Goal: Transaction & Acquisition: Purchase product/service

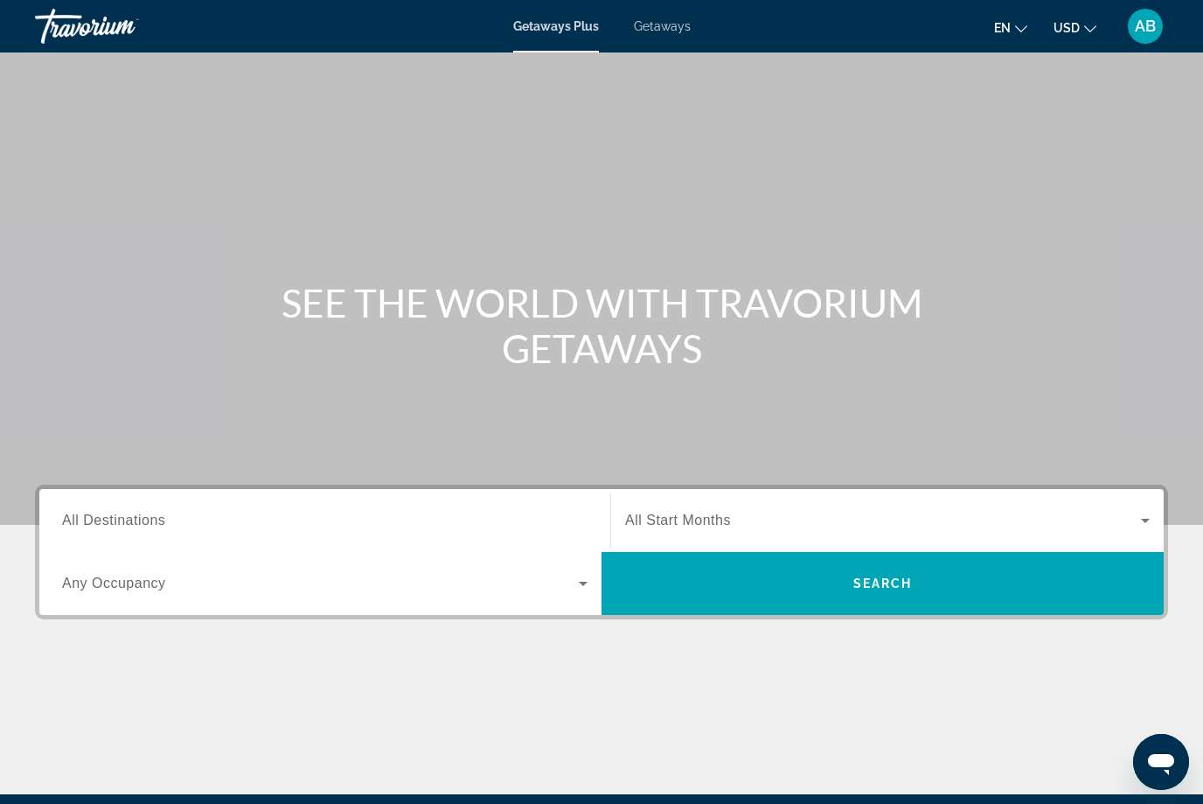
click at [680, 27] on span "Getaways" at bounding box center [662, 26] width 57 height 14
click at [160, 526] on span "All Destinations" at bounding box center [113, 519] width 103 height 15
click at [160, 526] on input "Destination All Destinations" at bounding box center [325, 521] width 526 height 21
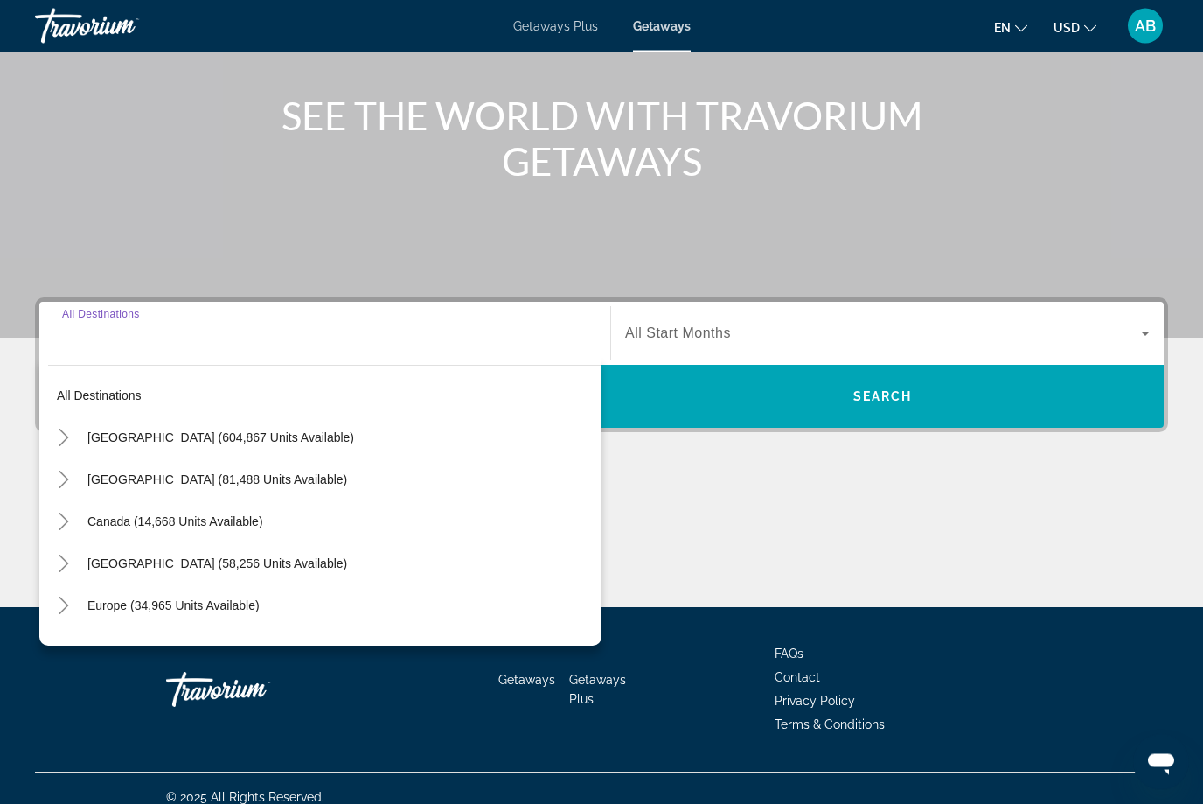
scroll to position [205, 0]
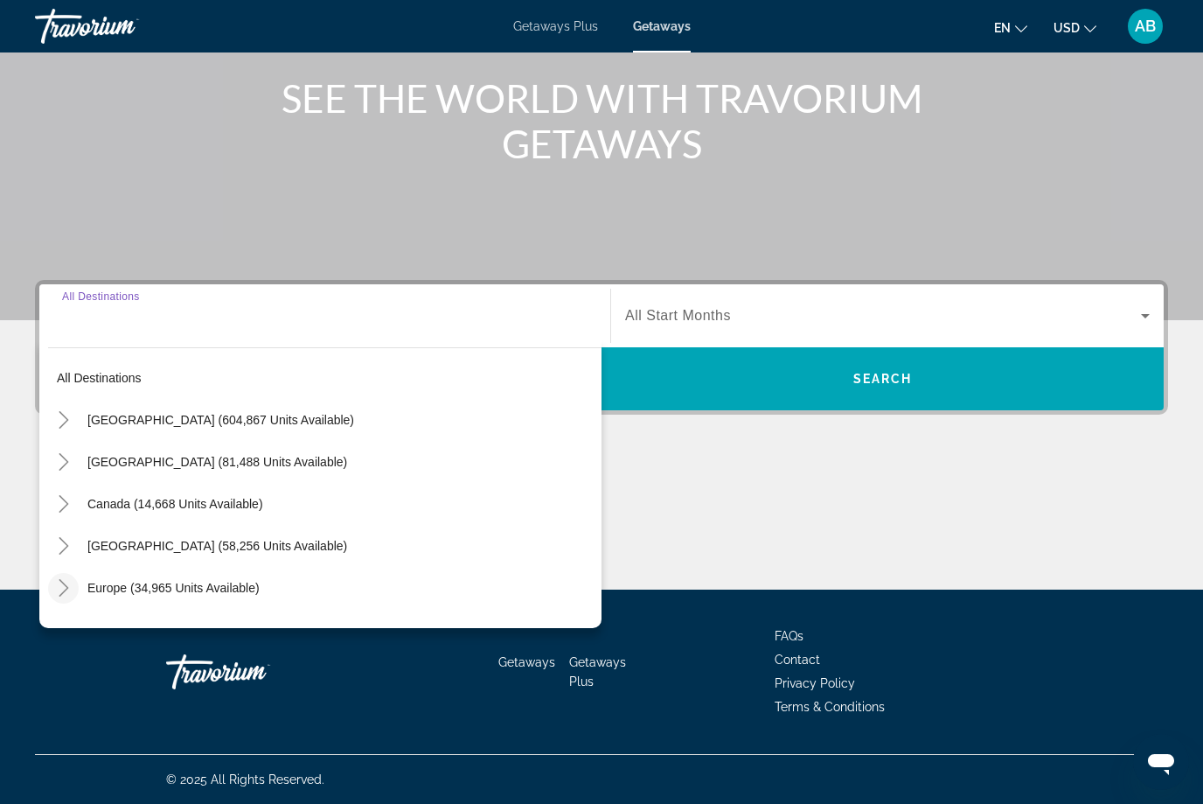
click at [68, 599] on mat-icon "Toggle Europe (34,965 units available)" at bounding box center [63, 588] width 31 height 31
click at [64, 598] on mat-icon "Toggle Europe (34,965 units available)" at bounding box center [63, 588] width 31 height 31
click at [76, 598] on mat-icon "Toggle Europe (34,965 units available)" at bounding box center [63, 588] width 31 height 31
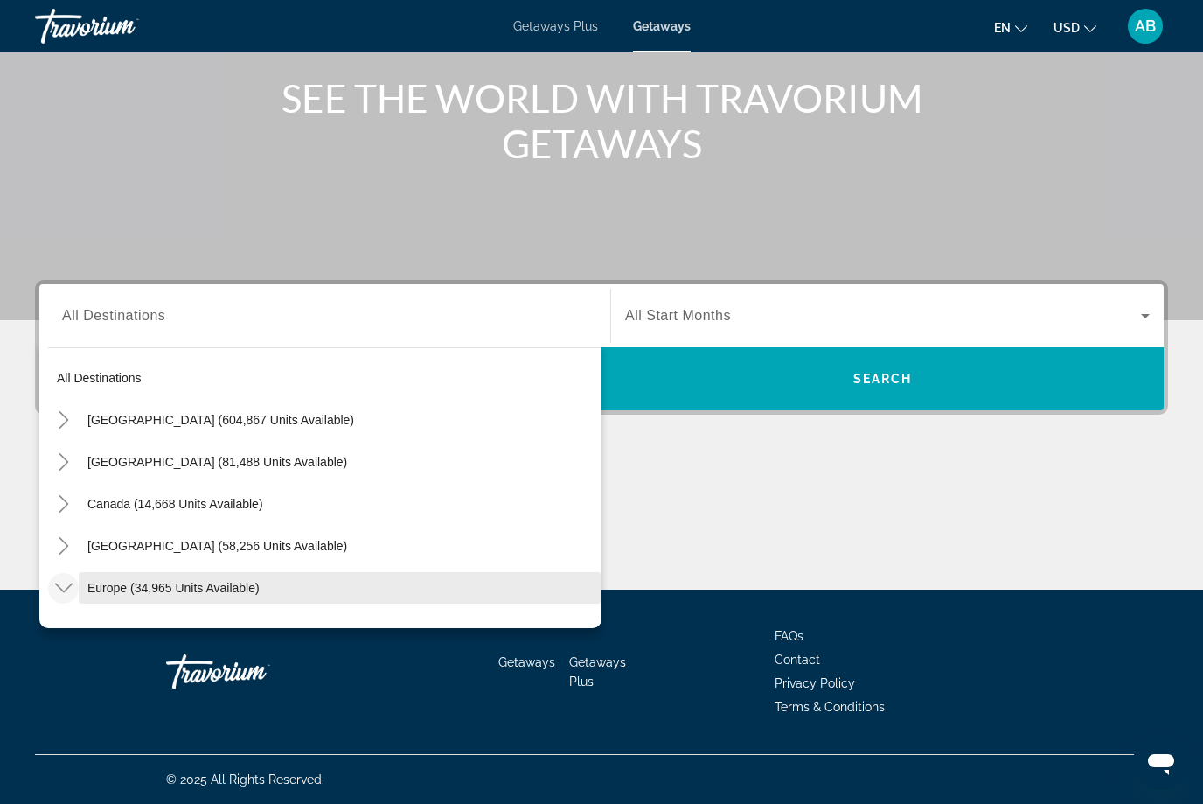
click at [119, 592] on span "Europe (34,965 units available)" at bounding box center [173, 588] width 172 height 14
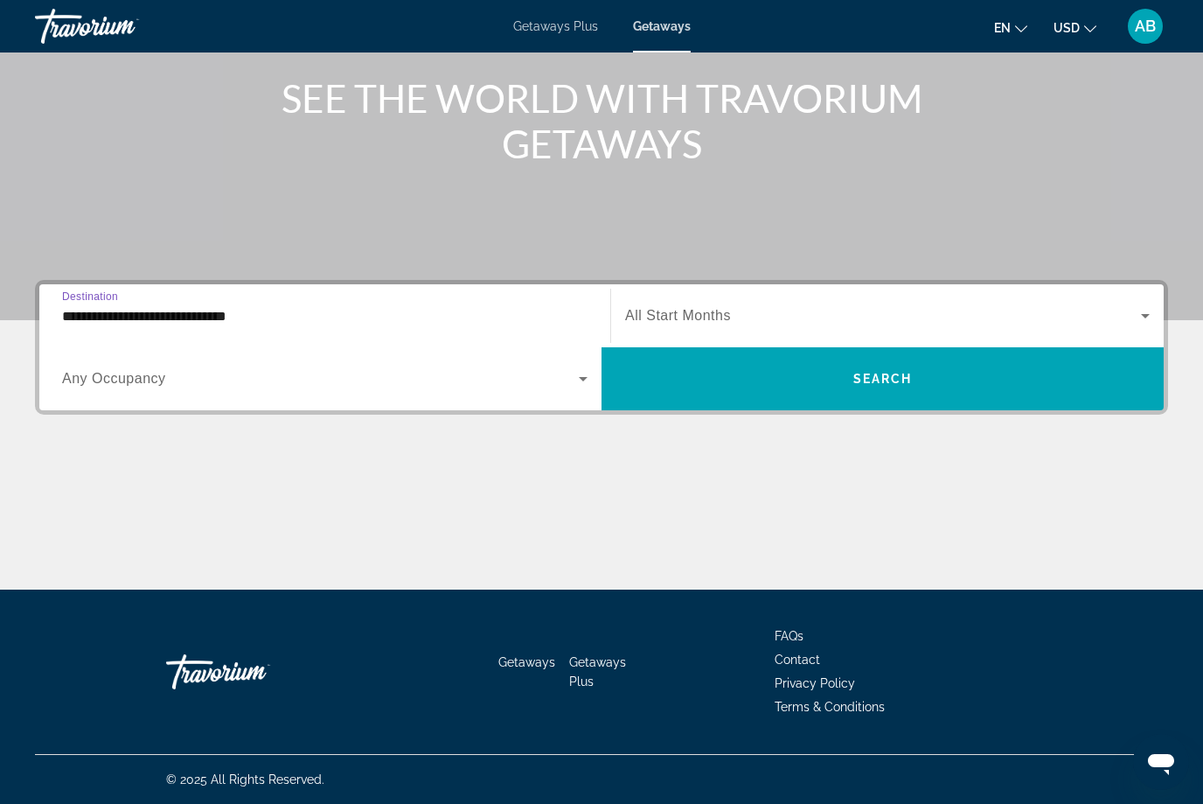
click at [91, 317] on input "**********" at bounding box center [325, 316] width 526 height 21
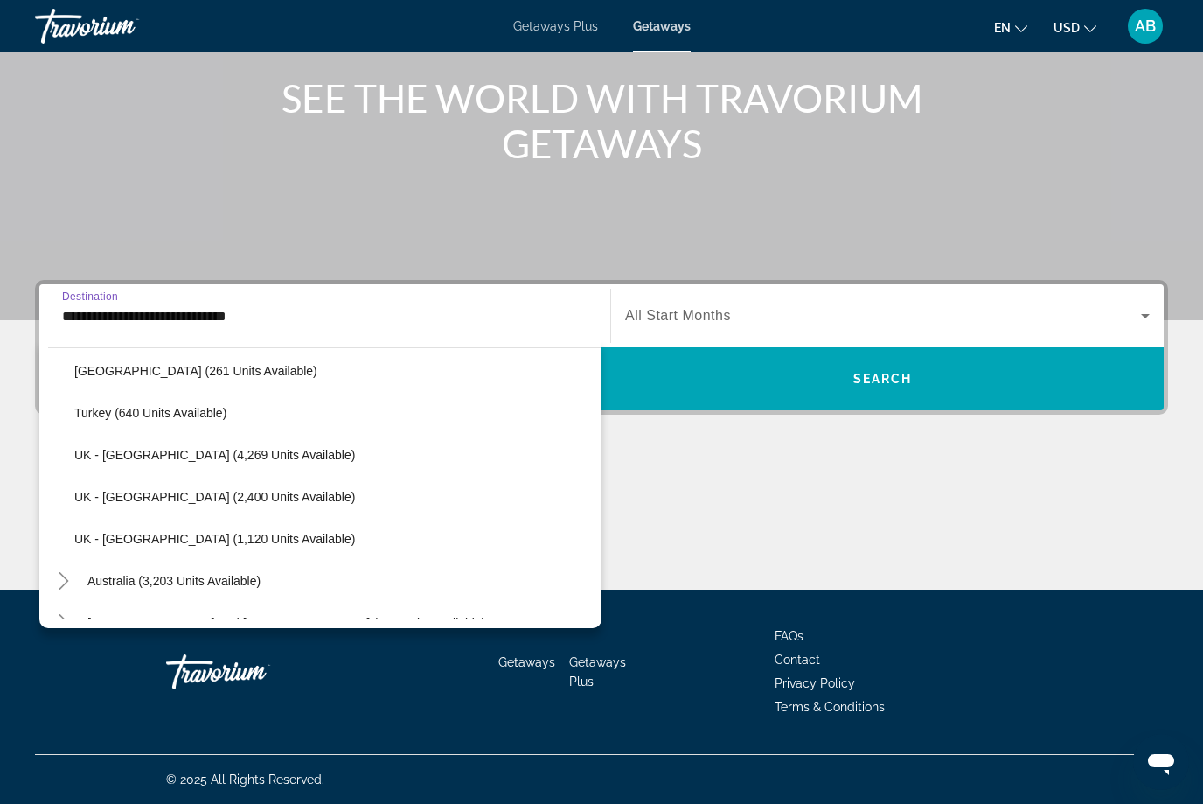
scroll to position [1103, 0]
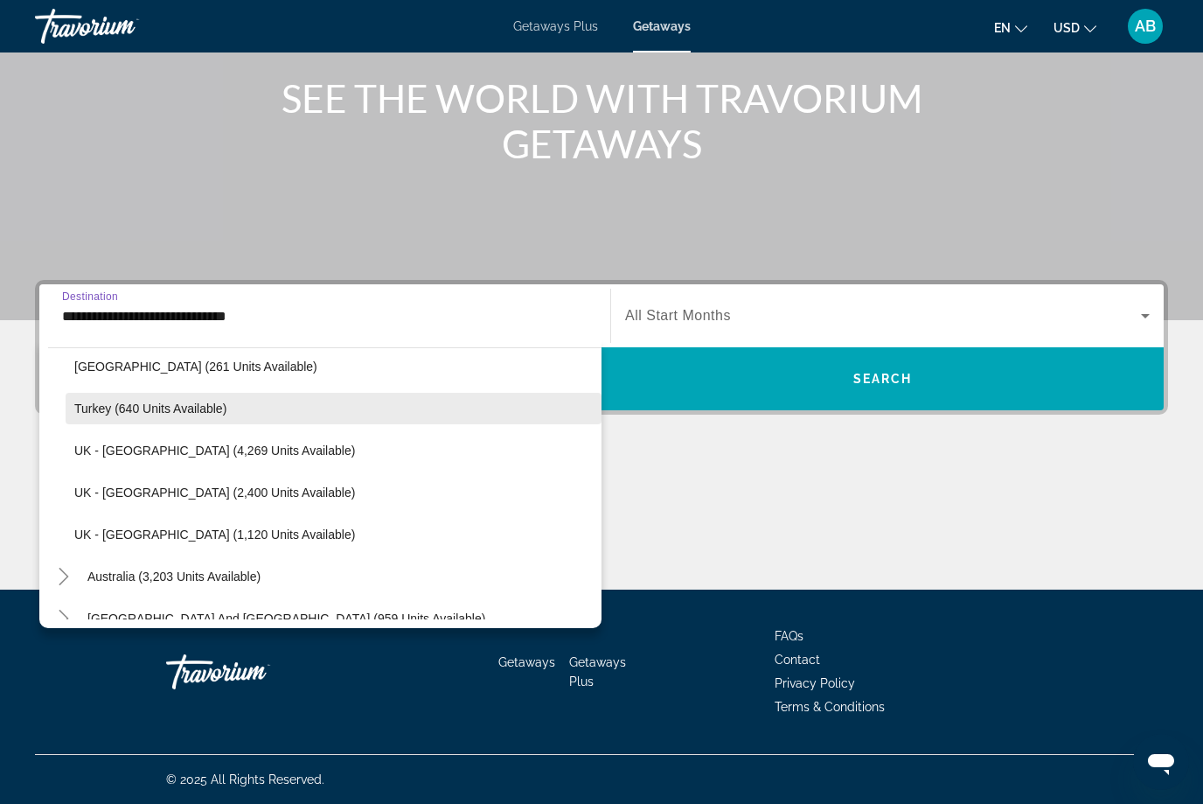
click at [118, 414] on span "Turkey (640 units available)" at bounding box center [150, 408] width 152 height 14
type input "**********"
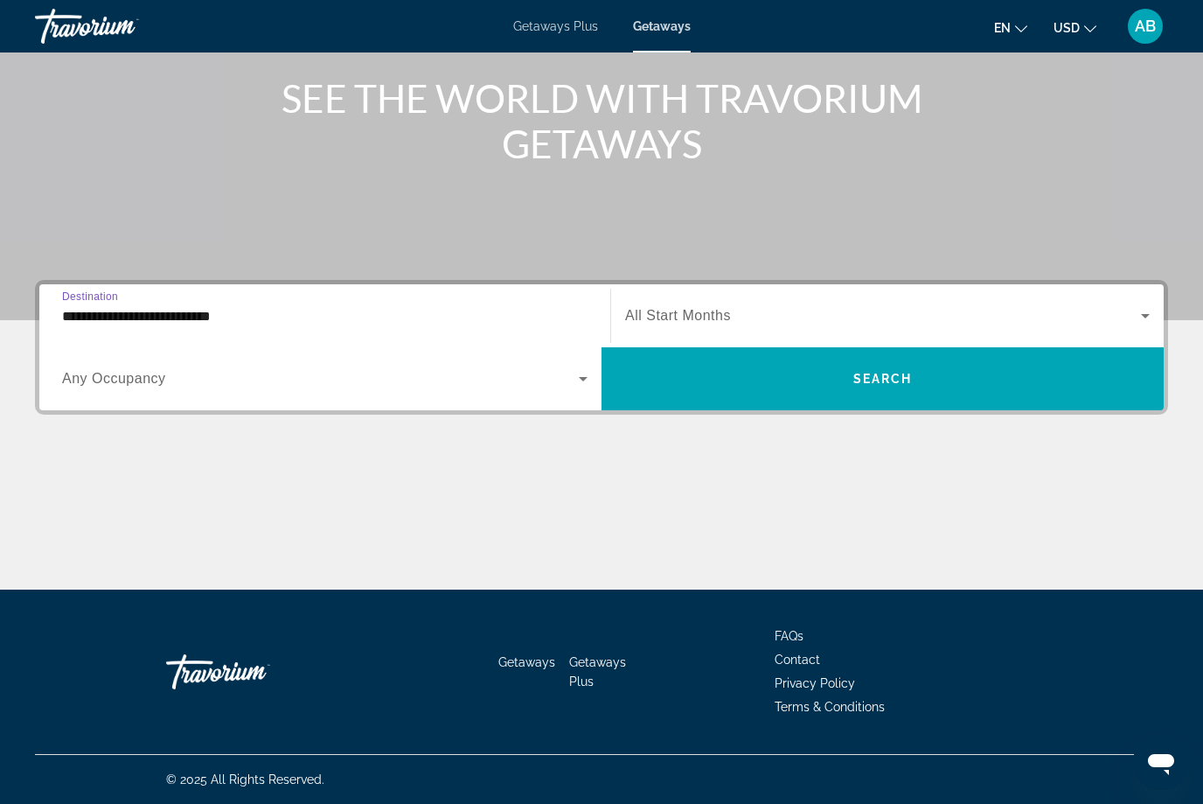
click at [92, 324] on input "**********" at bounding box center [325, 316] width 526 height 21
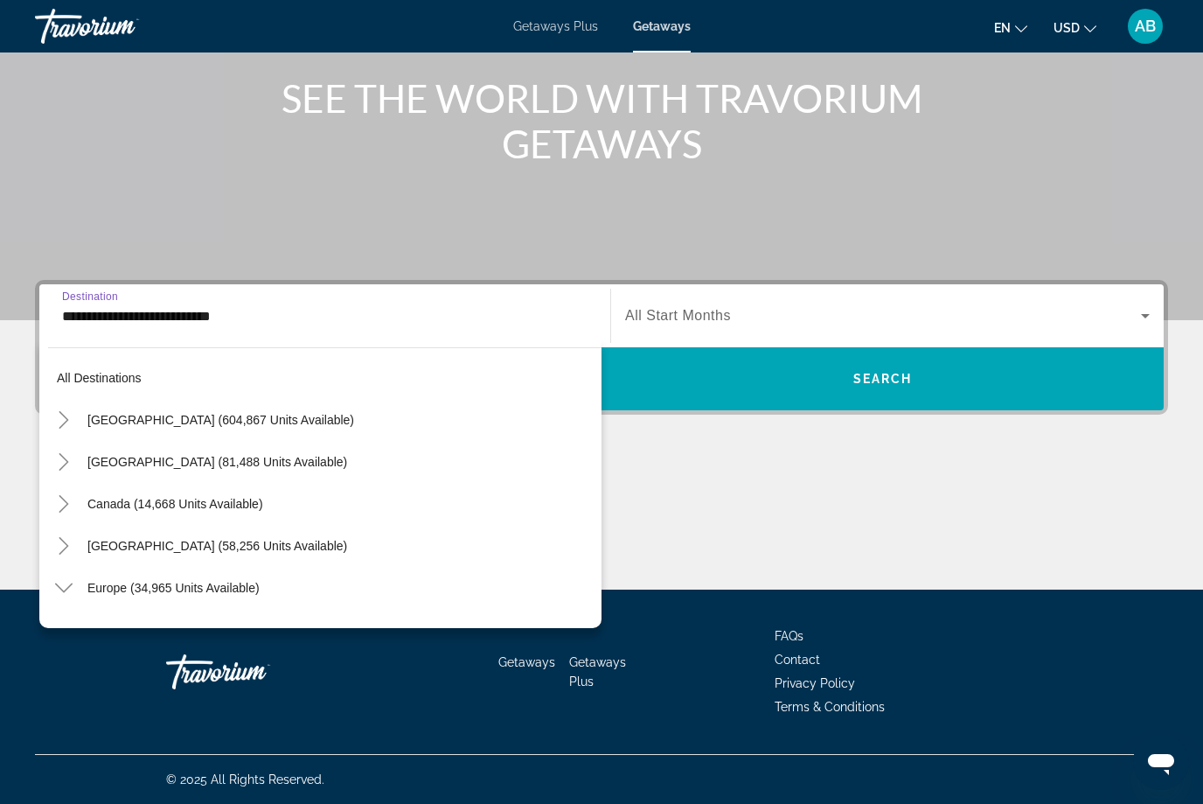
scroll to position [1027, 0]
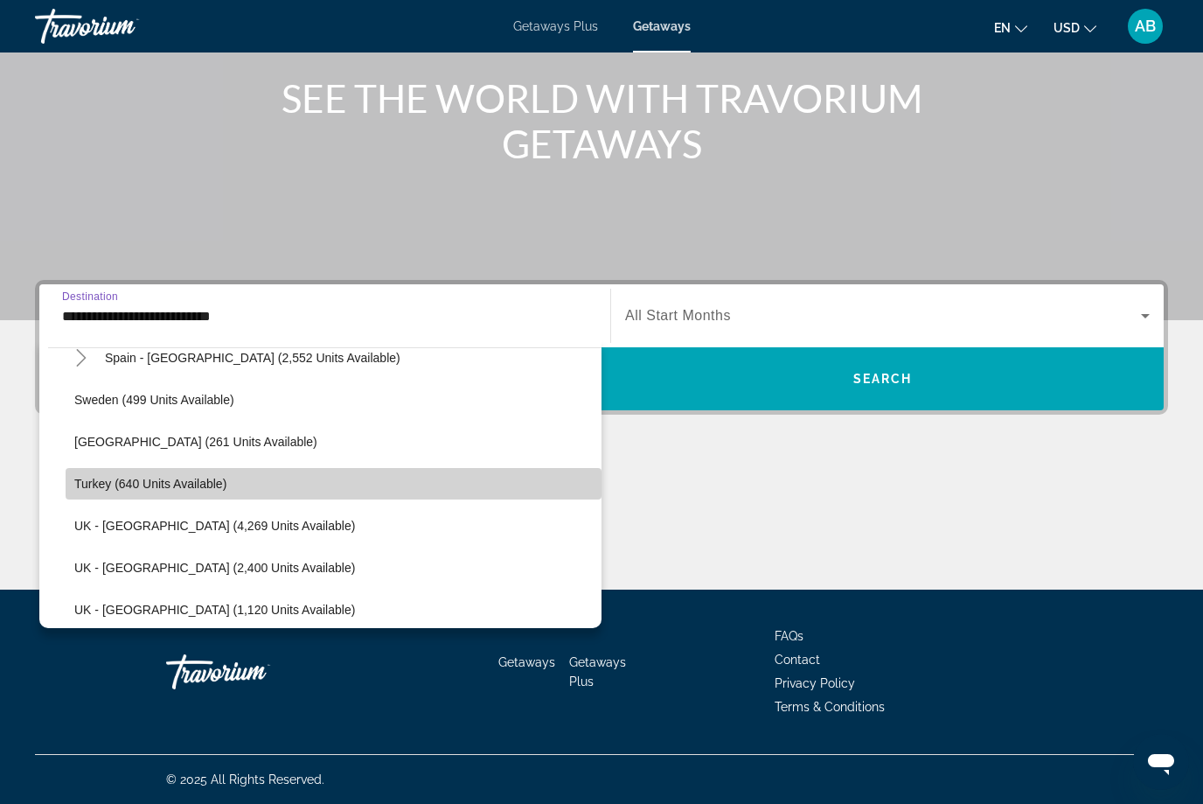
click at [113, 490] on span "Turkey (640 units available)" at bounding box center [150, 484] width 152 height 14
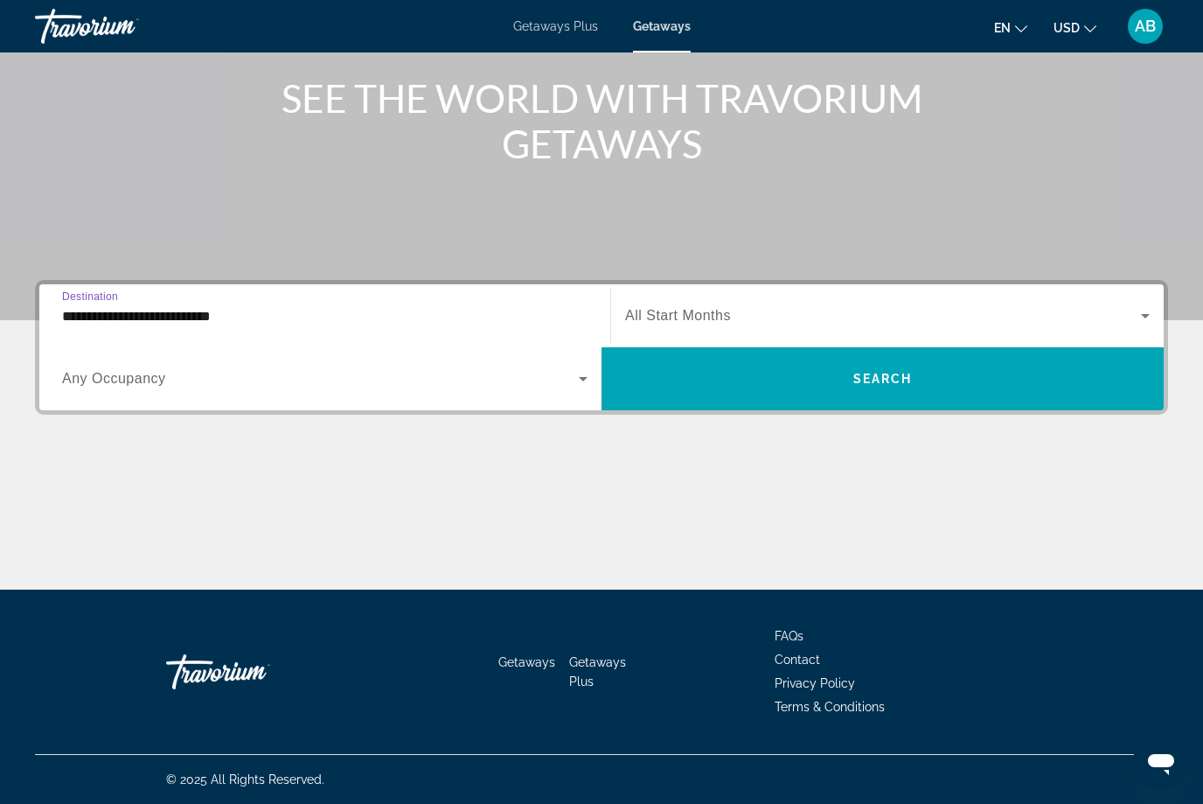
click at [87, 324] on input "**********" at bounding box center [325, 316] width 526 height 21
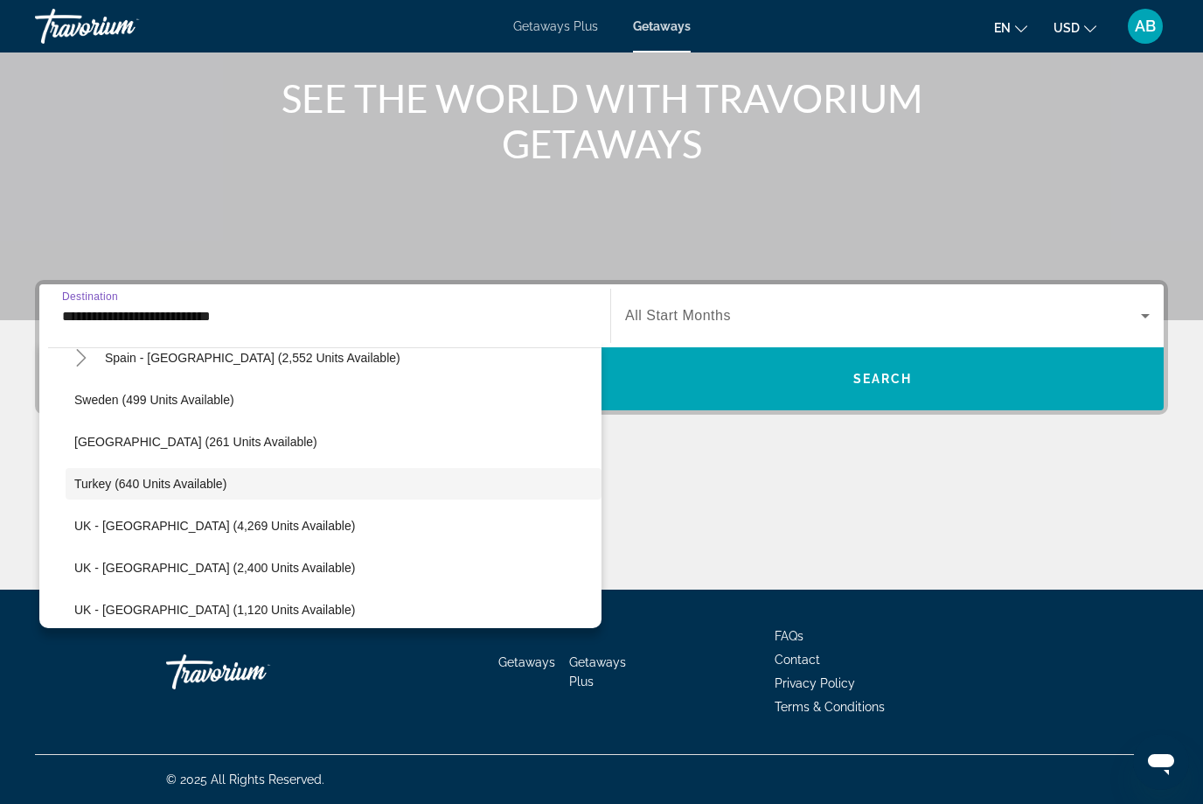
click at [447, 337] on div "**********" at bounding box center [325, 316] width 526 height 50
click at [80, 368] on mat-icon "Toggle Spain - Canary Islands (2,552 units available)" at bounding box center [81, 358] width 31 height 31
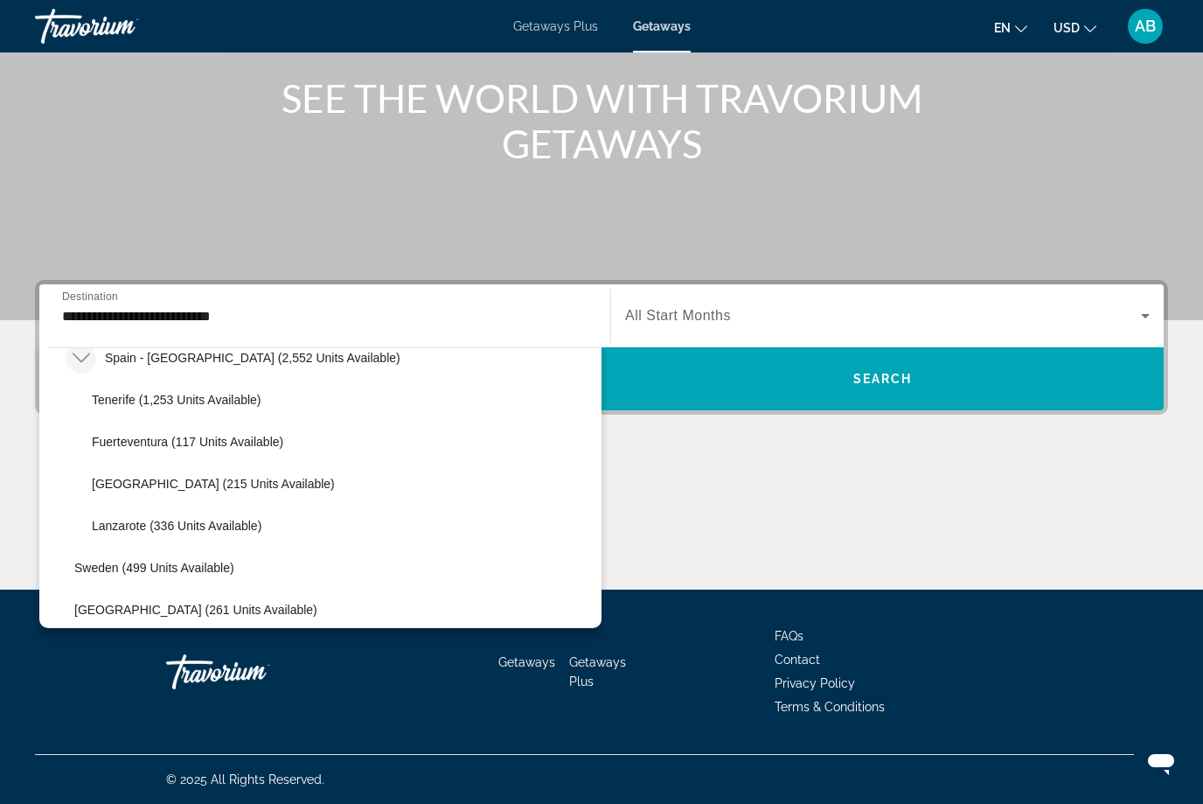
click at [1111, 325] on span "Search widget" at bounding box center [883, 315] width 516 height 21
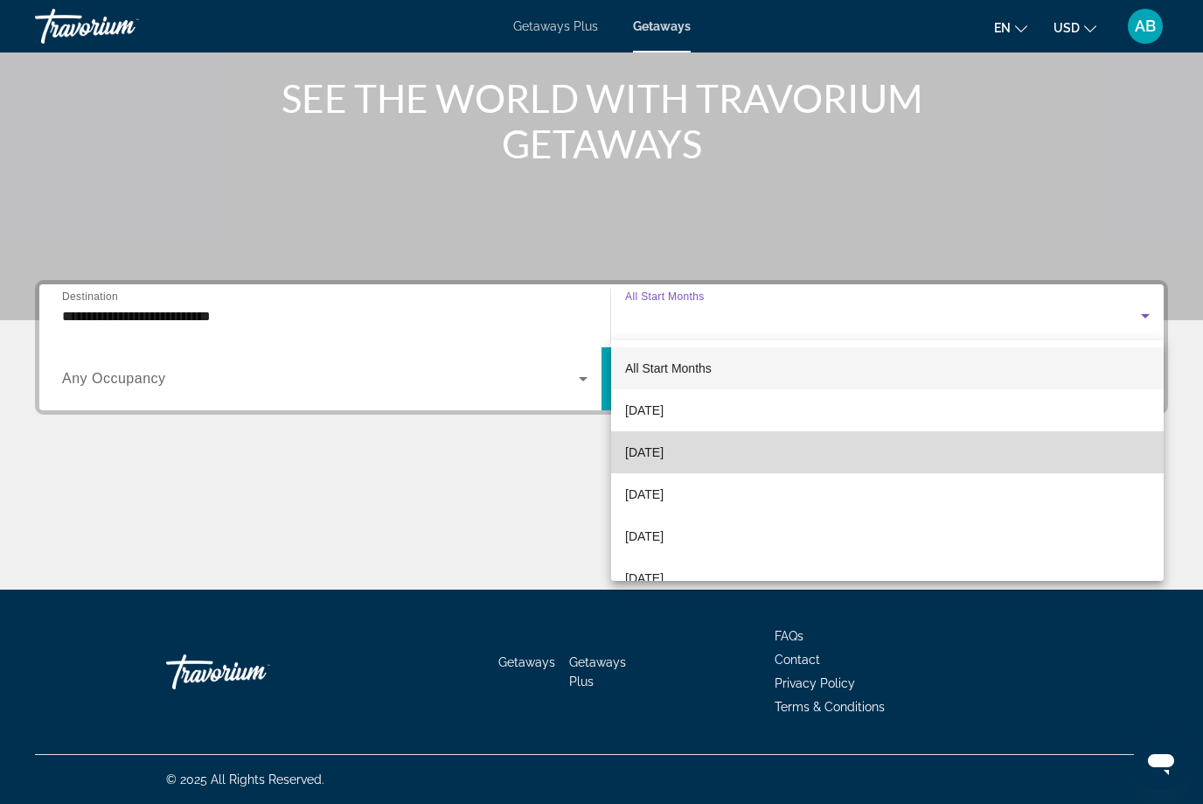
click at [710, 458] on mat-option "[DATE]" at bounding box center [887, 452] width 553 height 42
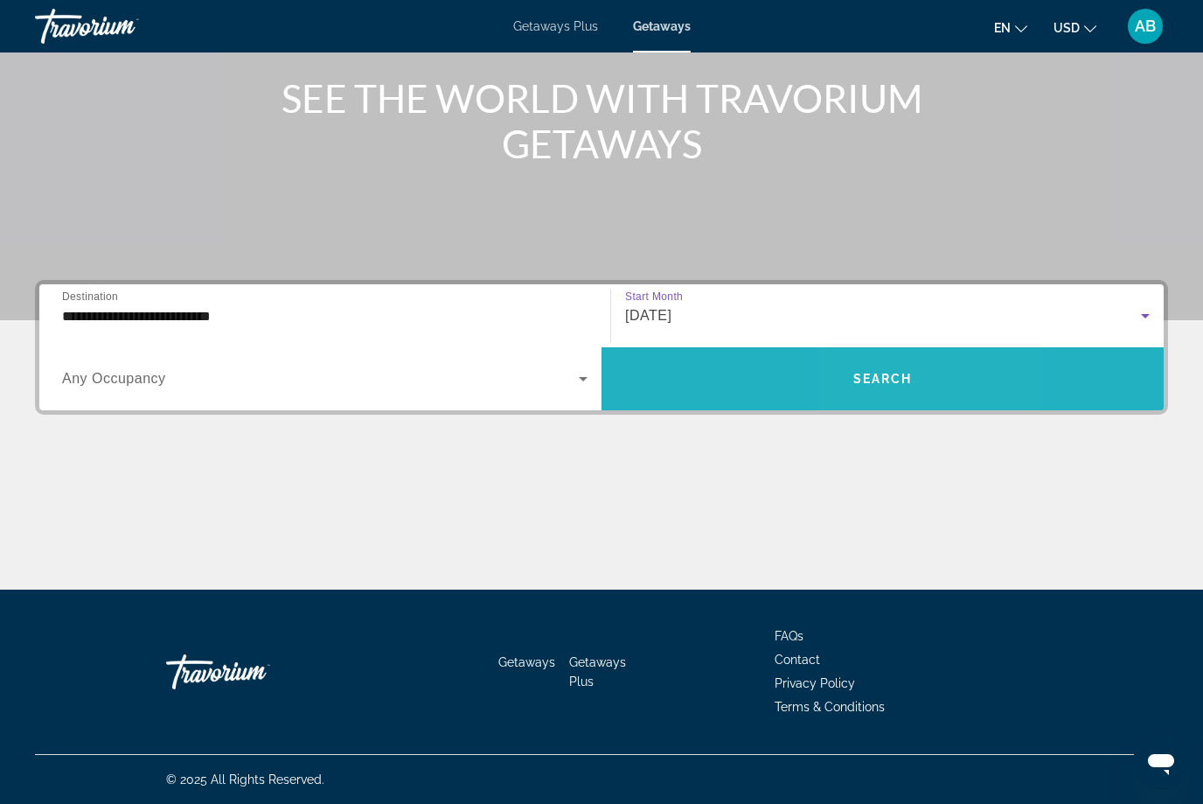
click at [883, 397] on span "Search widget" at bounding box center [883, 379] width 562 height 42
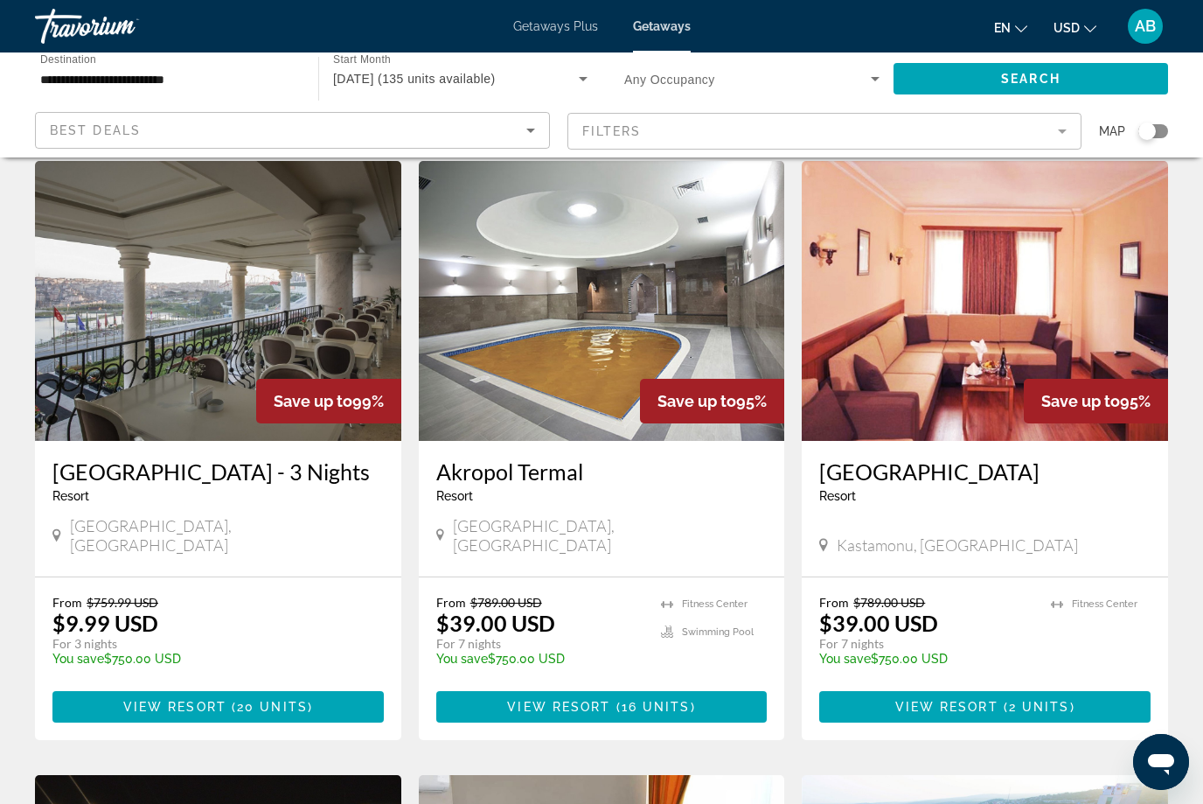
click at [1055, 131] on mat-form-field "Filters" at bounding box center [825, 131] width 515 height 37
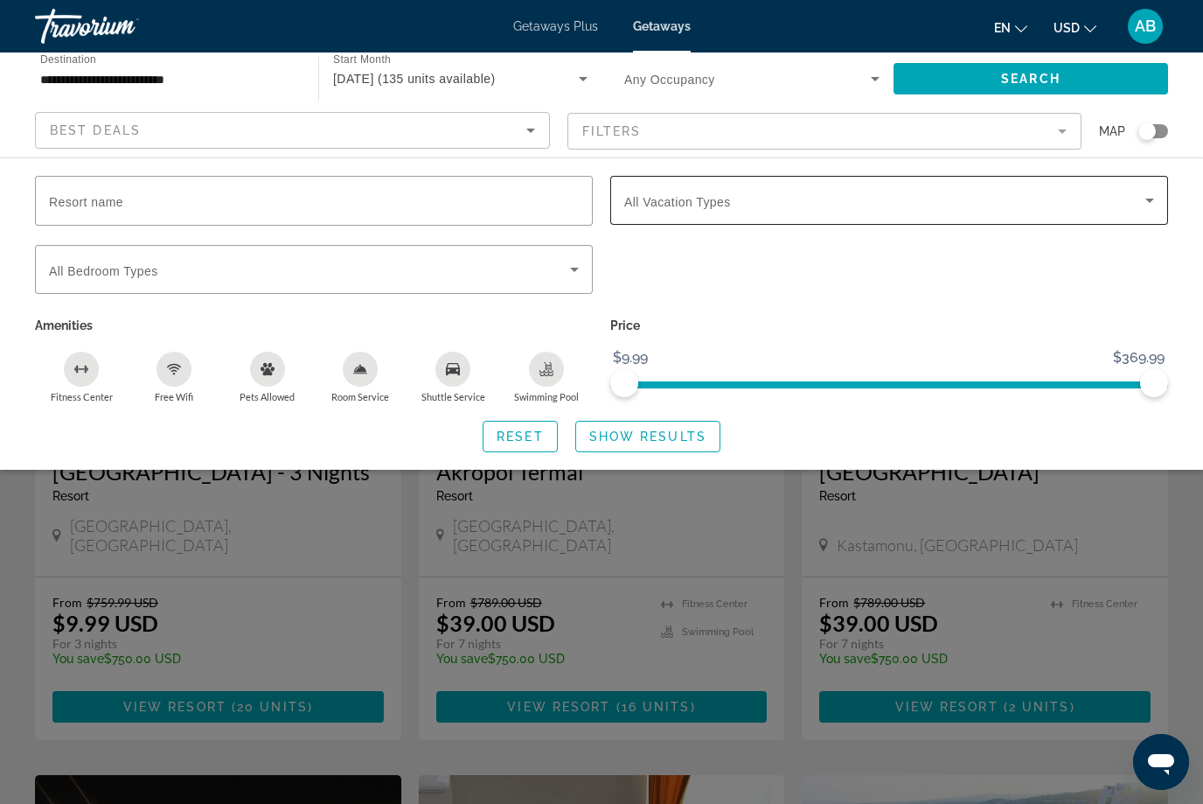
click at [718, 210] on span "Search widget" at bounding box center [884, 200] width 521 height 21
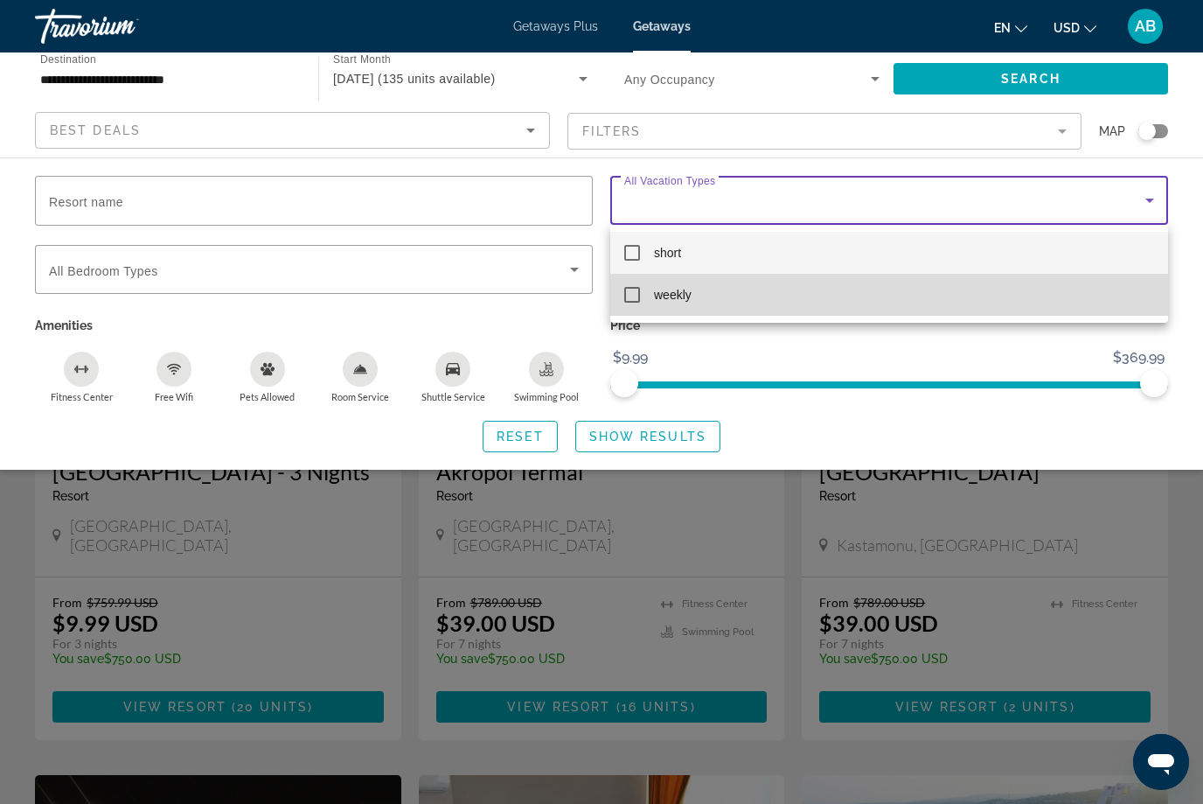
click at [633, 300] on mat-pseudo-checkbox at bounding box center [632, 295] width 16 height 16
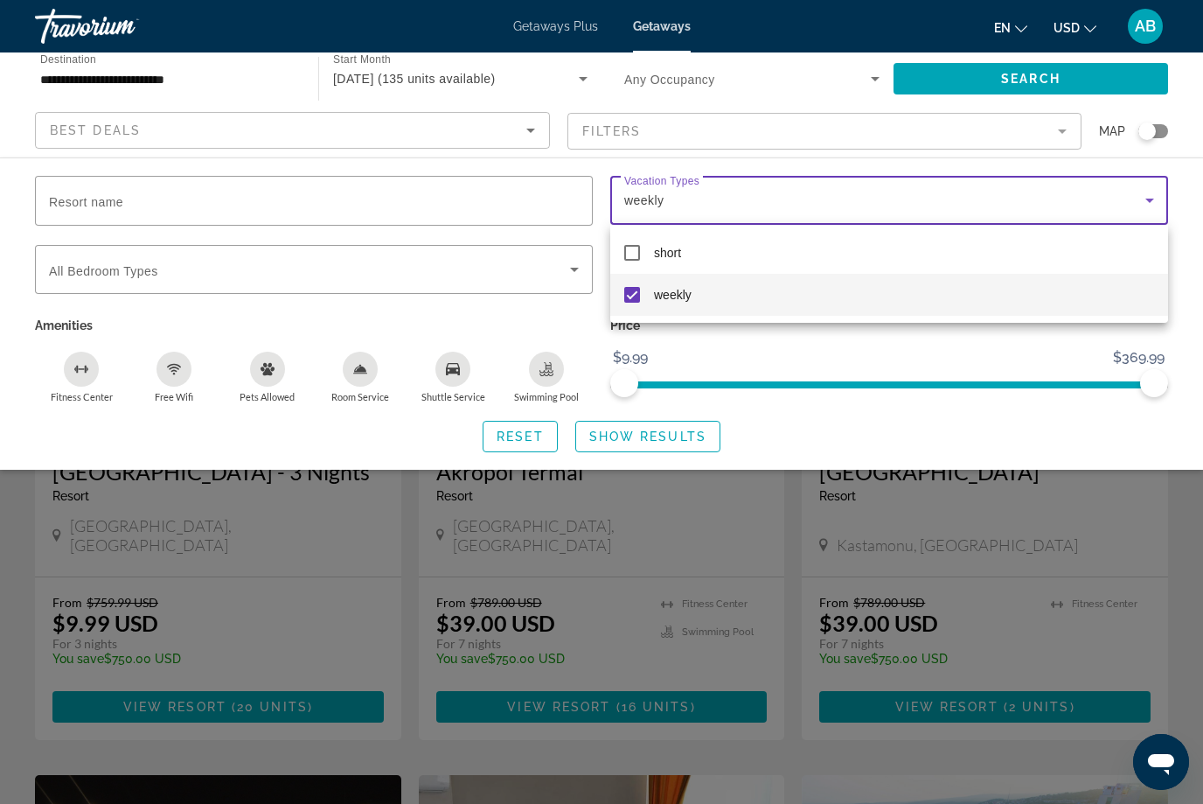
click at [1073, 82] on div at bounding box center [601, 402] width 1203 height 804
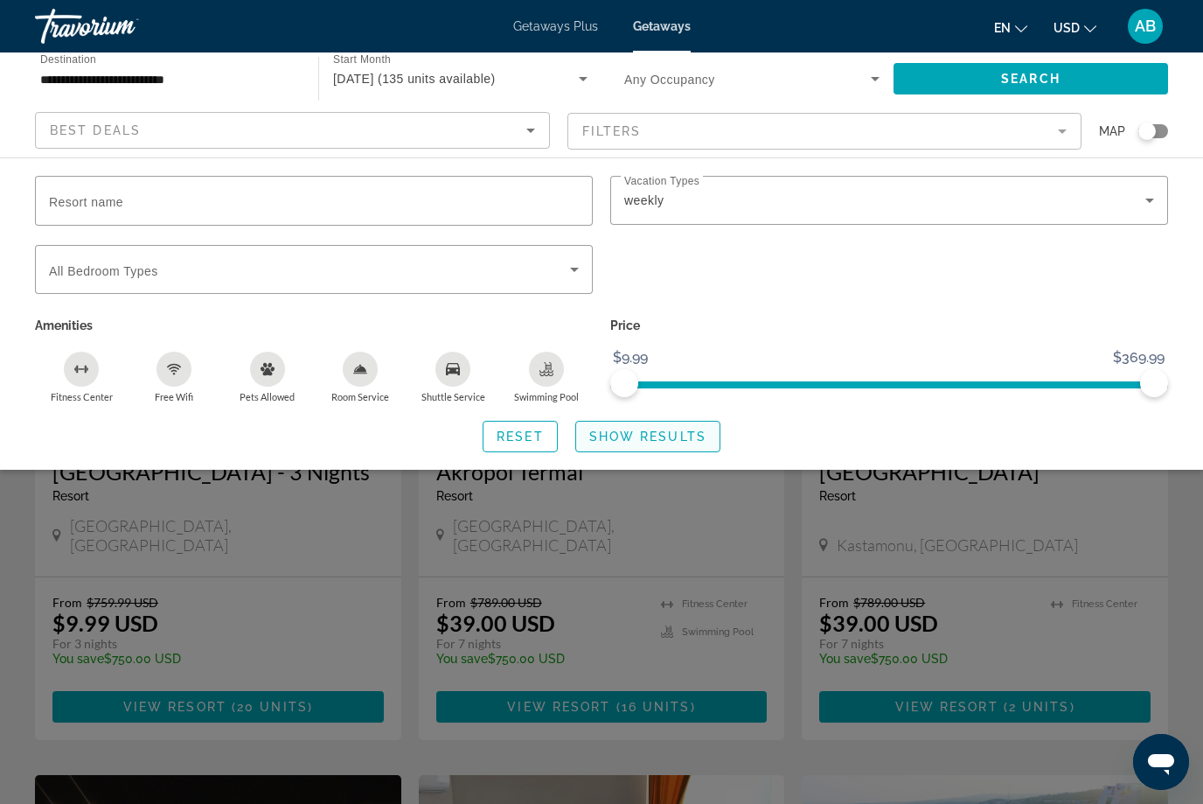
click at [681, 442] on span "Search widget" at bounding box center [647, 436] width 143 height 42
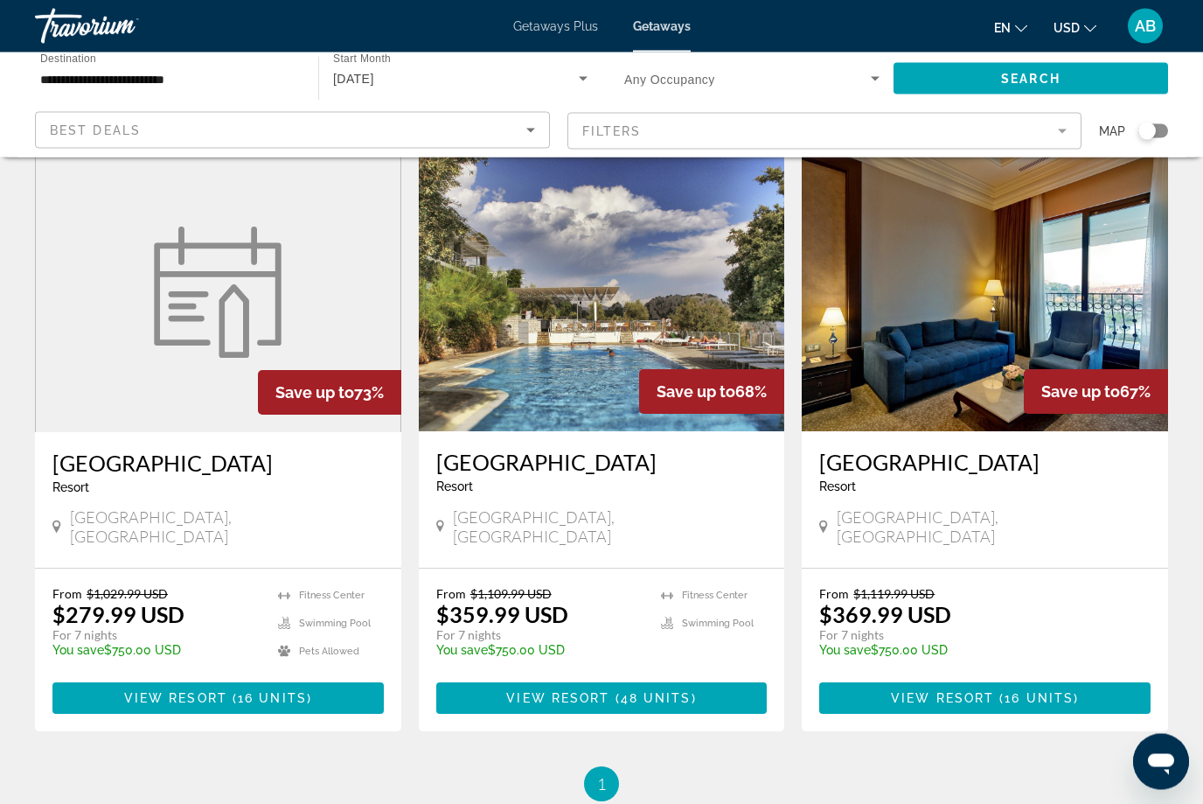
scroll to position [1310, 0]
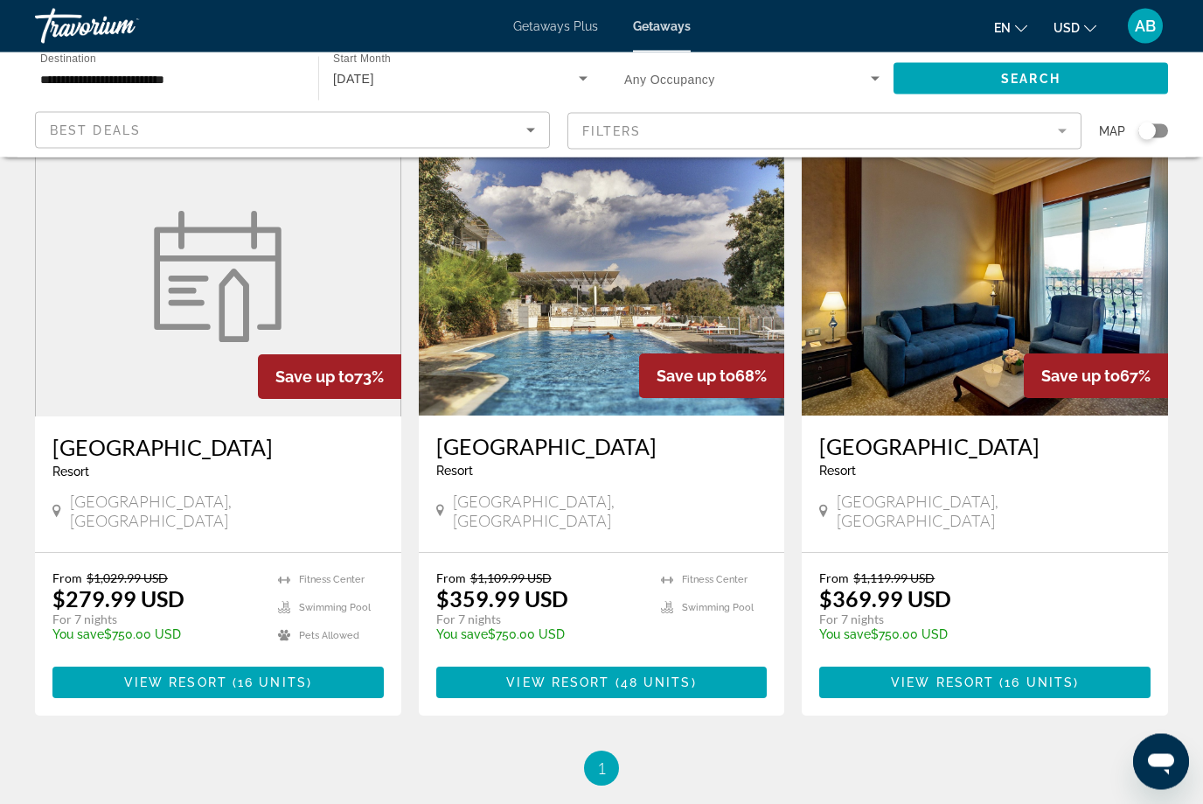
click at [1034, 571] on div "From $1,119.99 USD $369.99 USD For 7 nights You save $750.00 USD temp" at bounding box center [976, 612] width 314 height 83
click at [1012, 675] on span "16 units" at bounding box center [1039, 682] width 69 height 14
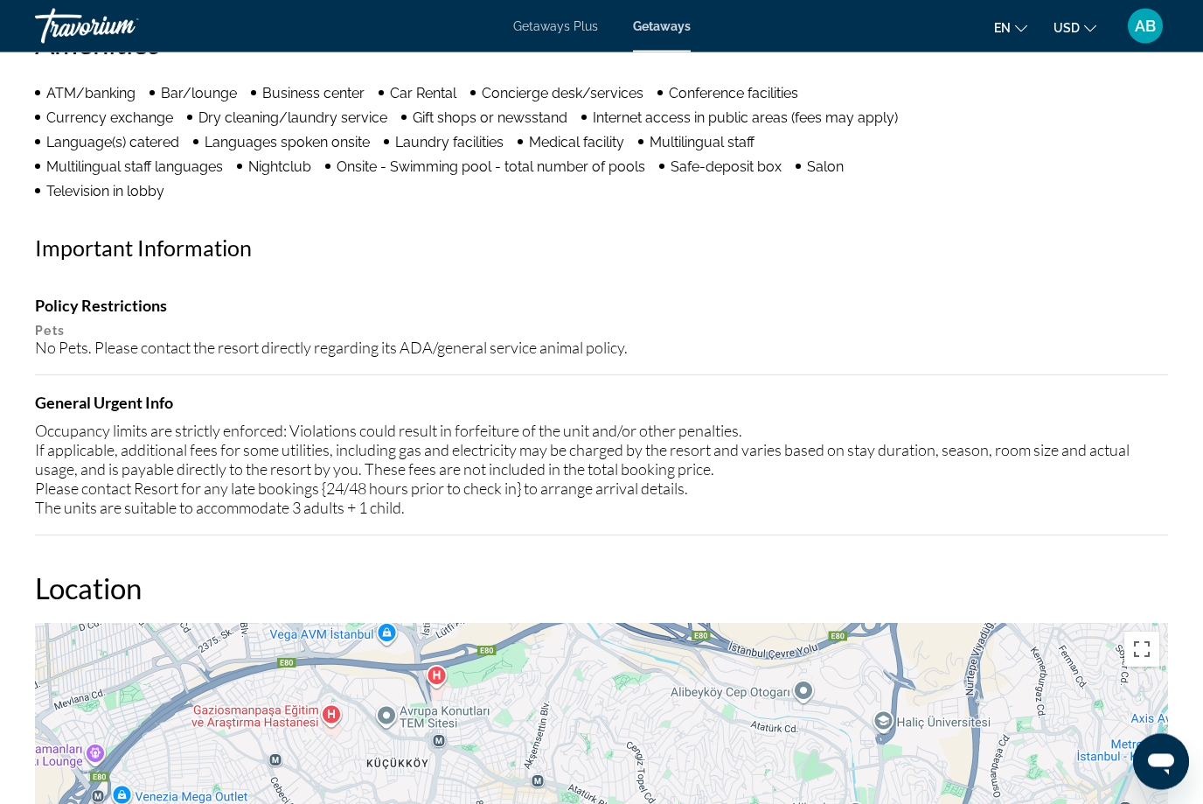
scroll to position [1765, 0]
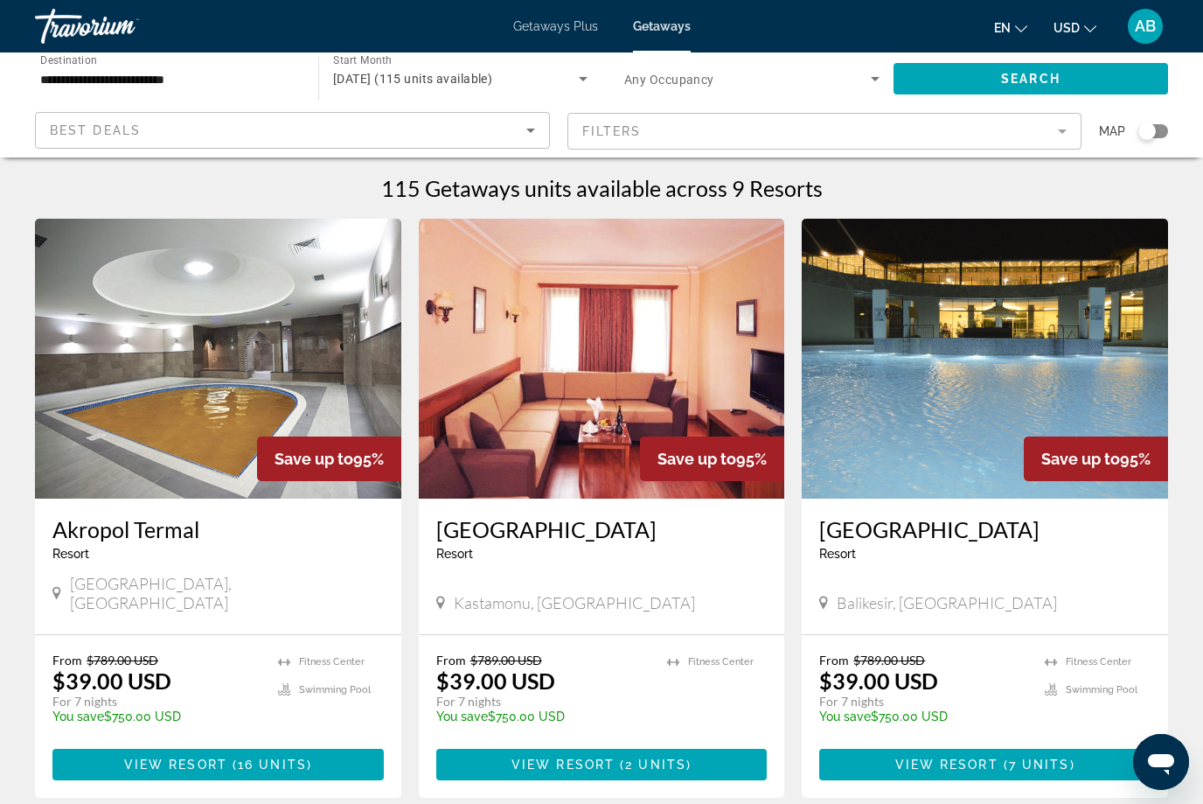
click at [552, 33] on span "Getaways Plus" at bounding box center [555, 26] width 85 height 14
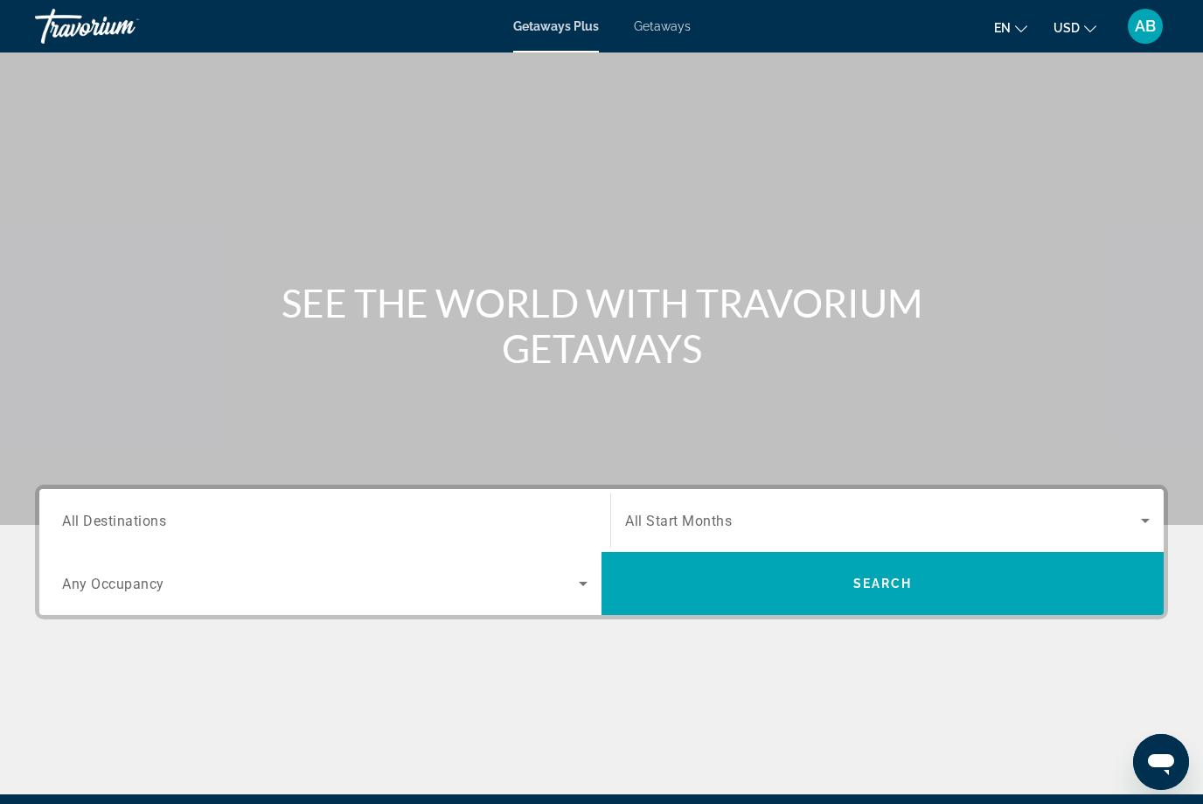
click at [127, 526] on span "All Destinations" at bounding box center [114, 520] width 104 height 17
click at [127, 526] on input "Destination All Destinations" at bounding box center [325, 521] width 526 height 21
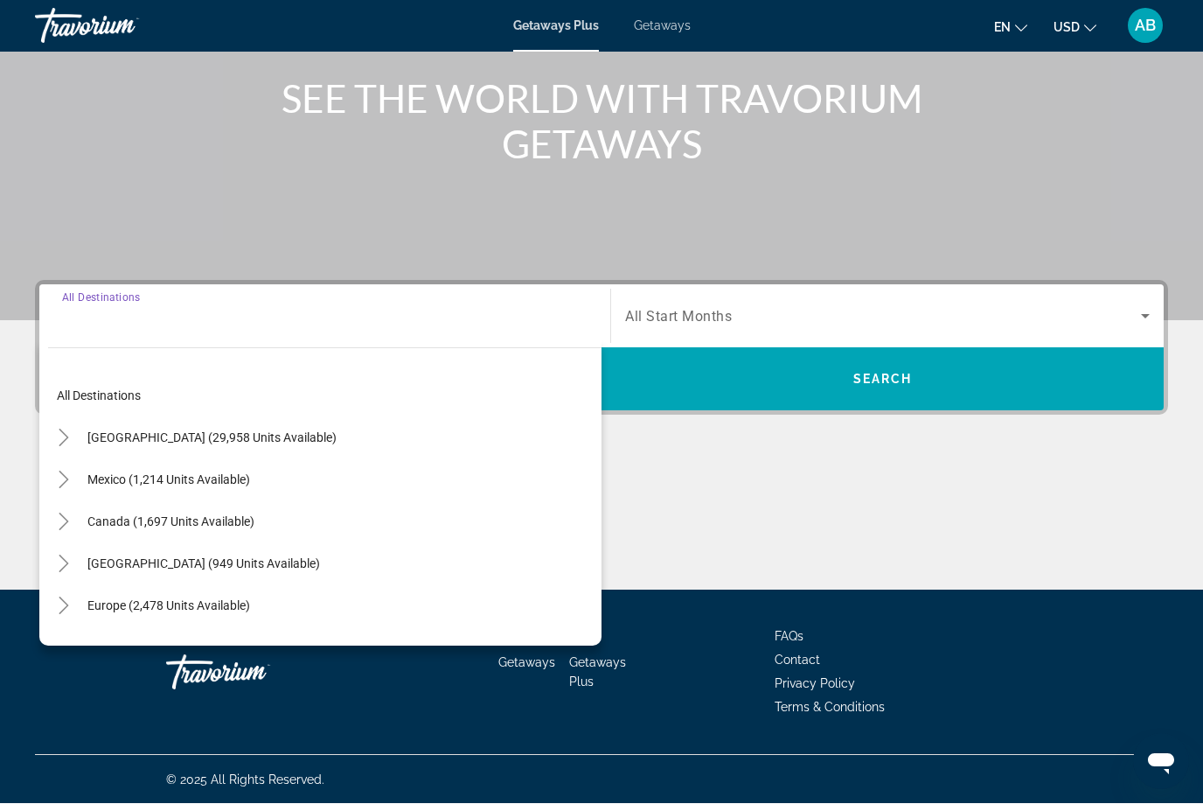
scroll to position [205, 0]
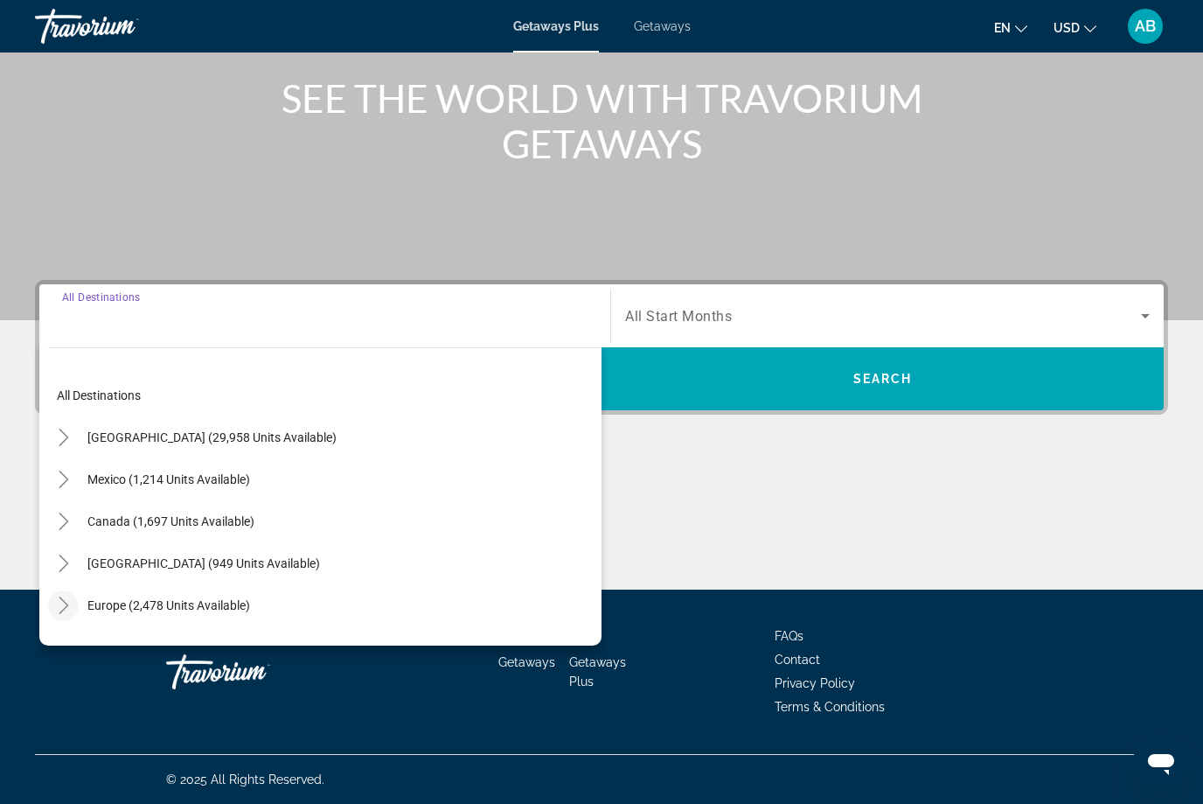
click at [67, 624] on span "Toggle Europe (2,478 units available)" at bounding box center [64, 605] width 42 height 42
click at [71, 606] on icon "Toggle Europe (2,478 units available)" at bounding box center [63, 604] width 17 height 17
click at [107, 610] on span "Europe (2,478 units available)" at bounding box center [168, 605] width 163 height 14
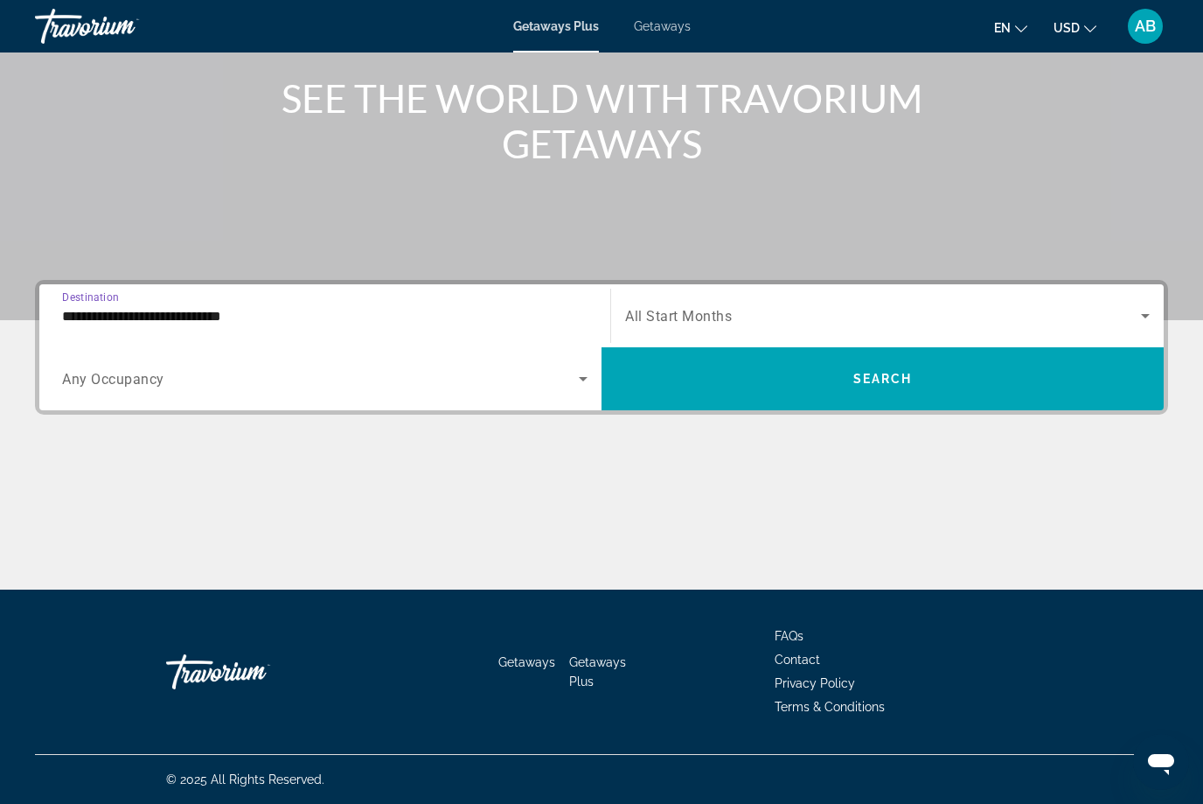
click at [101, 321] on input "**********" at bounding box center [325, 316] width 526 height 21
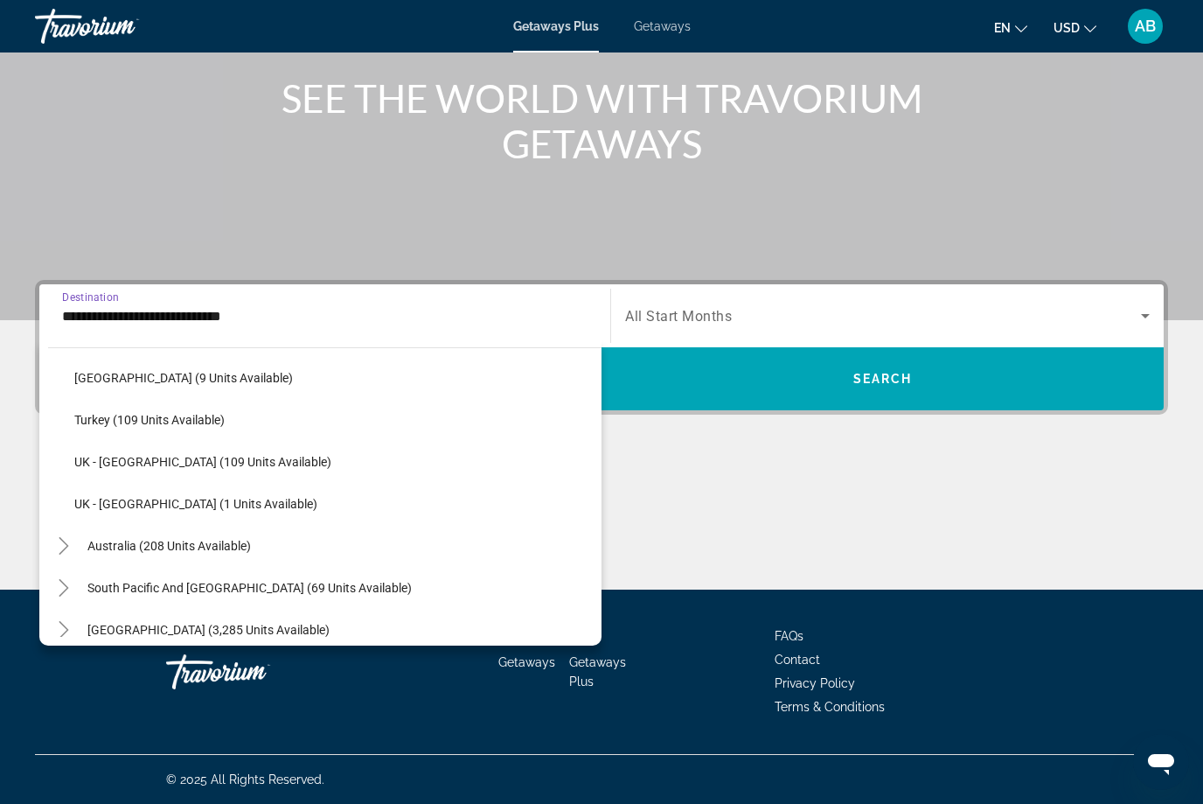
scroll to position [939, 0]
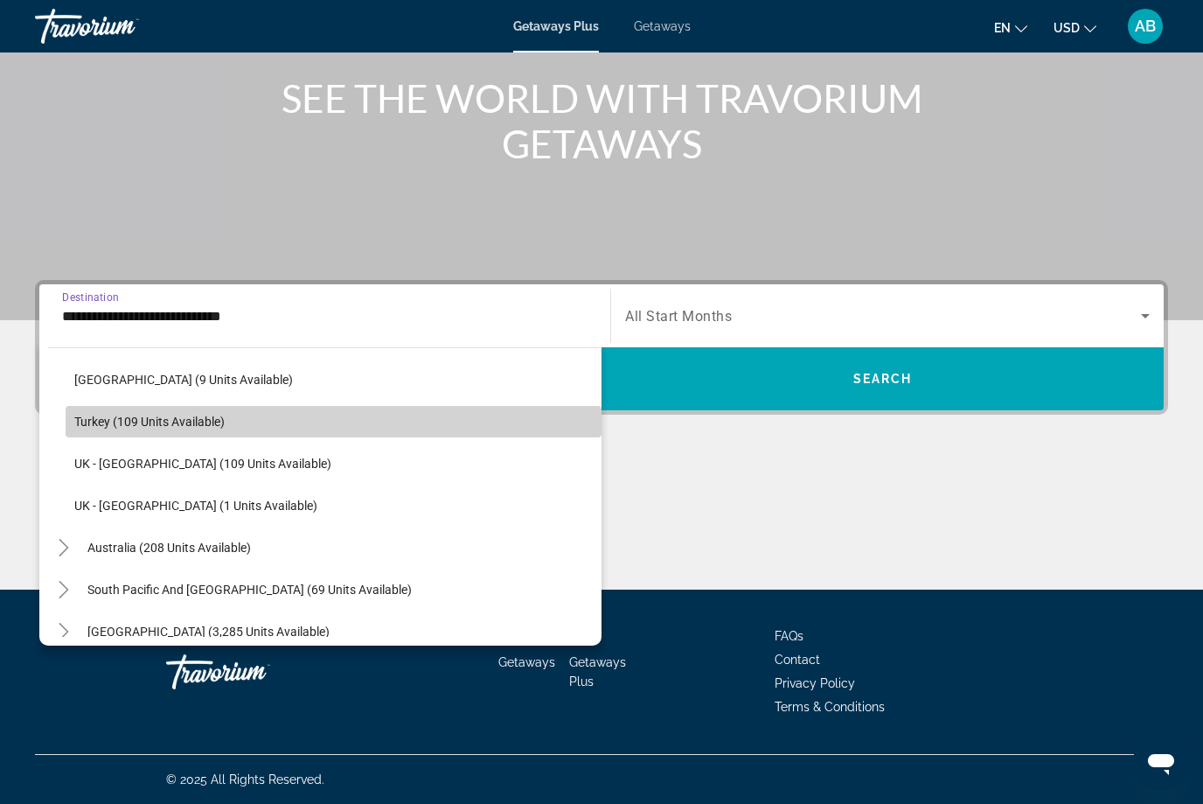
click at [83, 414] on span "Turkey (109 units available)" at bounding box center [149, 421] width 150 height 14
type input "**********"
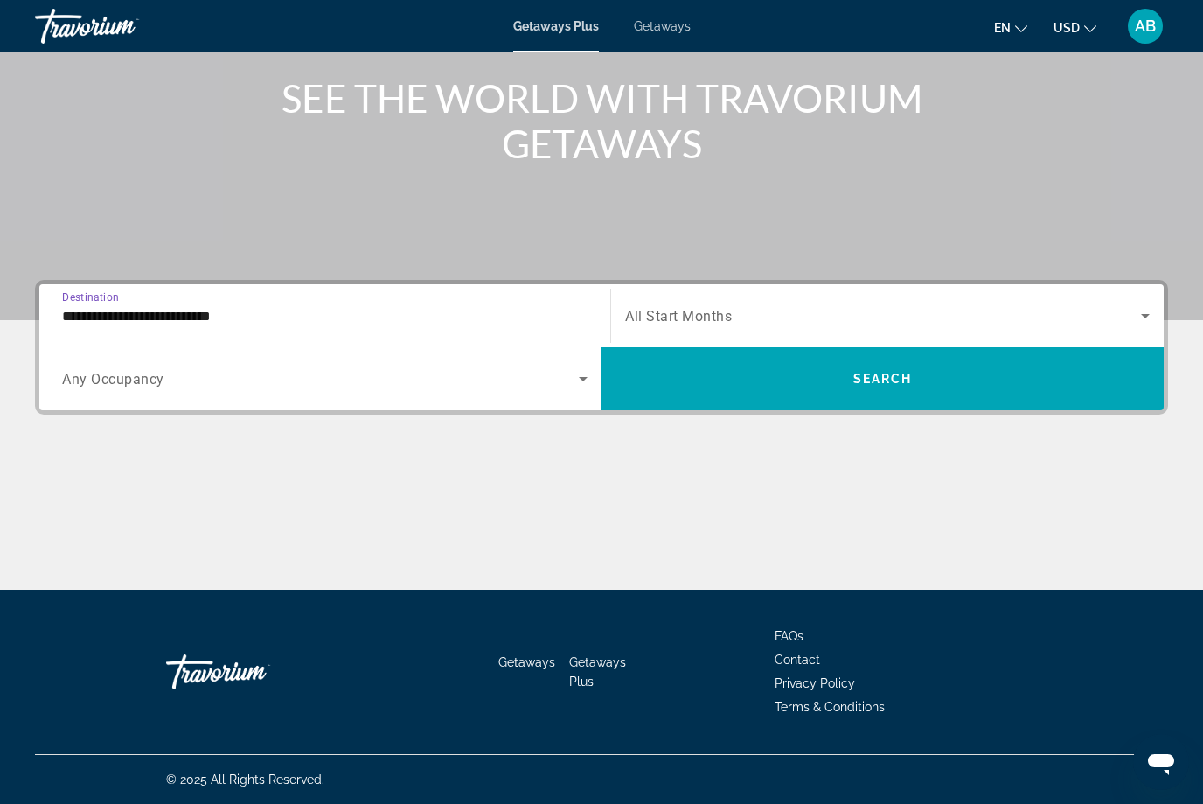
click at [591, 386] on icon "Search widget" at bounding box center [583, 378] width 21 height 21
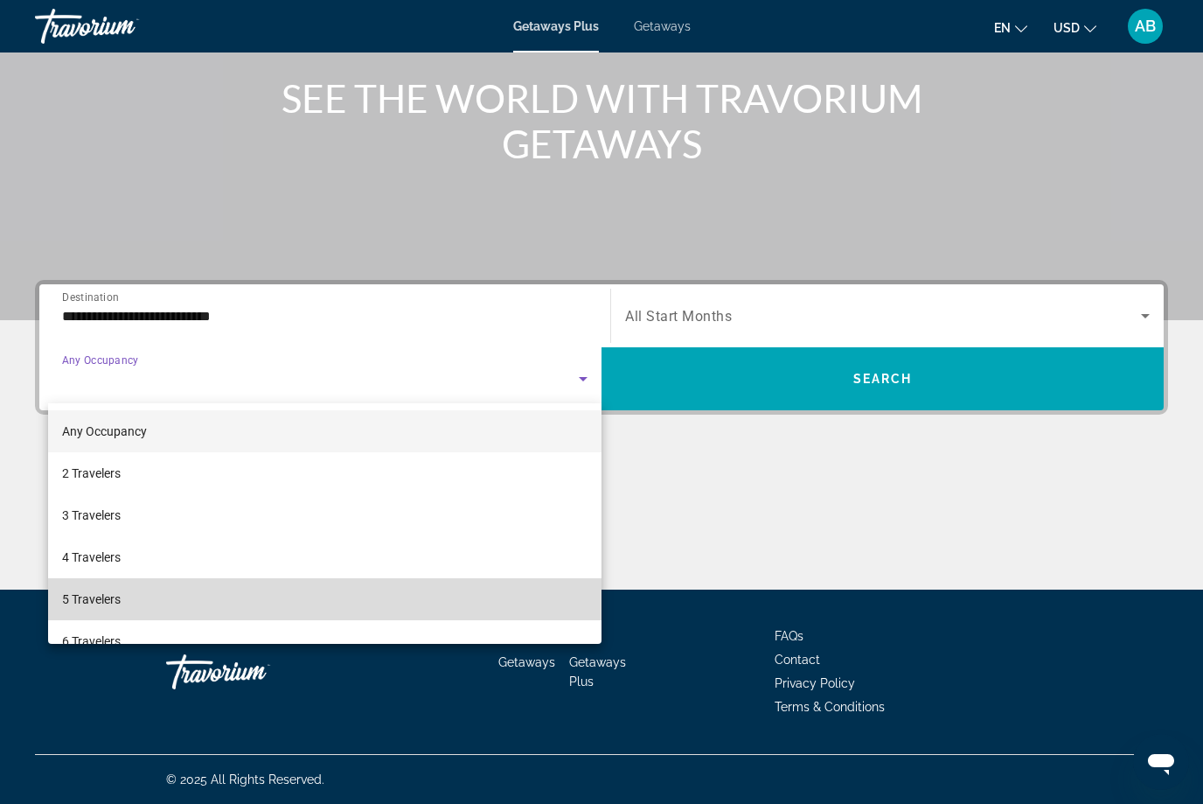
click at [60, 595] on mat-option "5 Travelers" at bounding box center [325, 599] width 554 height 42
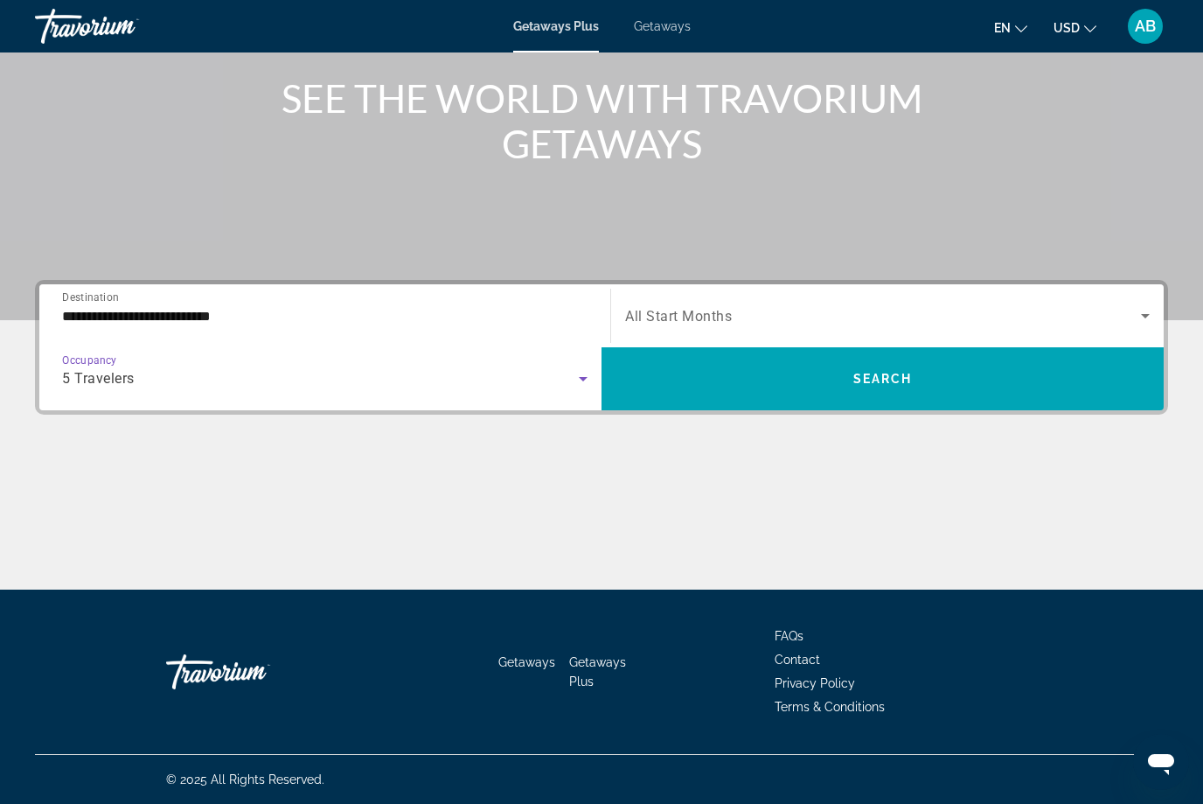
click at [1139, 324] on icon "Search widget" at bounding box center [1145, 315] width 21 height 21
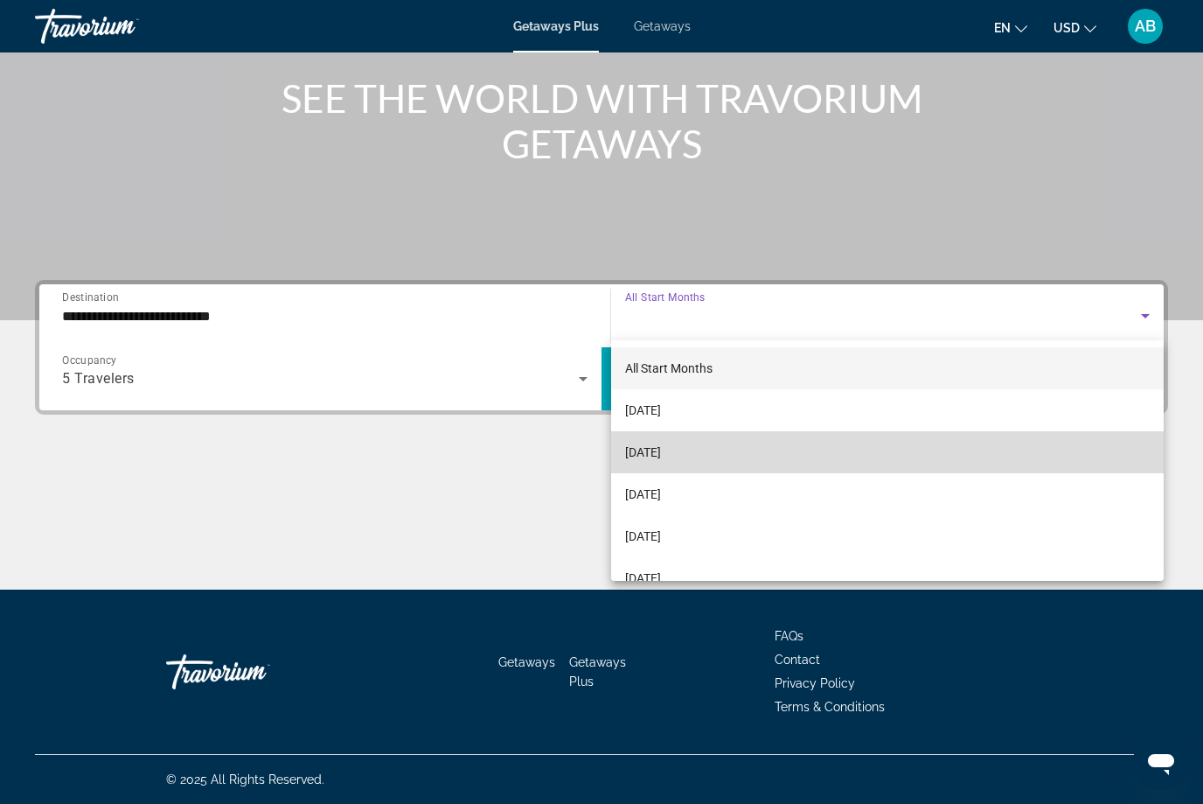
click at [708, 468] on mat-option "[DATE]" at bounding box center [887, 452] width 553 height 42
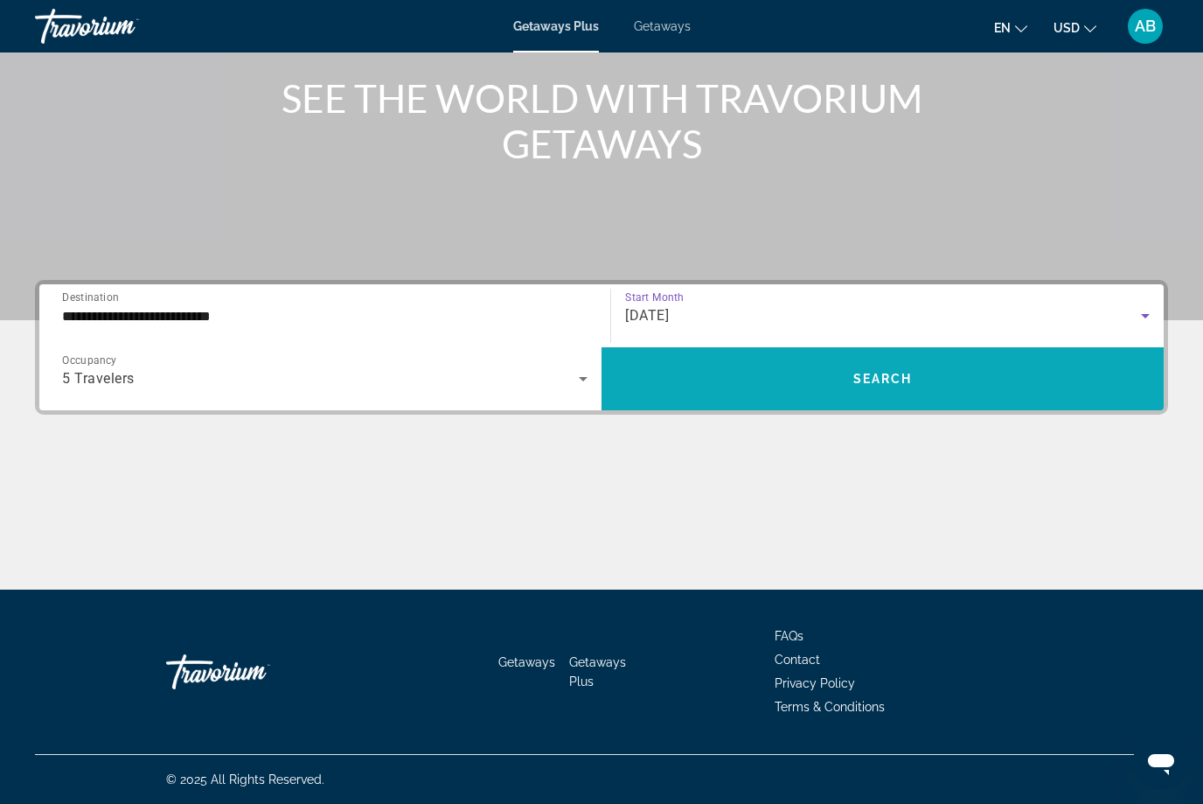
click at [884, 393] on span "Search widget" at bounding box center [883, 379] width 562 height 42
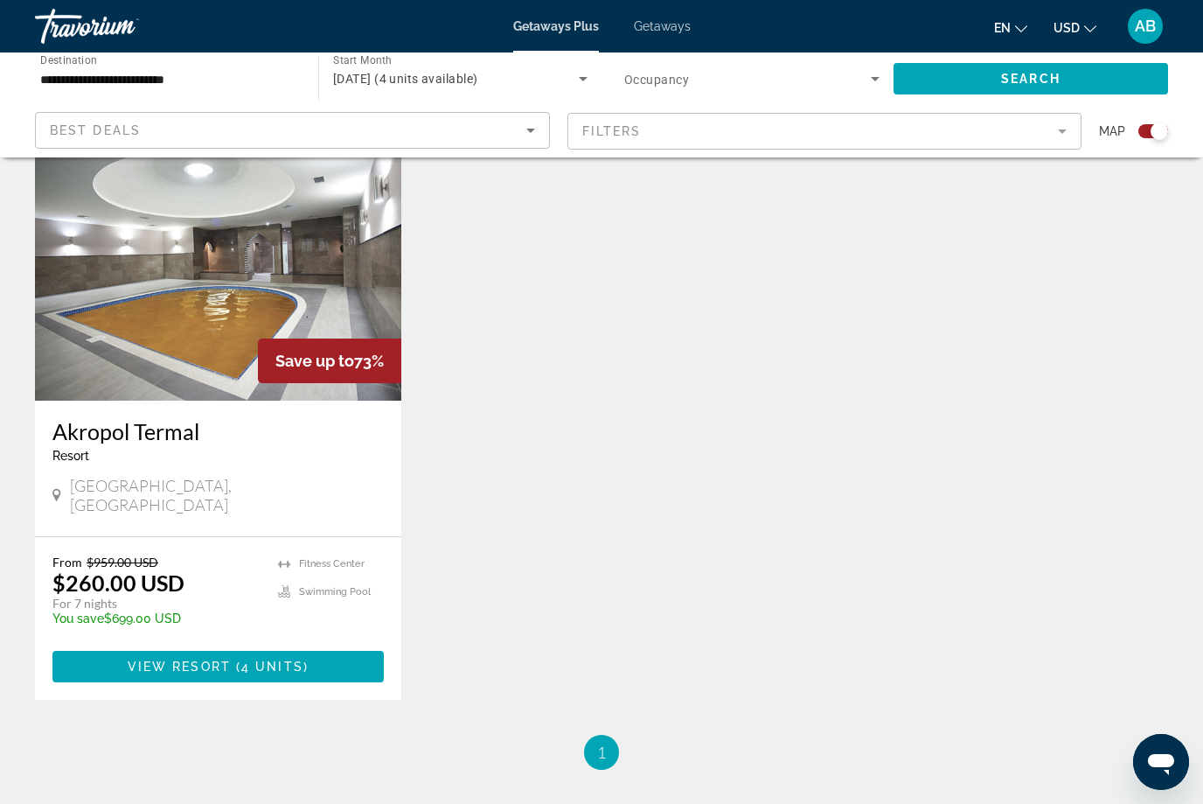
scroll to position [641, 0]
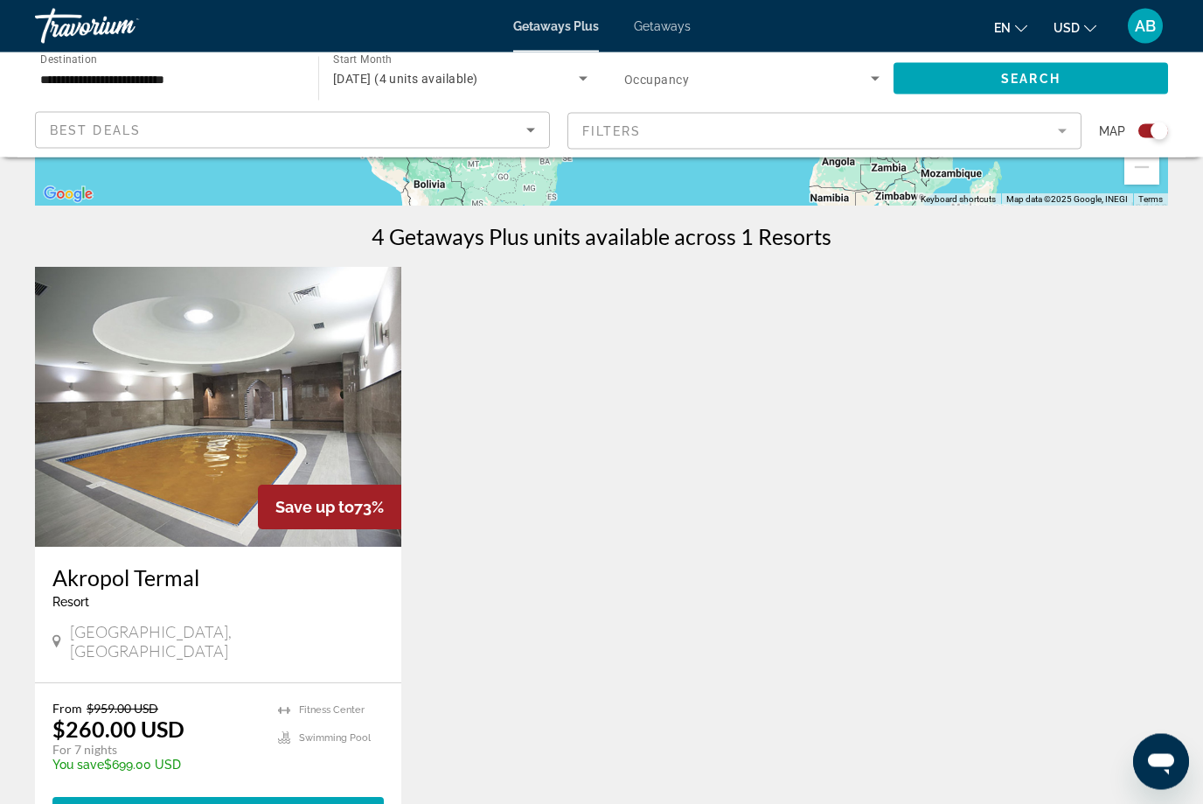
click at [119, 511] on img "Main content" at bounding box center [218, 408] width 366 height 280
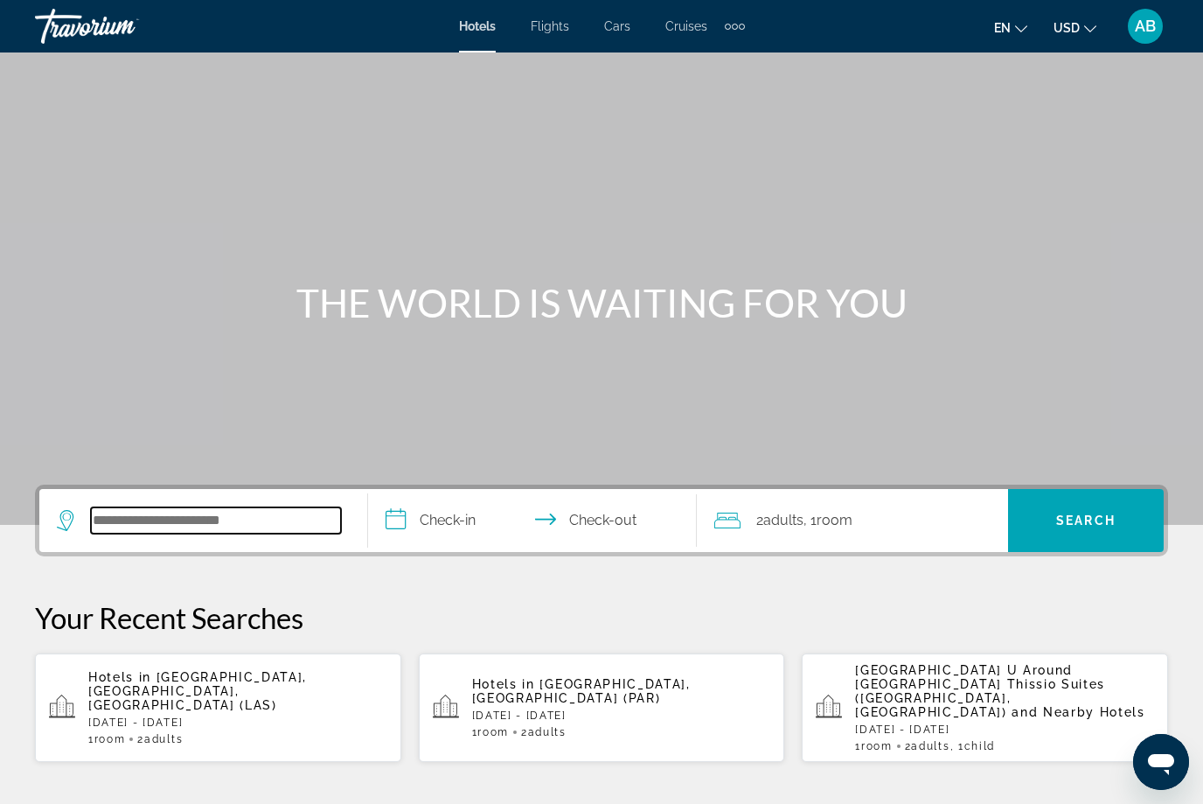
click at [255, 531] on input "Search widget" at bounding box center [216, 520] width 250 height 26
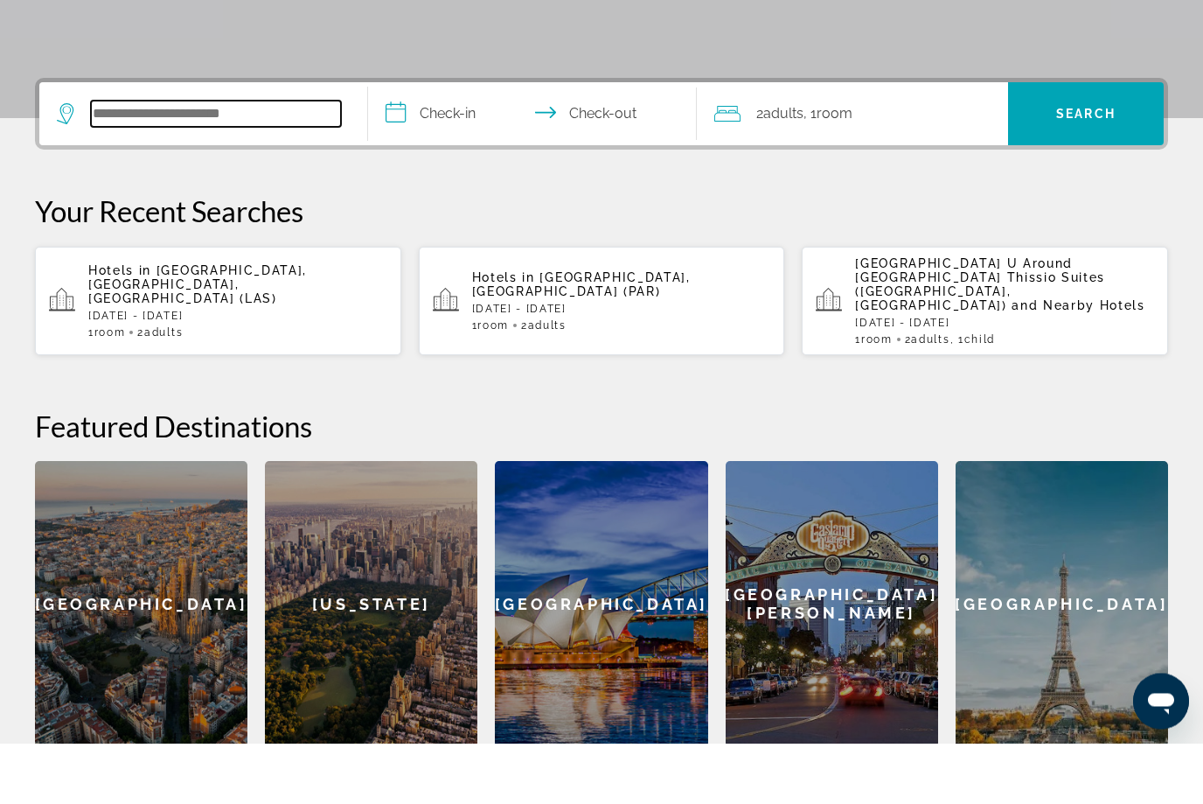
scroll to position [366, 0]
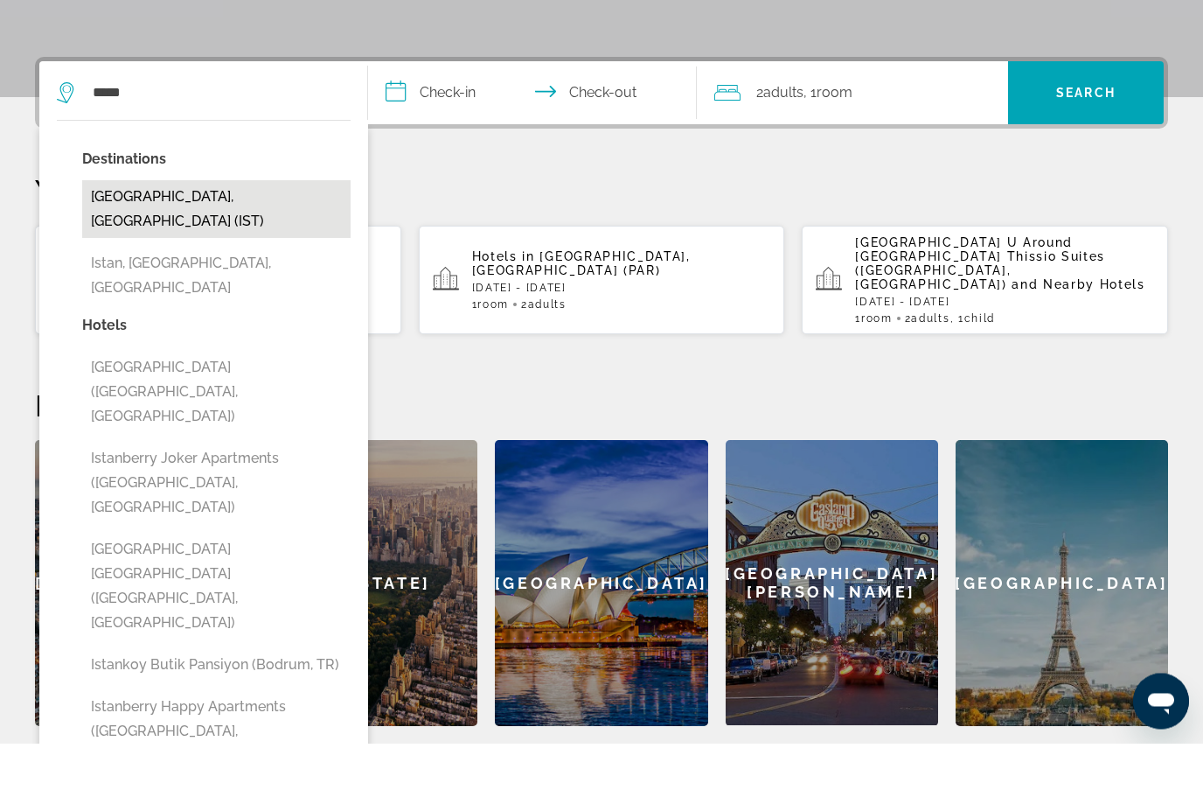
click at [173, 241] on button "Istanbul, Turkey (IST)" at bounding box center [216, 270] width 268 height 58
type input "**********"
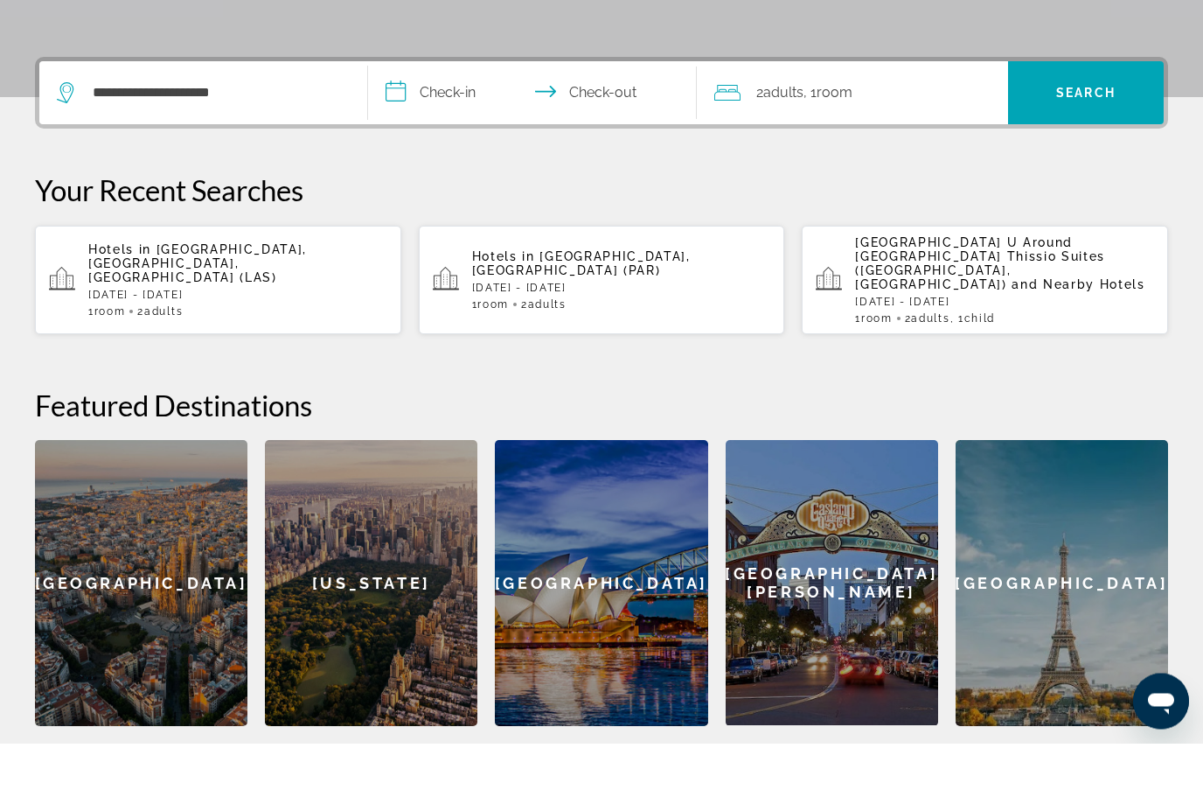
click at [447, 122] on input "**********" at bounding box center [536, 156] width 336 height 68
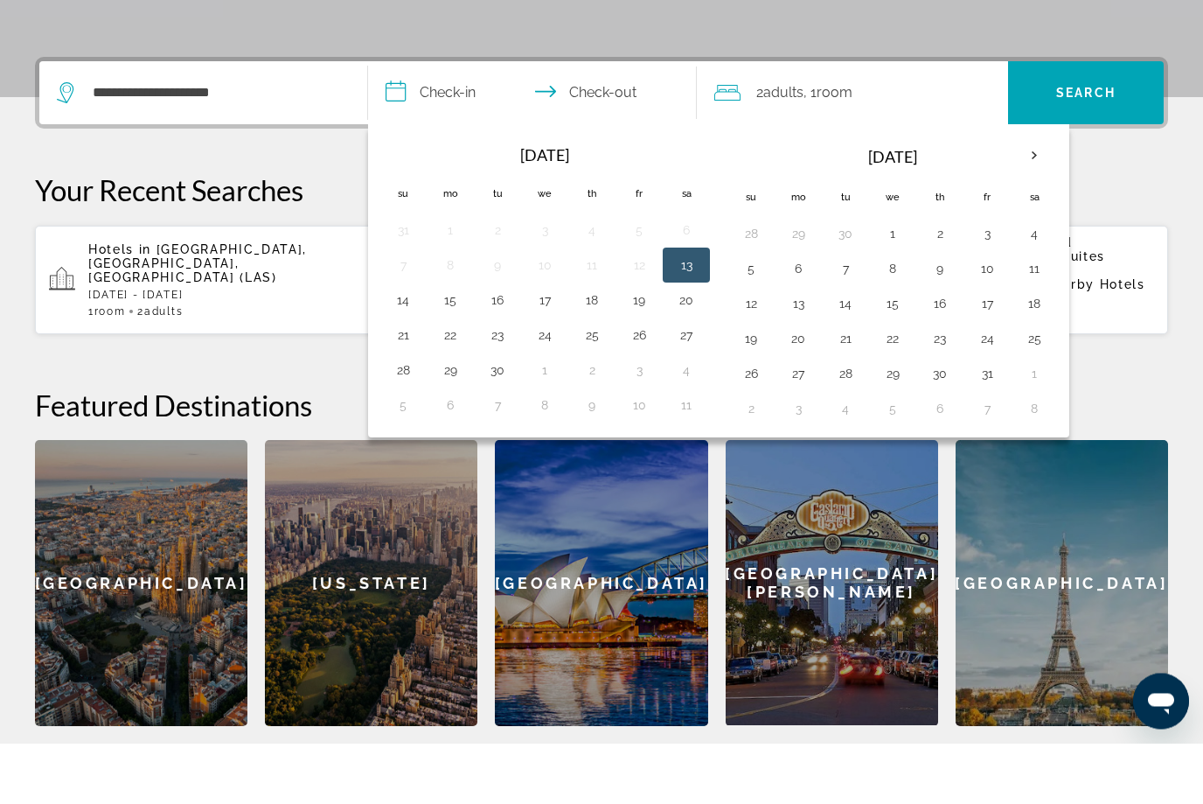
scroll to position [428, 0]
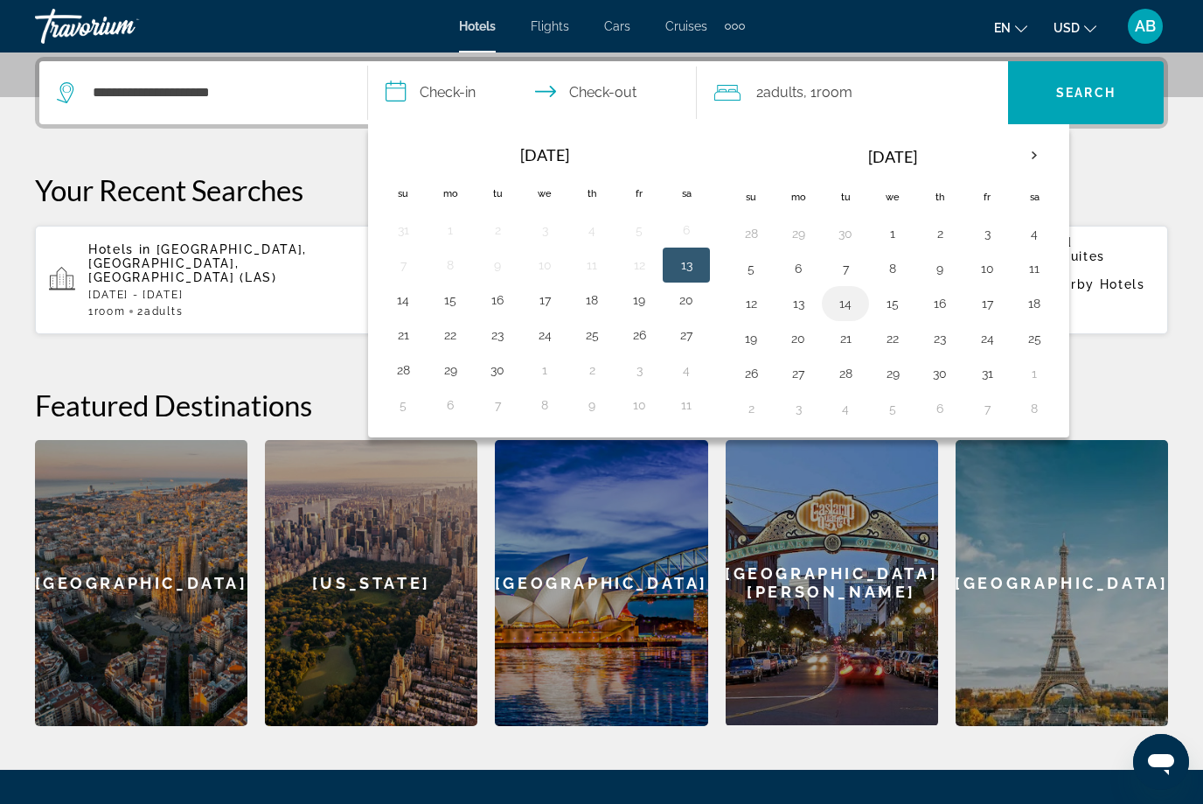
click at [832, 313] on button "14" at bounding box center [846, 303] width 28 height 24
click at [899, 340] on button "22" at bounding box center [893, 338] width 28 height 24
type input "**********"
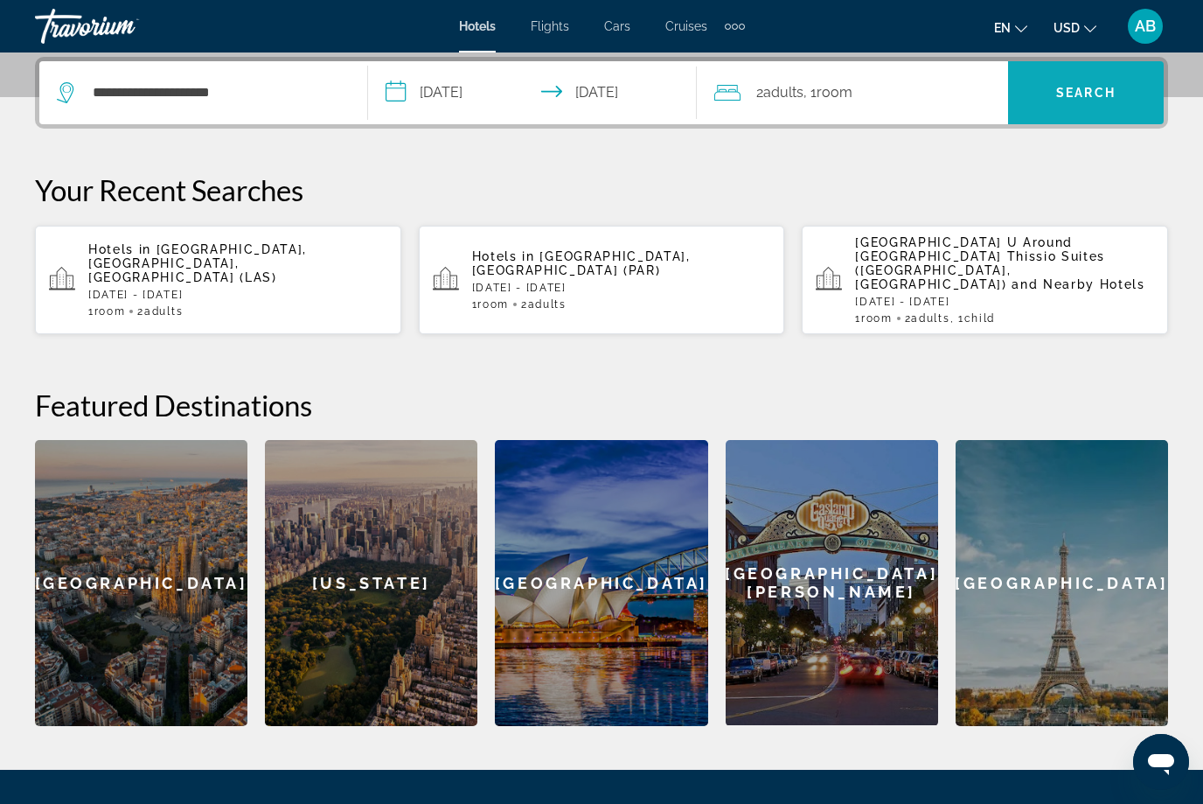
click at [1104, 97] on span "Search" at bounding box center [1085, 93] width 59 height 14
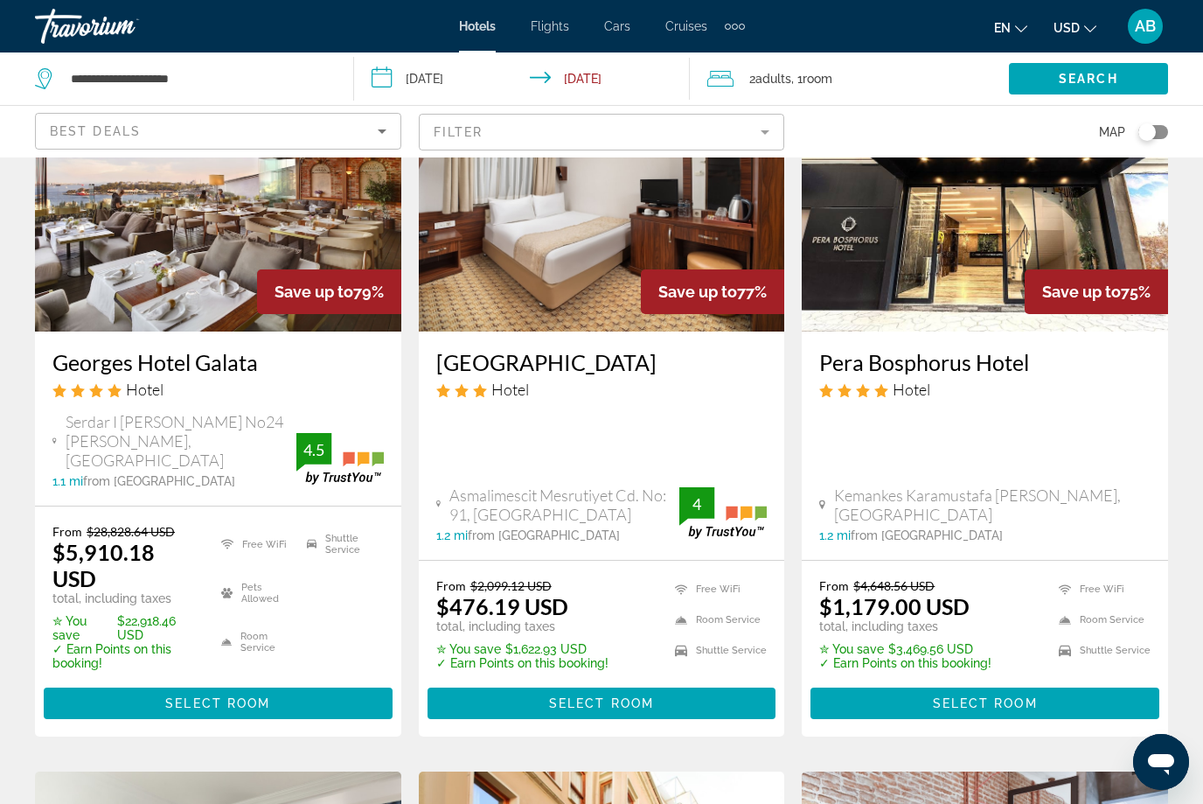
scroll to position [865, 0]
click at [596, 486] on span "Asmalimescit Mesrutiyet Cd. No: 91, Istanbul" at bounding box center [564, 505] width 230 height 38
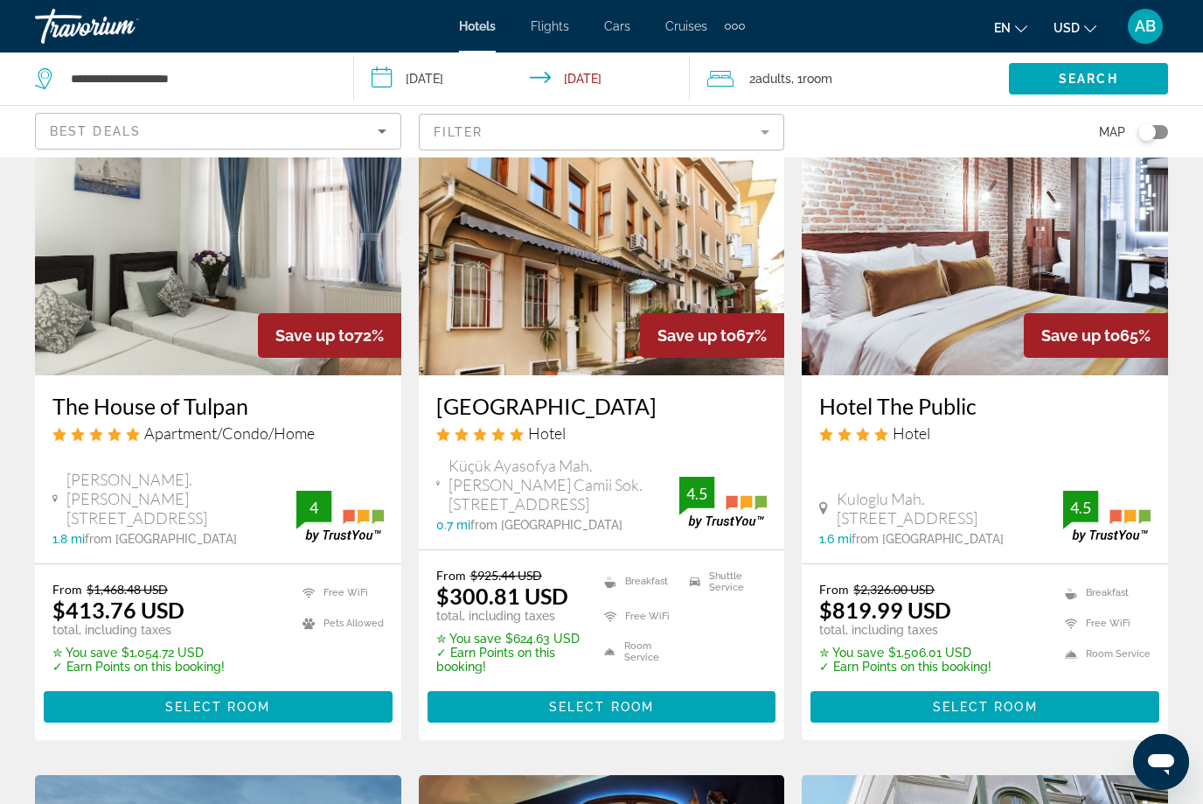
scroll to position [1541, 0]
click at [978, 275] on img "Main content" at bounding box center [985, 236] width 366 height 280
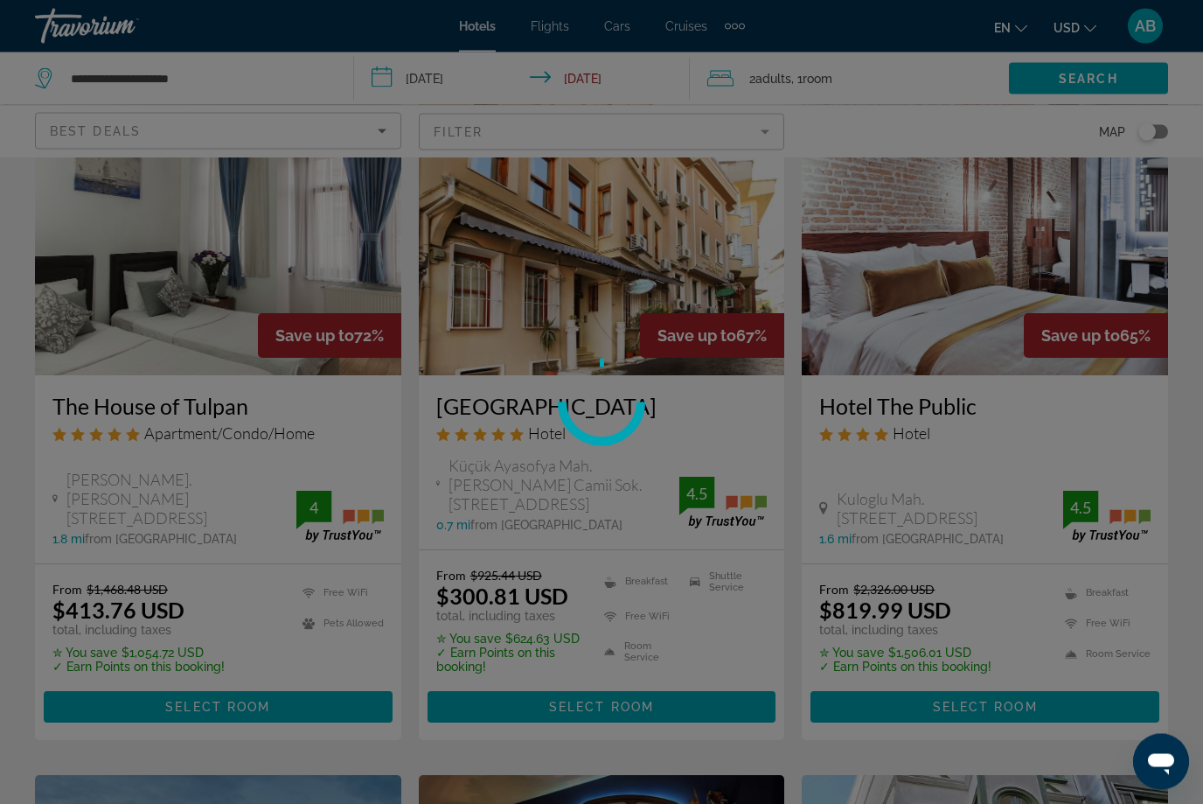
scroll to position [1542, 0]
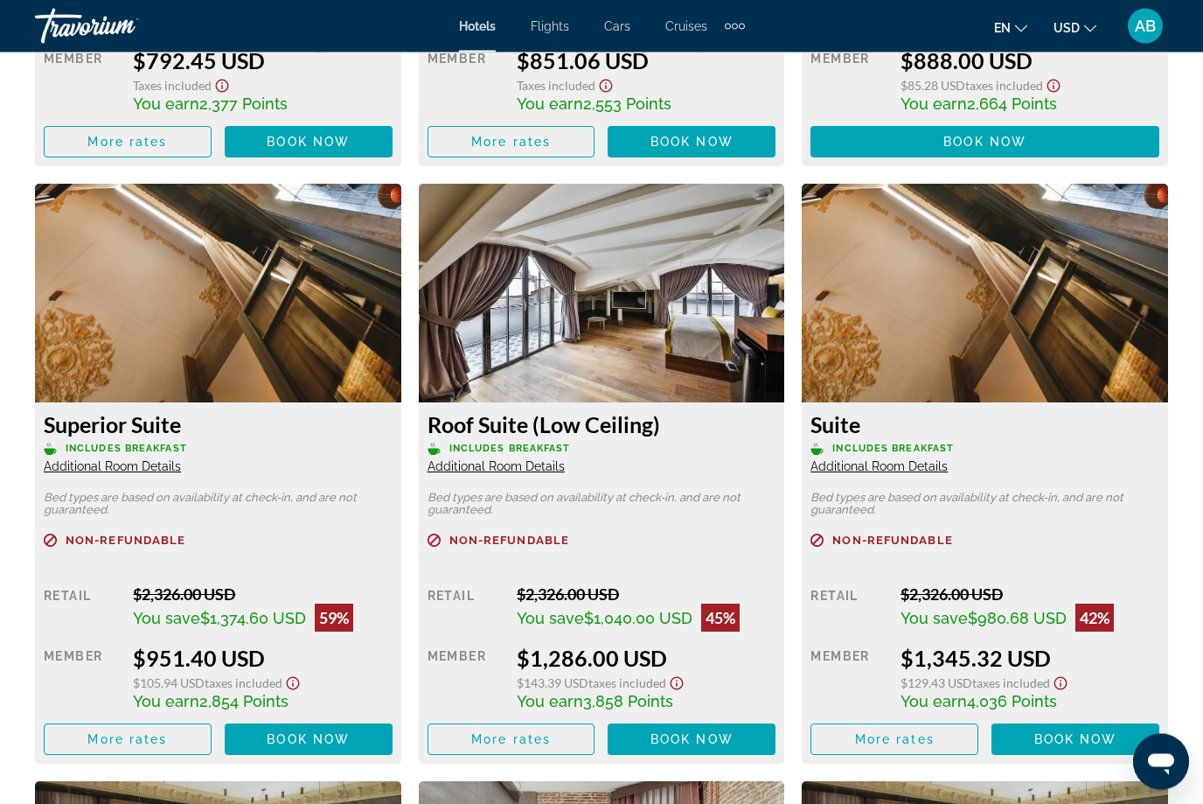
scroll to position [3199, 0]
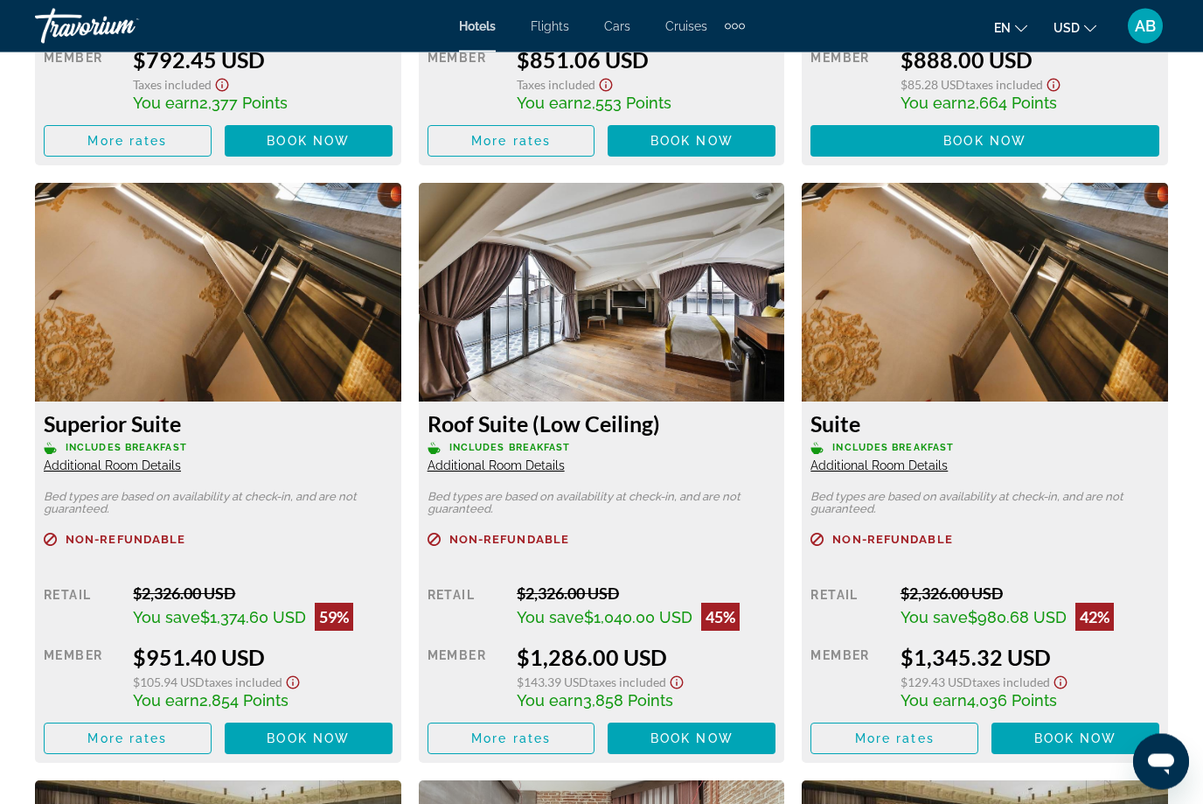
click at [295, 383] on img "Main content" at bounding box center [218, 293] width 366 height 219
click at [178, 425] on h3 "Superior Suite" at bounding box center [218, 424] width 349 height 26
click at [159, 436] on div "Superior Suite Includes Breakfast Additional Room Details" at bounding box center [218, 442] width 349 height 63
click at [272, 370] on img "Main content" at bounding box center [218, 293] width 366 height 219
click at [311, 352] on img "Main content" at bounding box center [218, 293] width 366 height 219
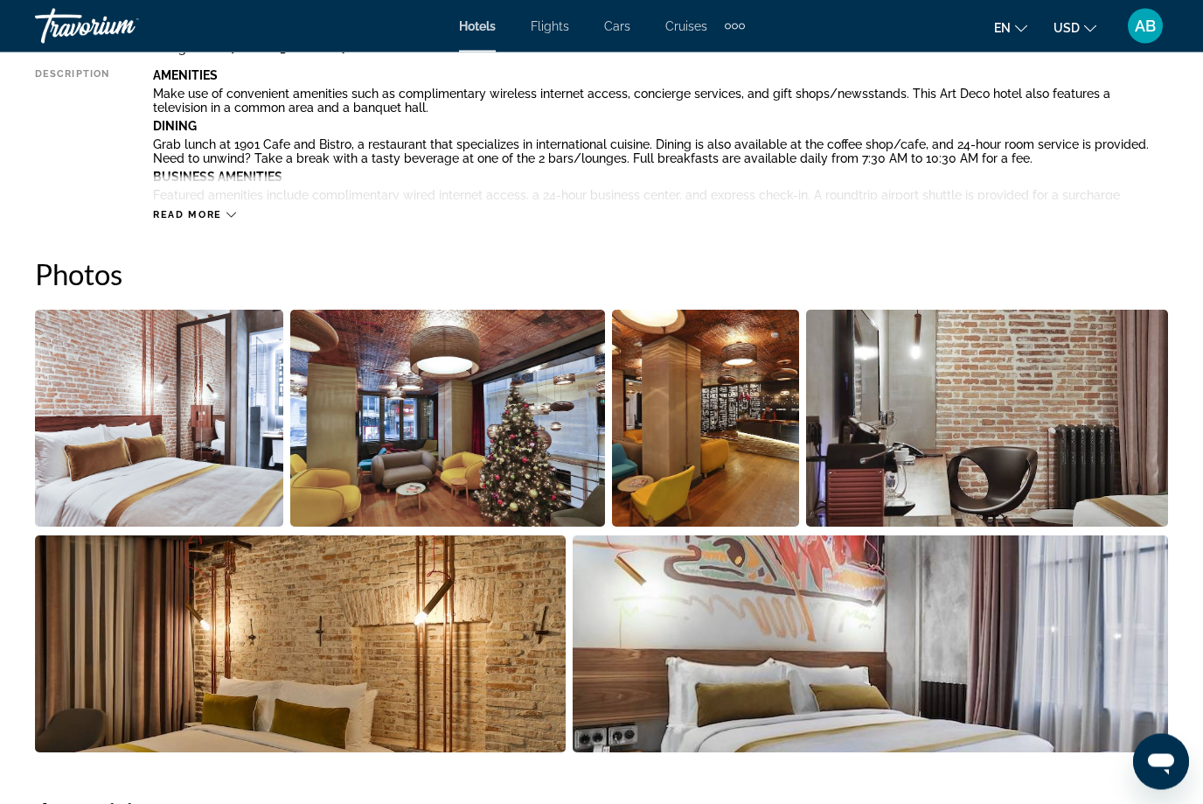
scroll to position [978, 0]
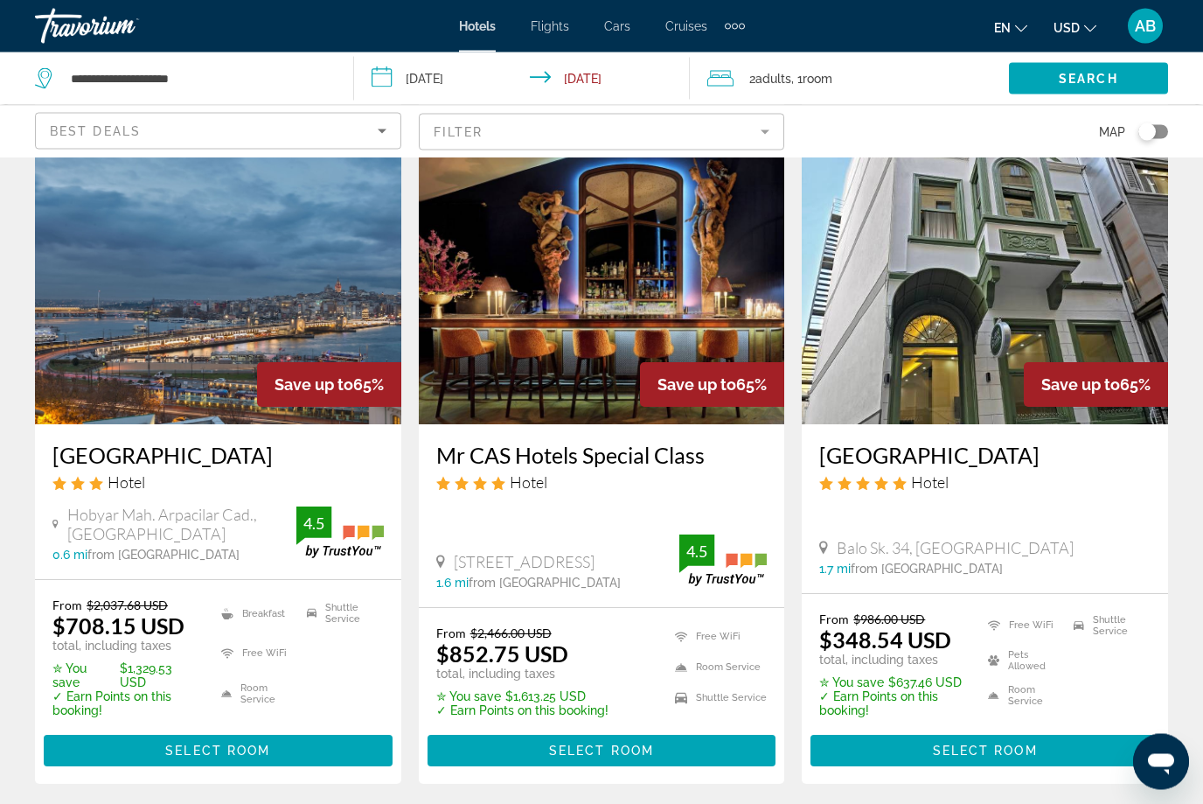
scroll to position [2135, 0]
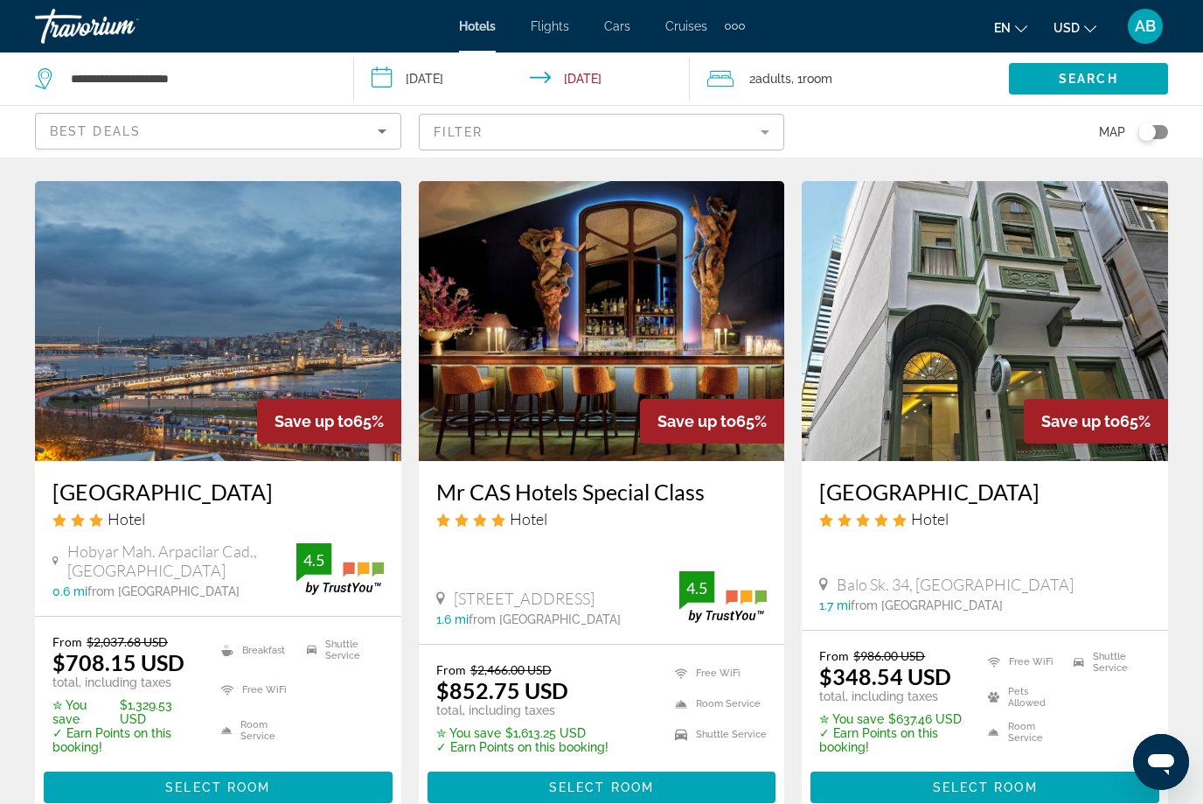
click at [974, 331] on img "Main content" at bounding box center [985, 321] width 366 height 280
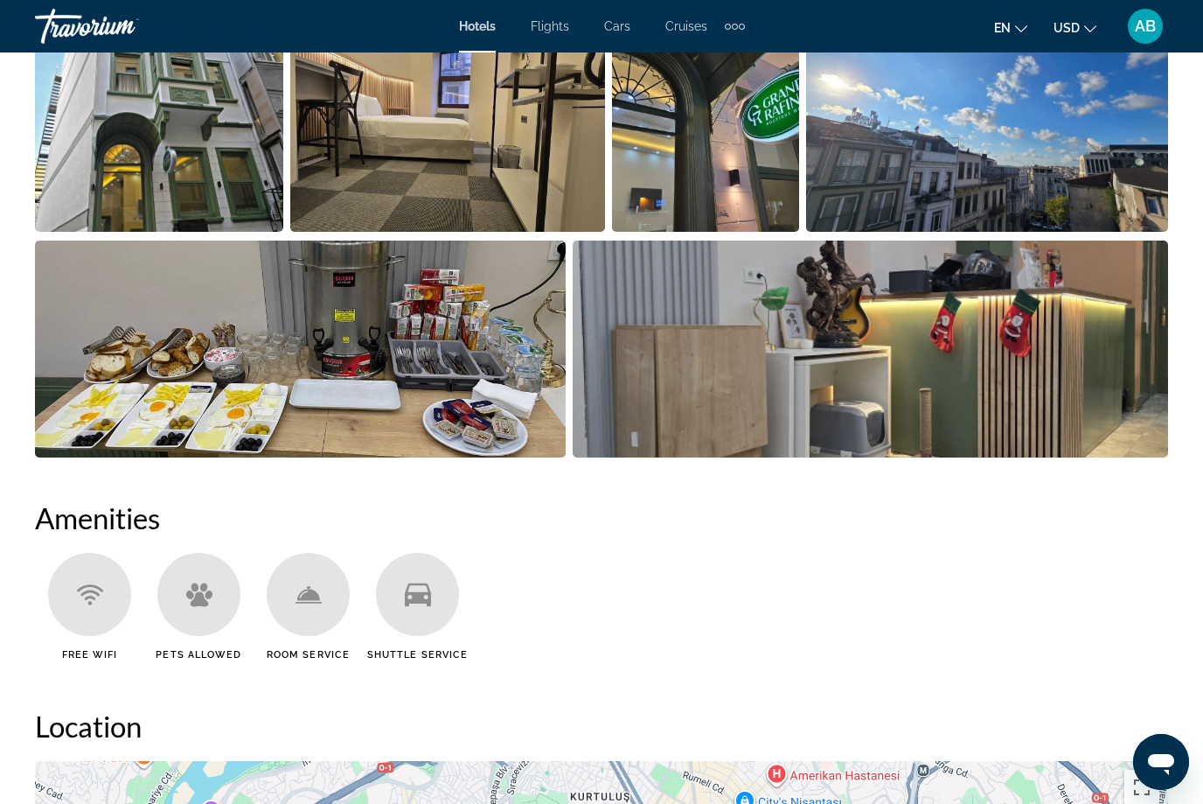
scroll to position [1285, 0]
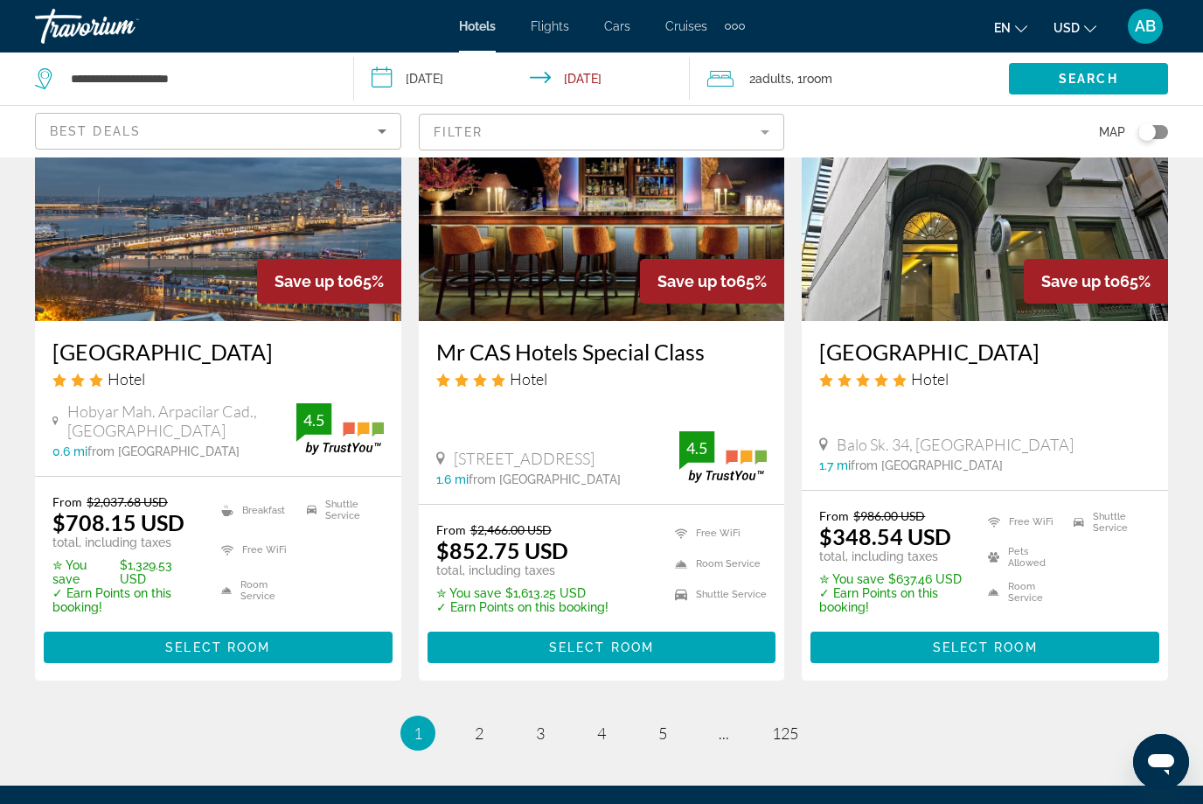
scroll to position [2343, 0]
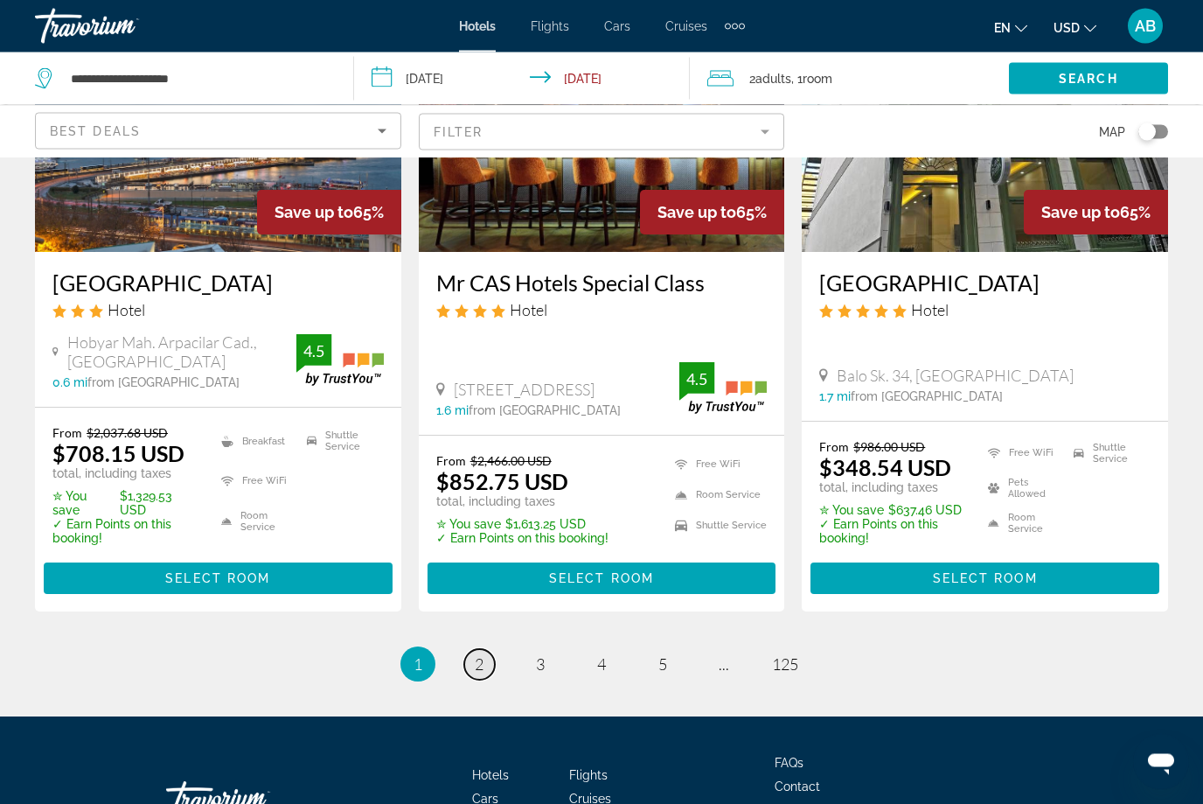
click at [491, 650] on link "page 2" at bounding box center [479, 665] width 31 height 31
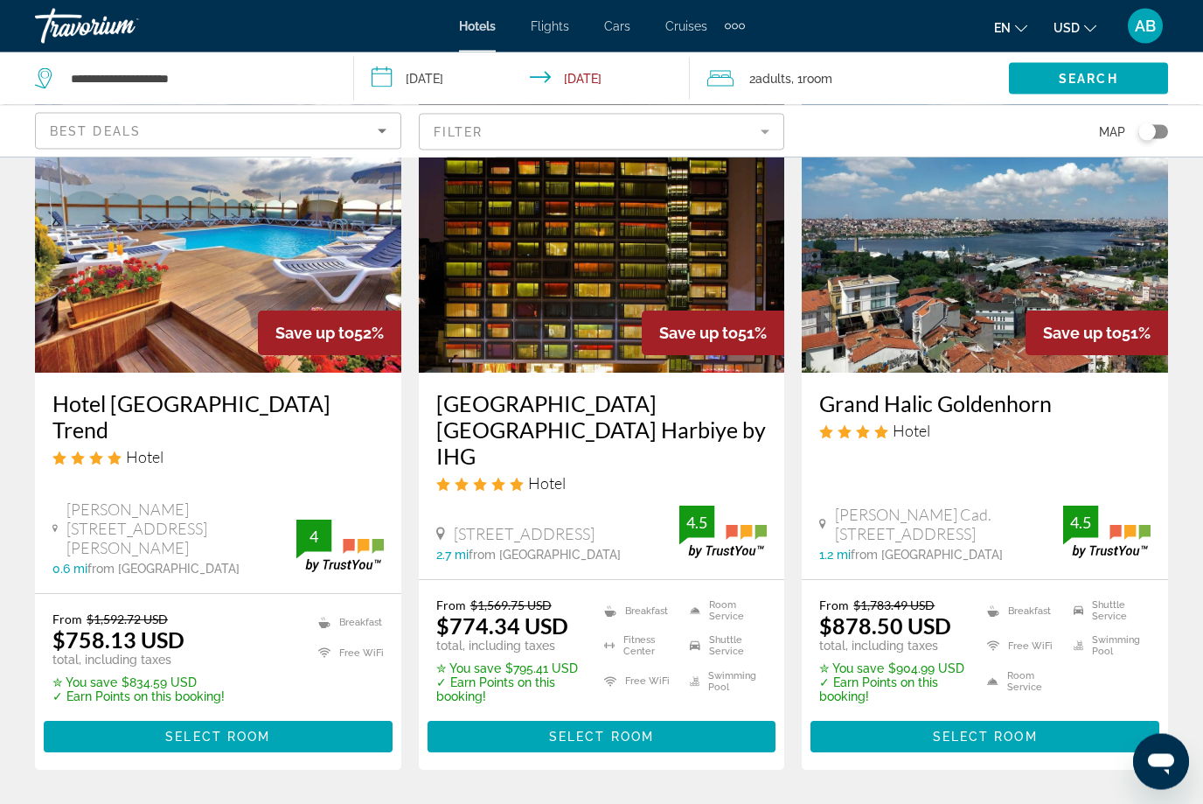
scroll to position [2359, 0]
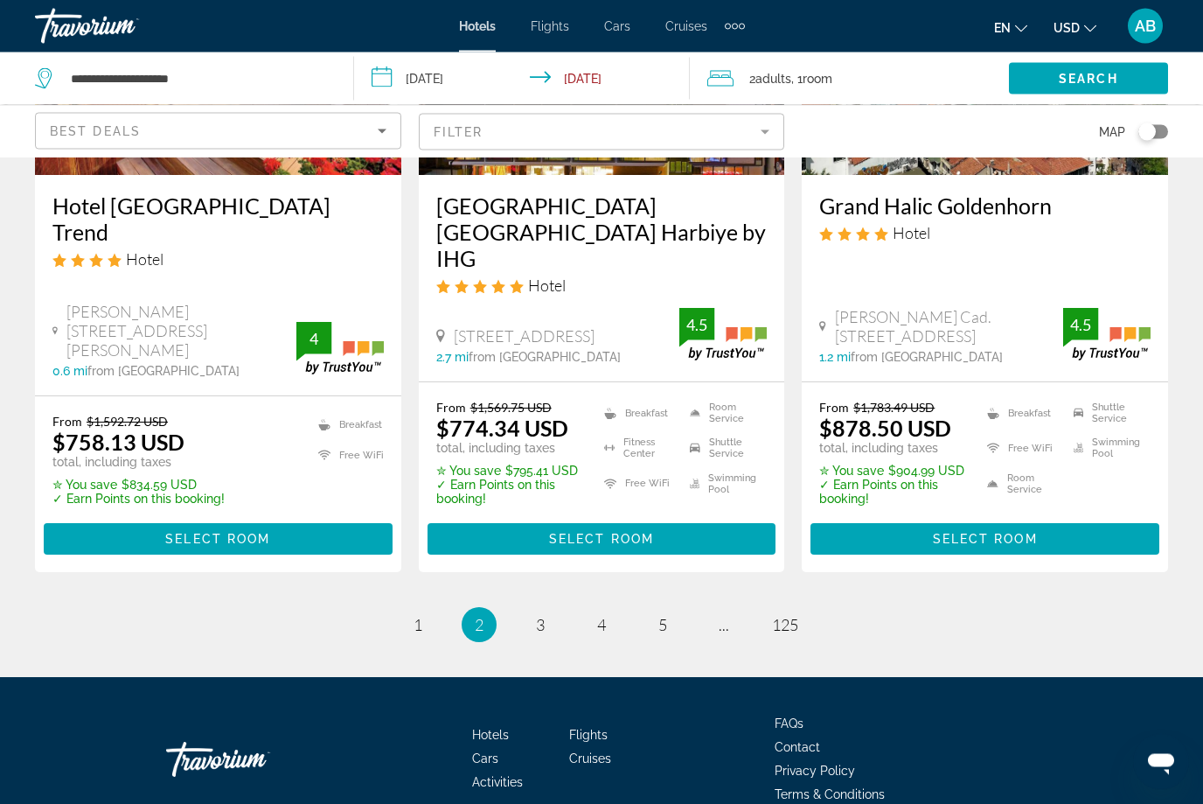
click at [545, 616] on span "3" at bounding box center [540, 625] width 9 height 19
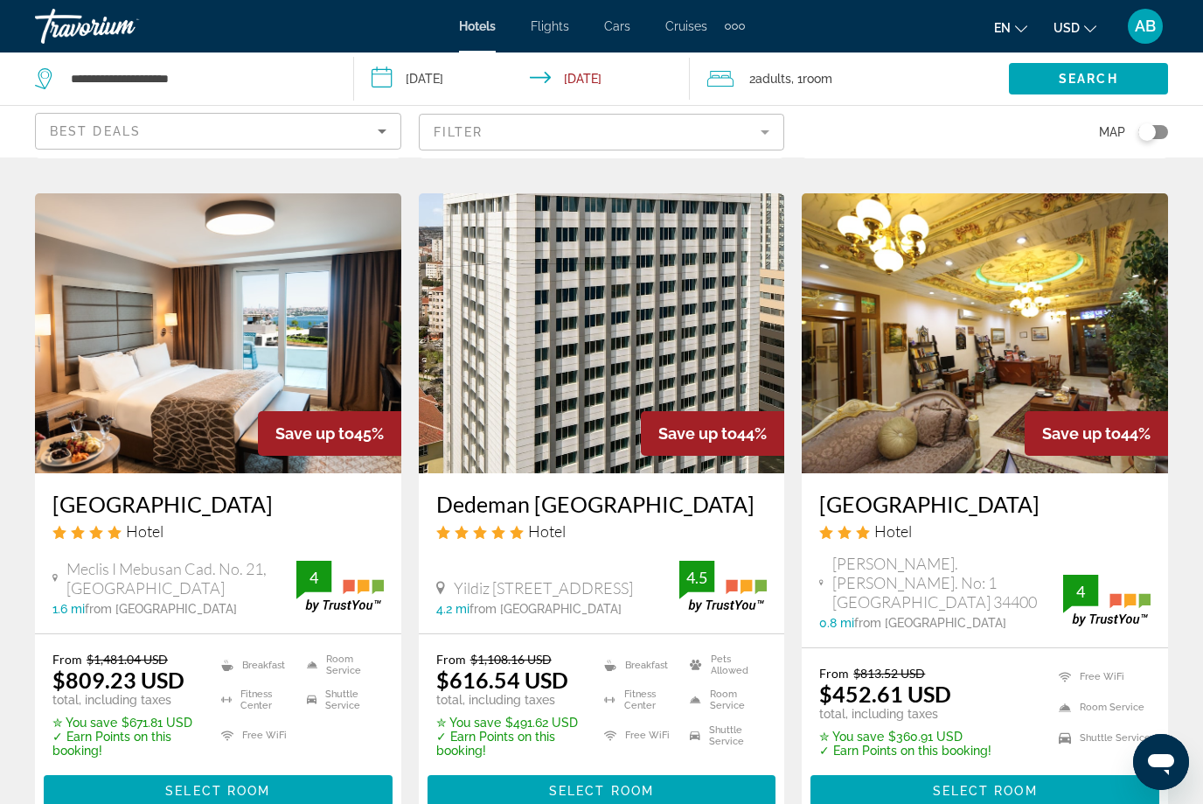
scroll to position [2117, 0]
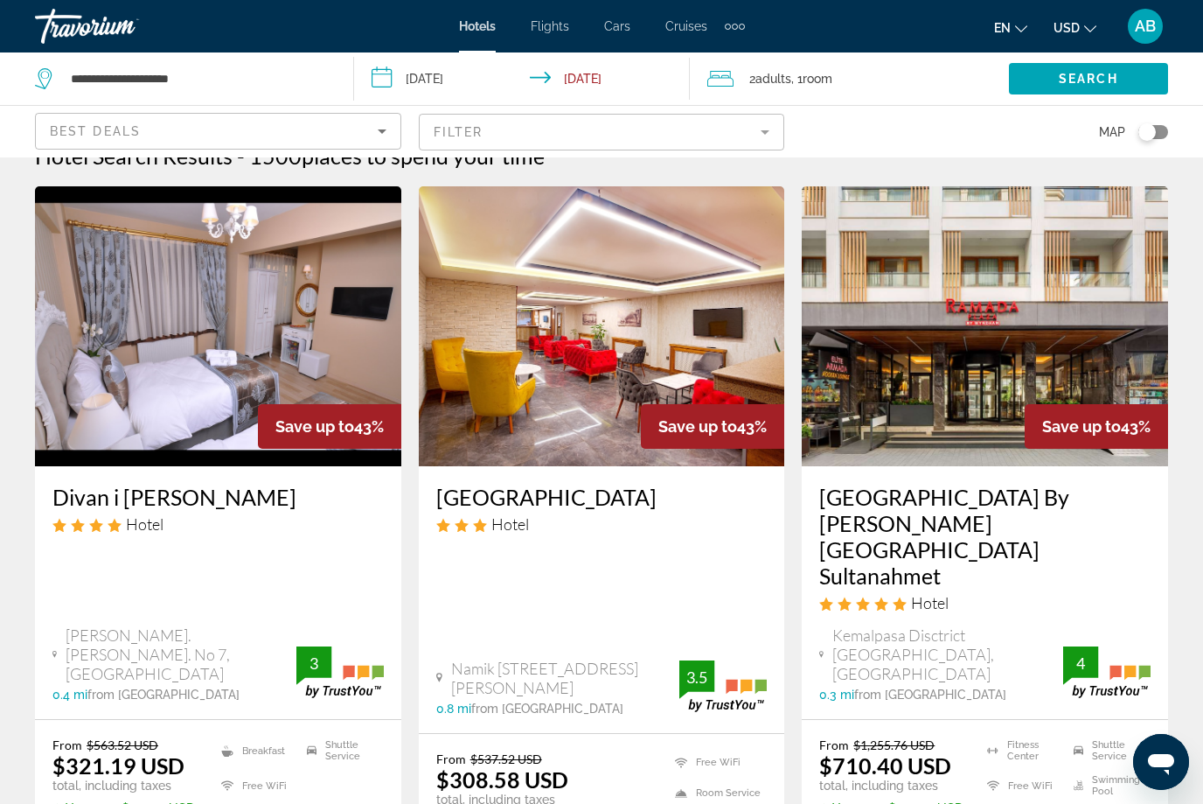
scroll to position [31, 0]
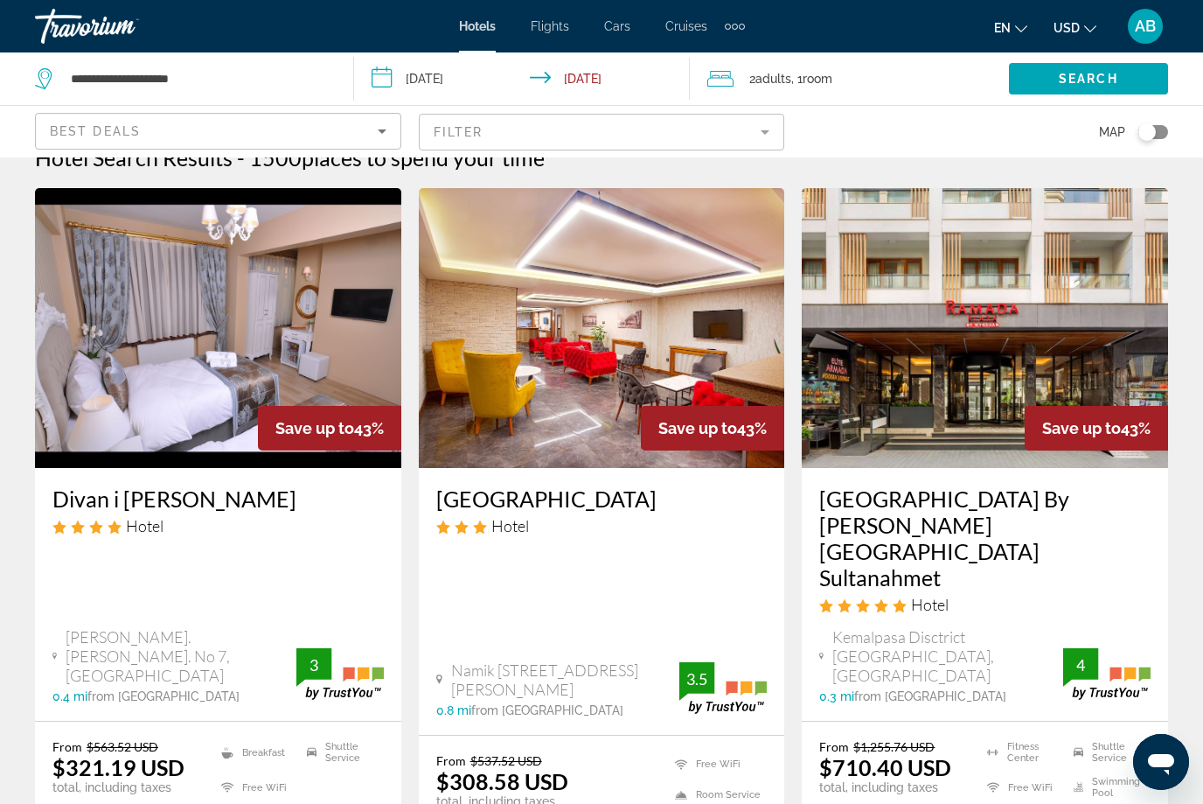
click at [101, 428] on img "Main content" at bounding box center [218, 328] width 366 height 280
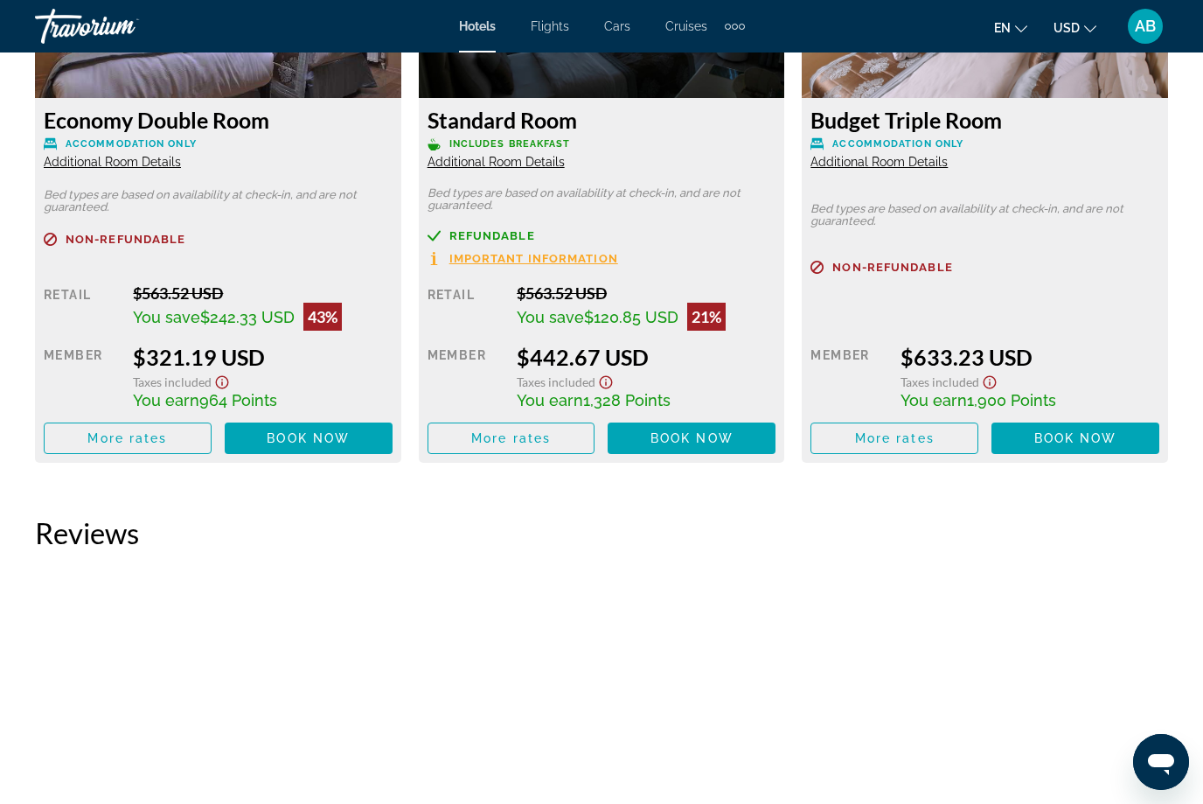
scroll to position [2886, 0]
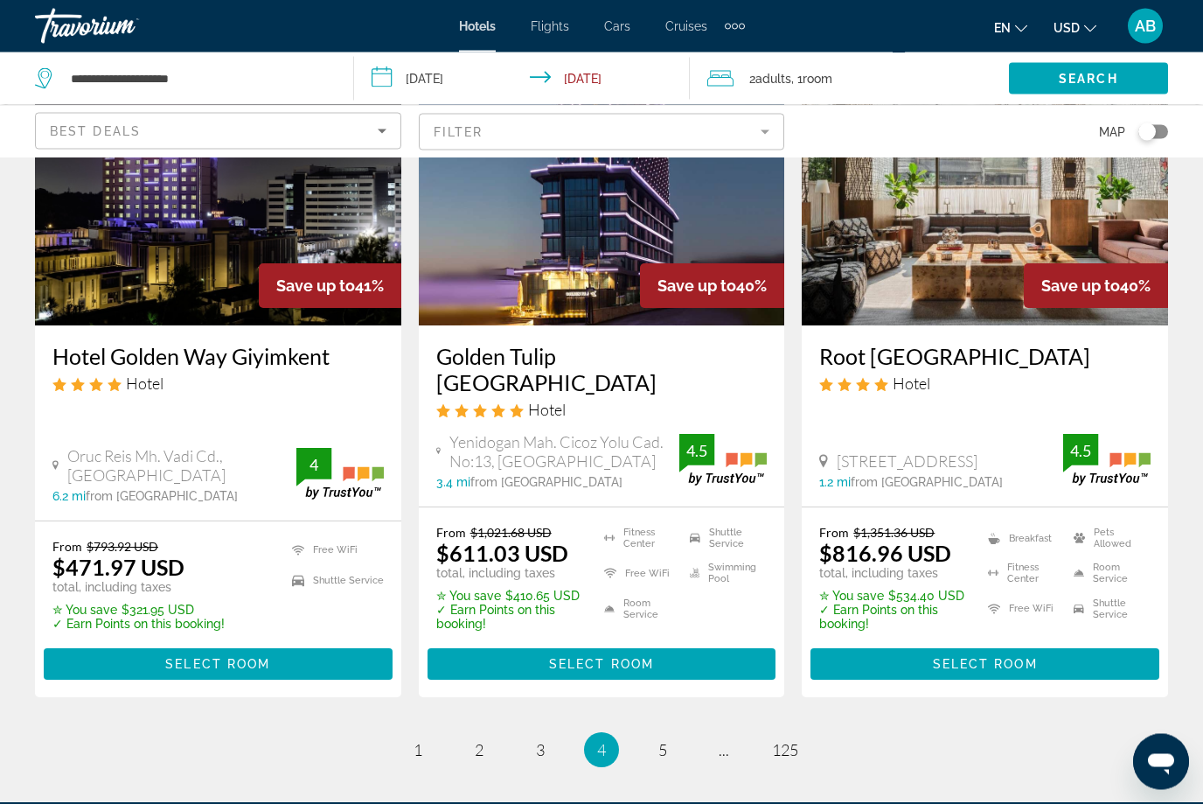
scroll to position [2375, 0]
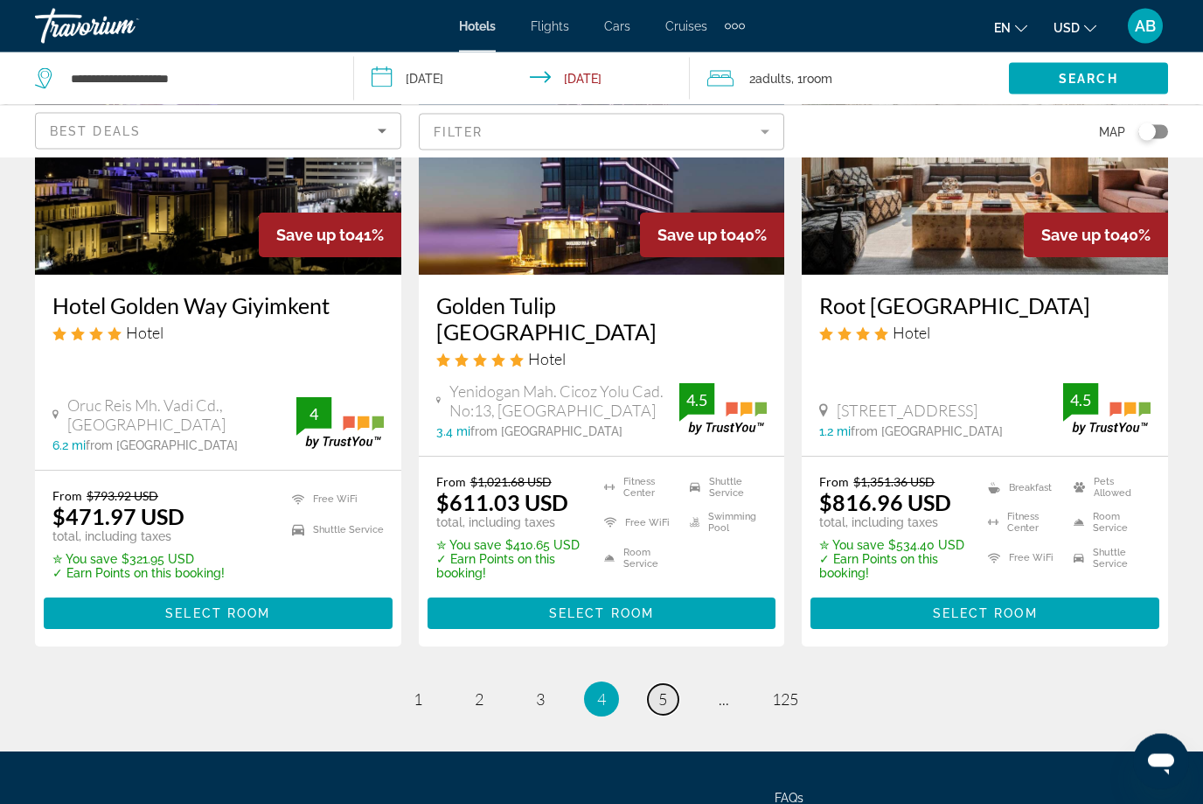
click at [671, 685] on link "page 5" at bounding box center [663, 700] width 31 height 31
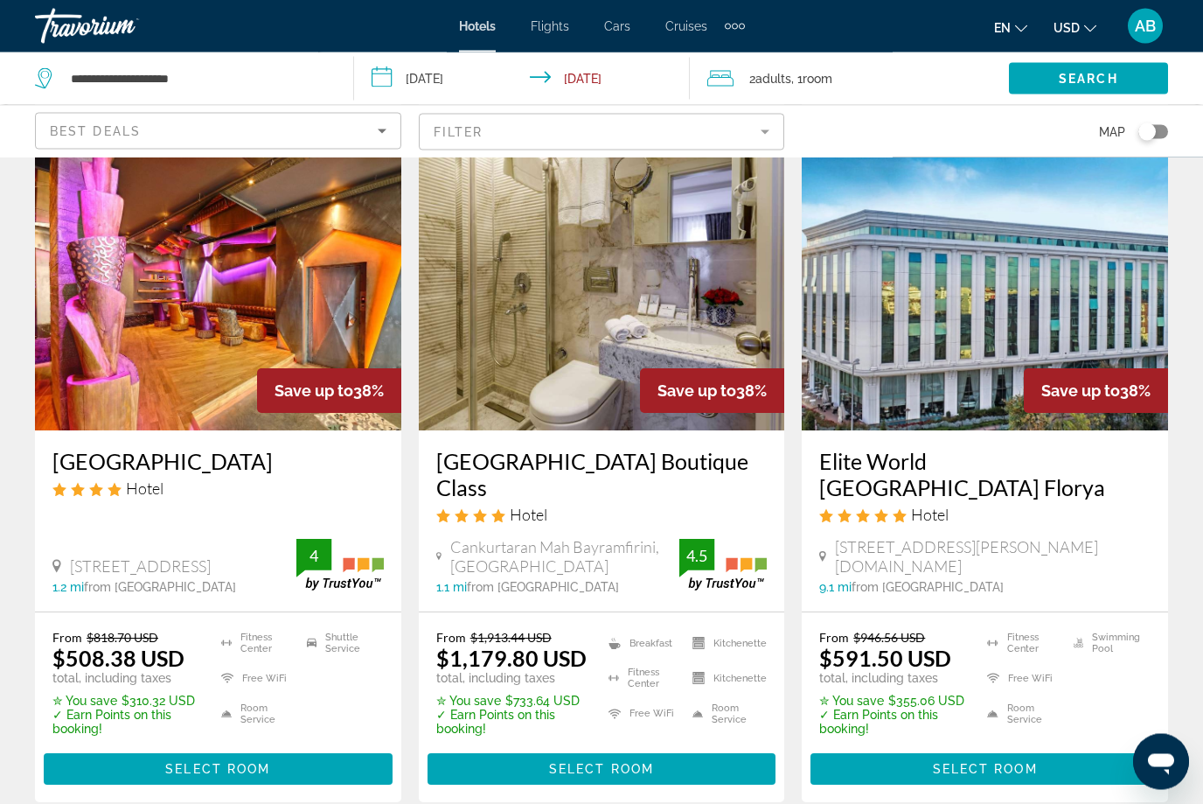
scroll to position [698, 0]
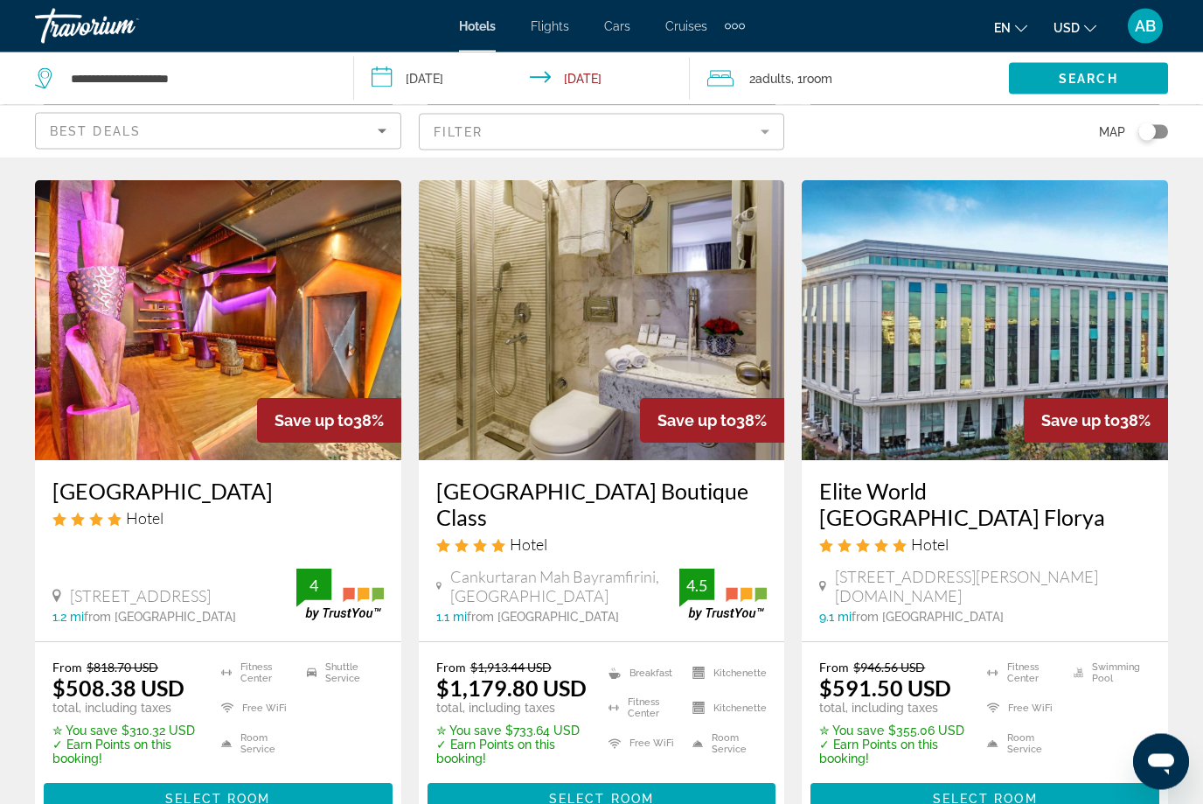
click at [119, 400] on img "Main content" at bounding box center [218, 321] width 366 height 280
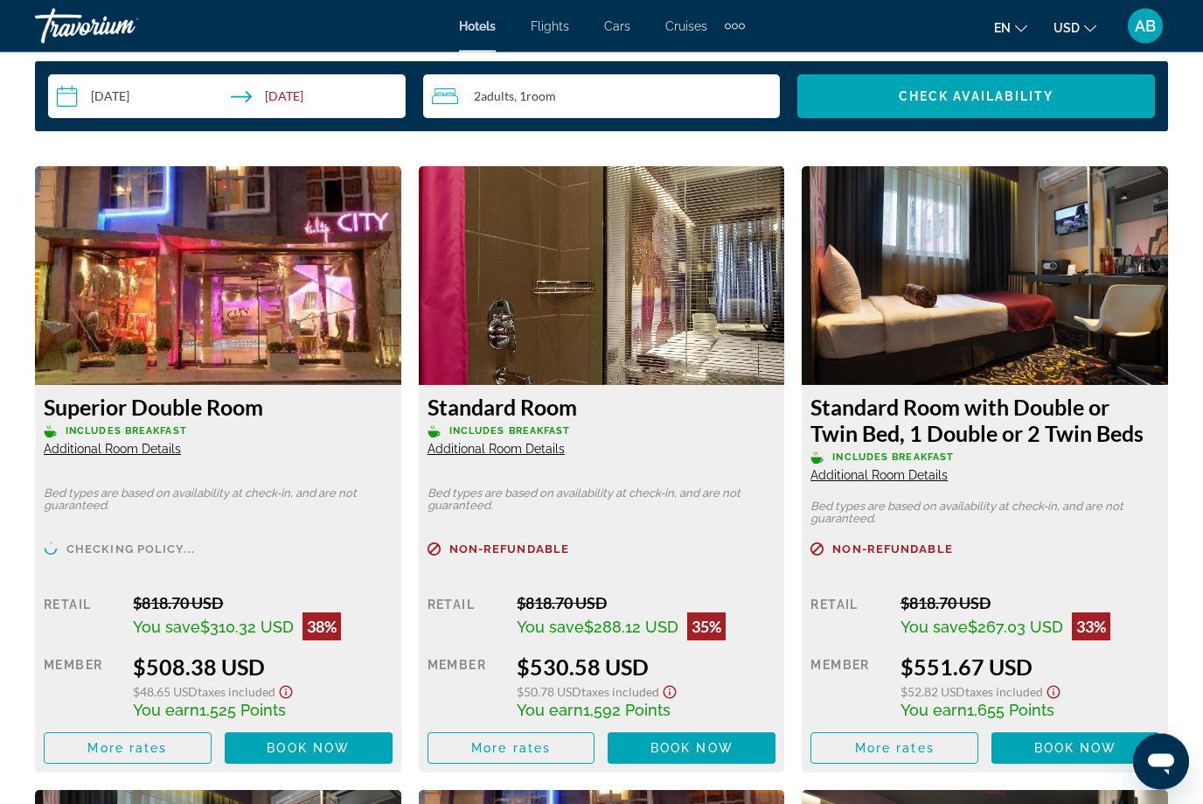
scroll to position [2615, 0]
click at [69, 453] on span "Additional Room Details" at bounding box center [112, 449] width 137 height 14
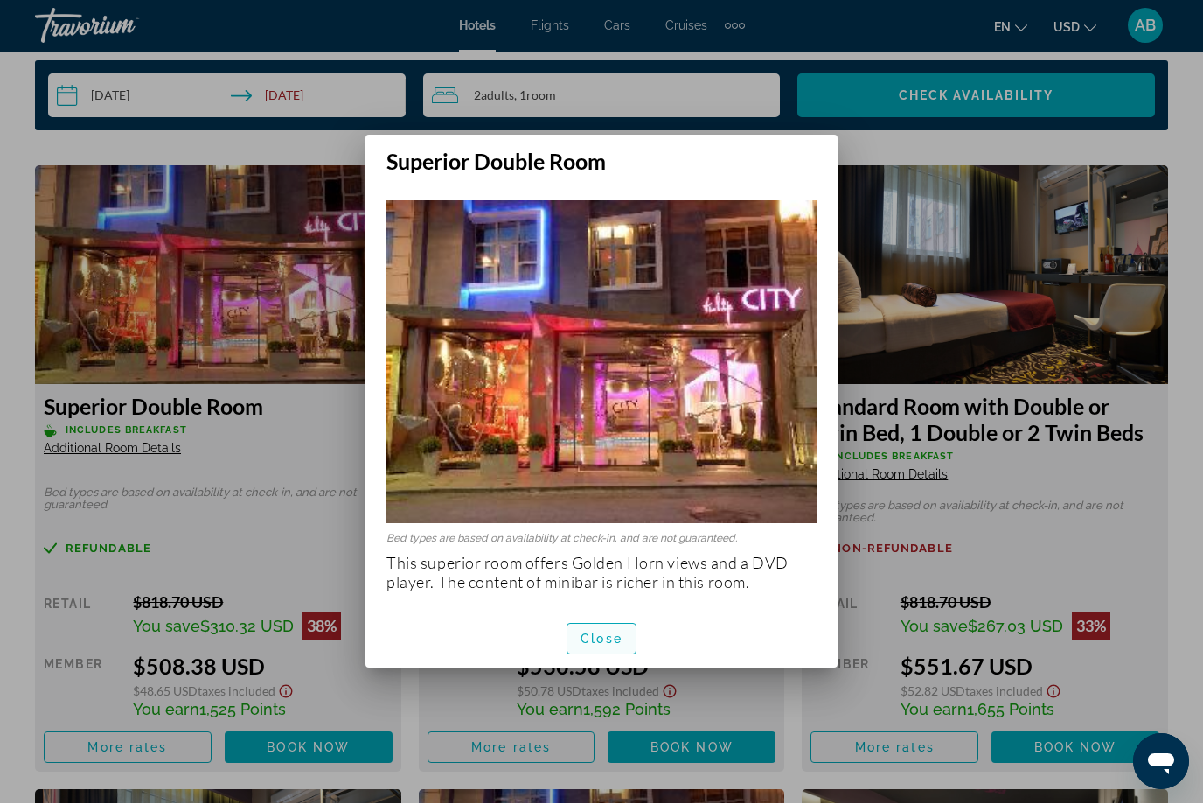
click at [622, 637] on span "Close" at bounding box center [602, 639] width 42 height 14
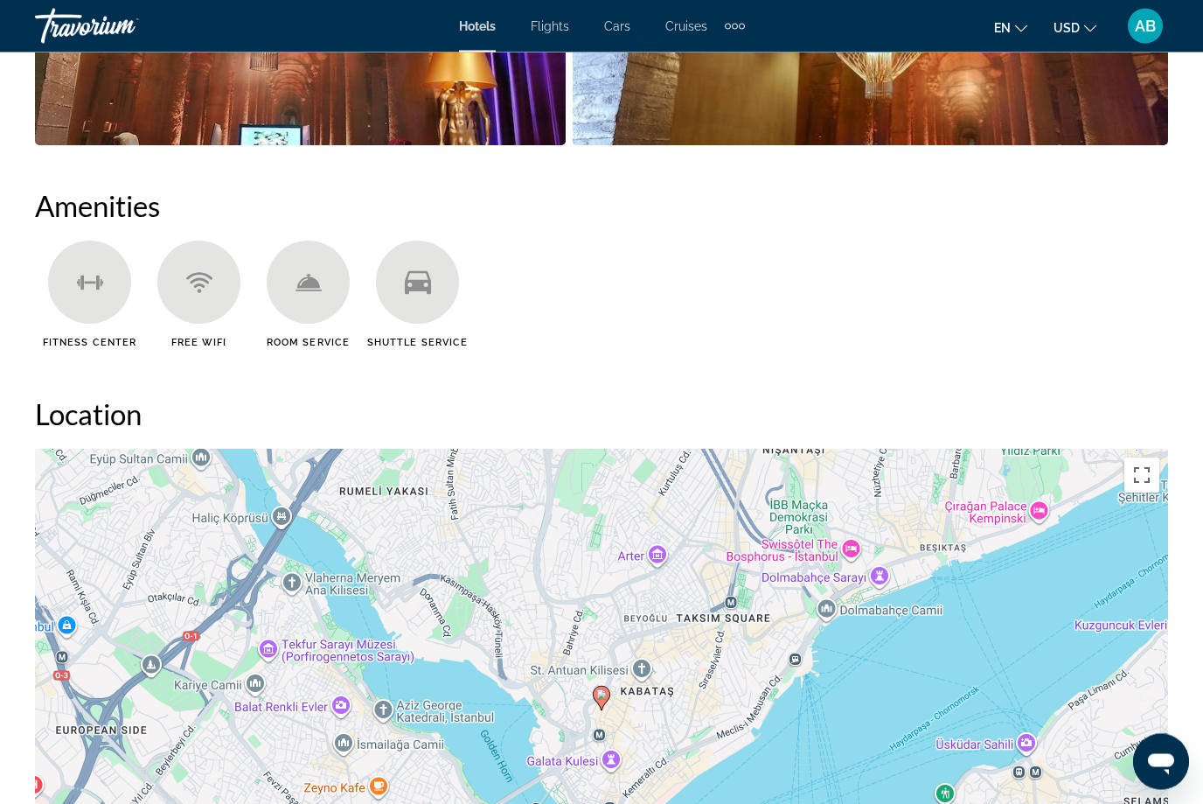
scroll to position [1513, 0]
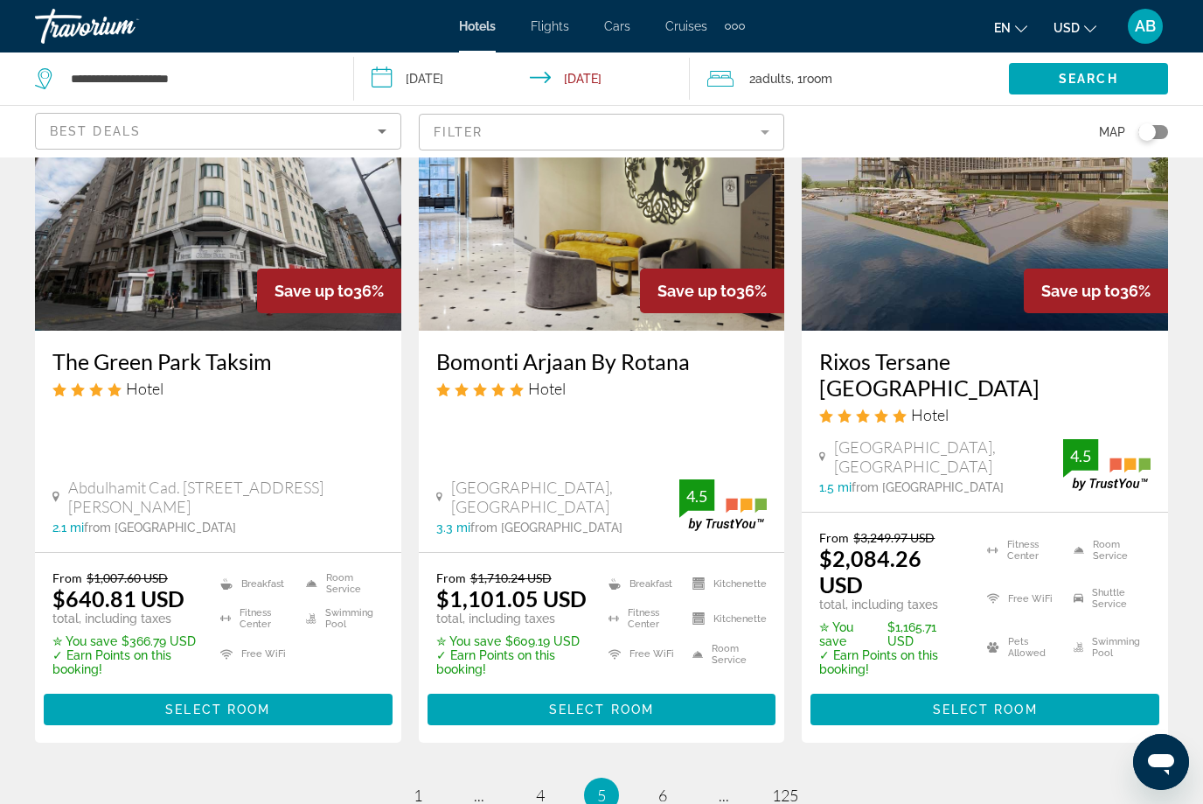
scroll to position [2364, 0]
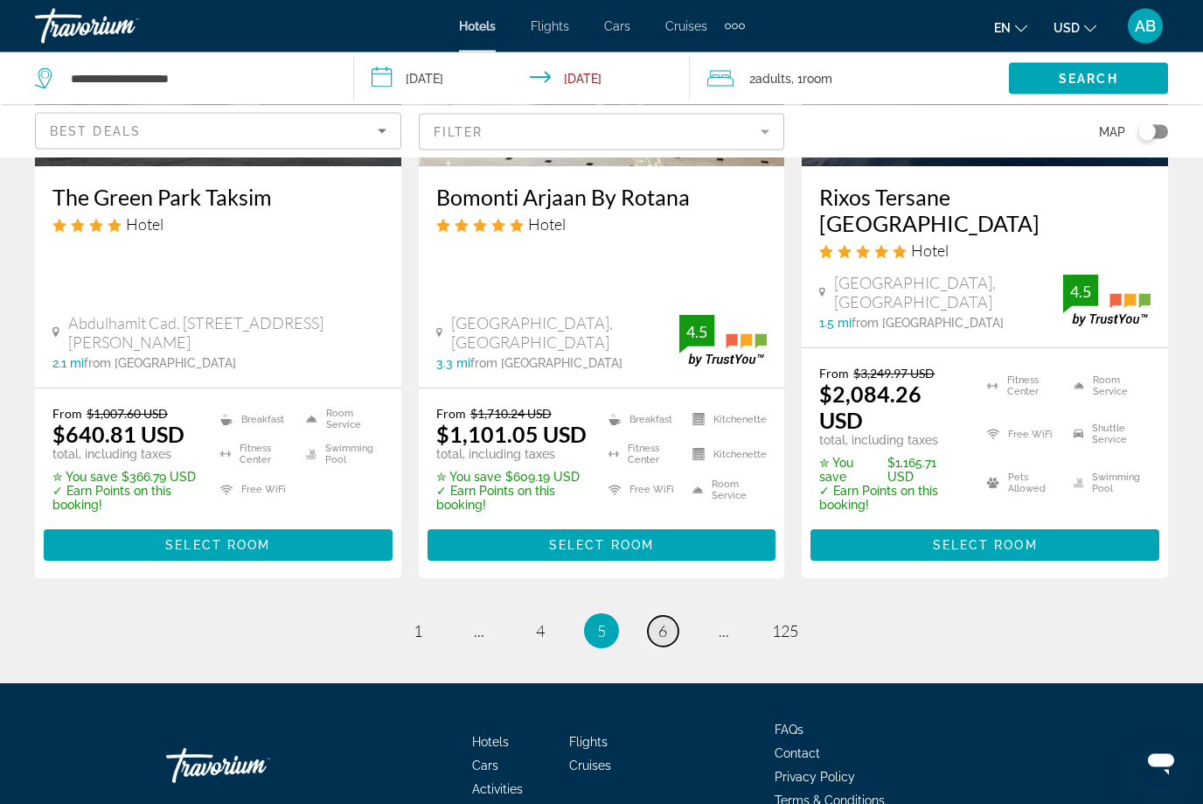
click at [669, 616] on link "page 6" at bounding box center [663, 631] width 31 height 31
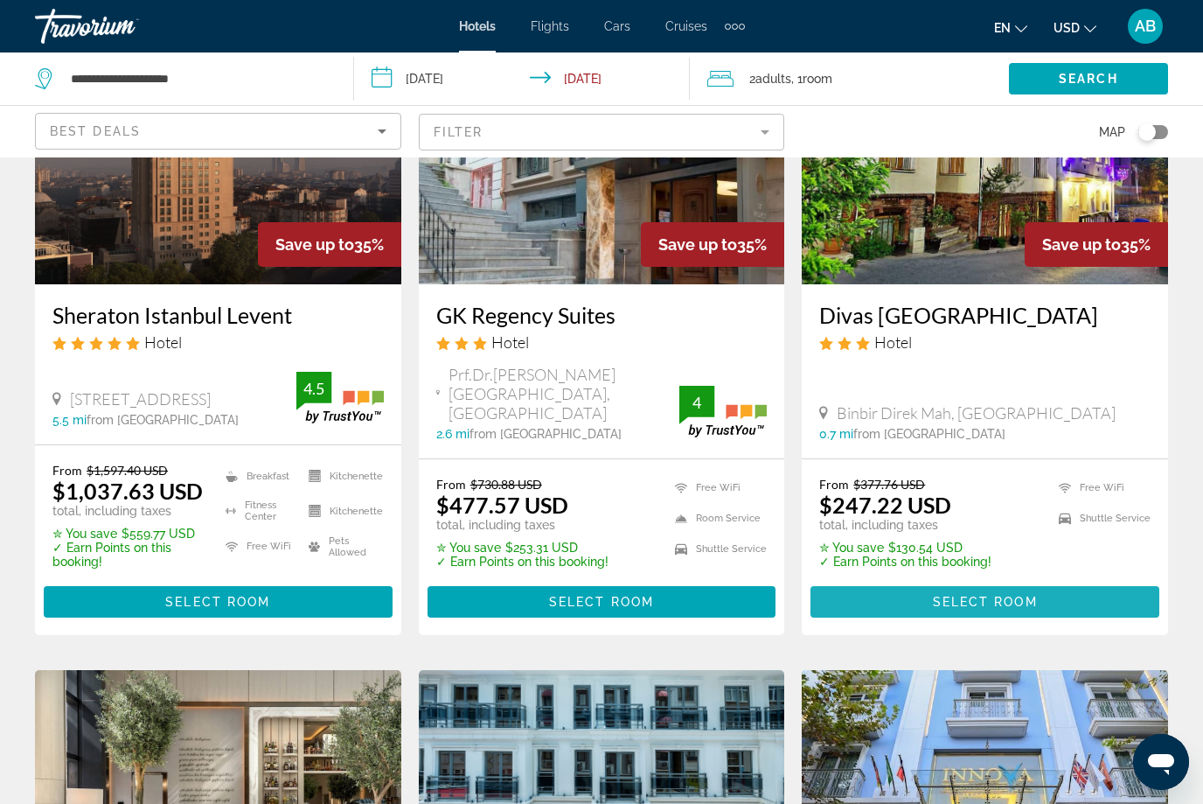
scroll to position [198, 0]
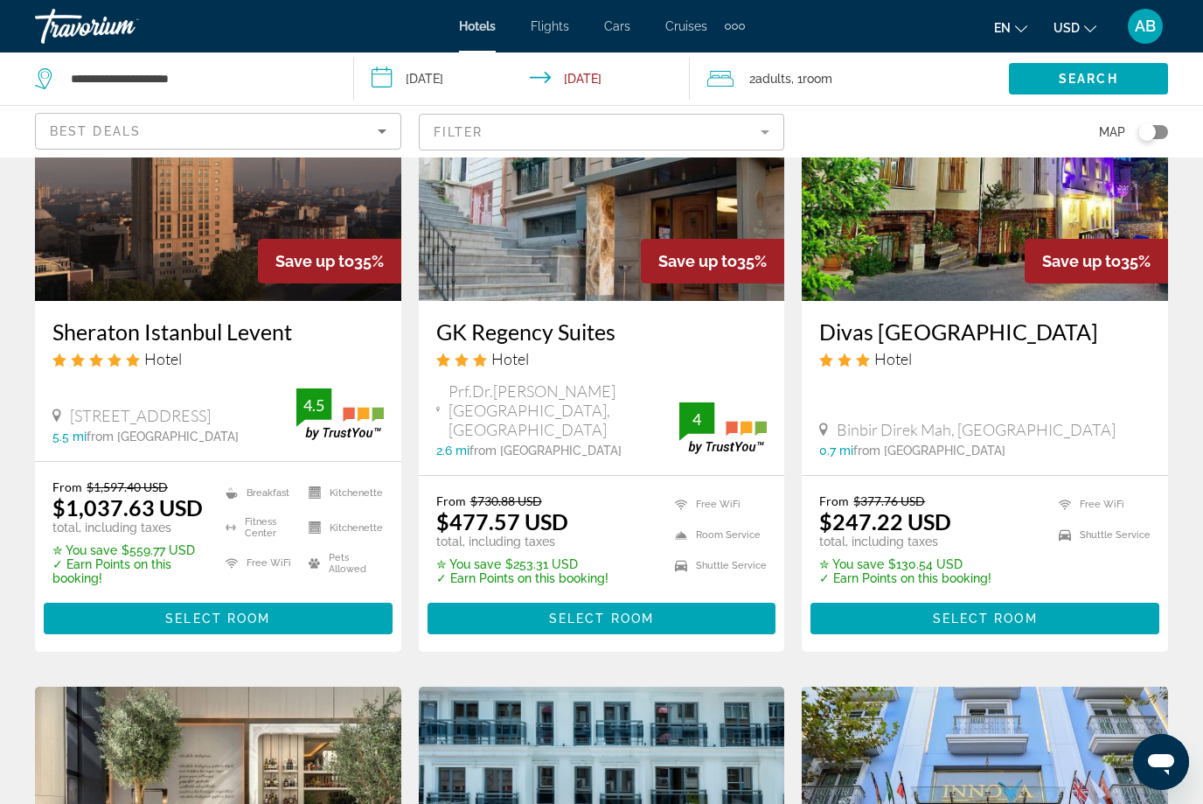
click at [586, 286] on img "Main content" at bounding box center [602, 161] width 366 height 280
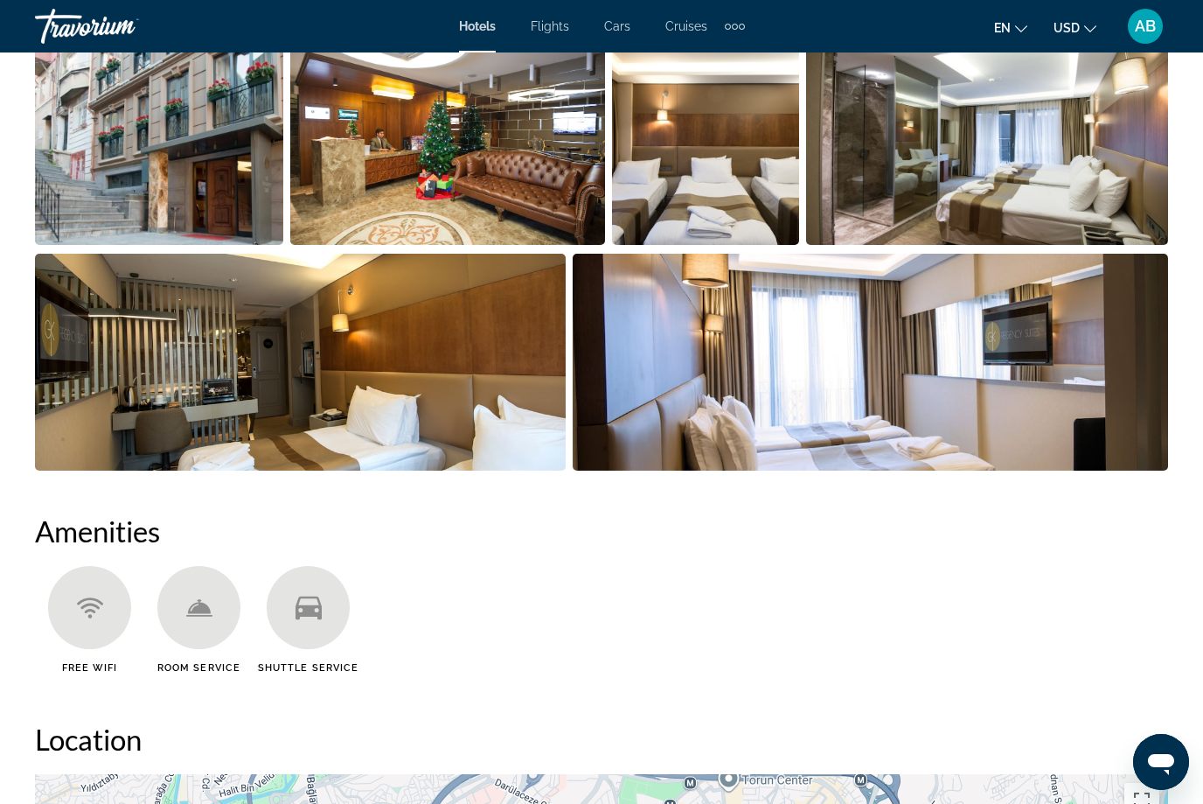
scroll to position [1249, 0]
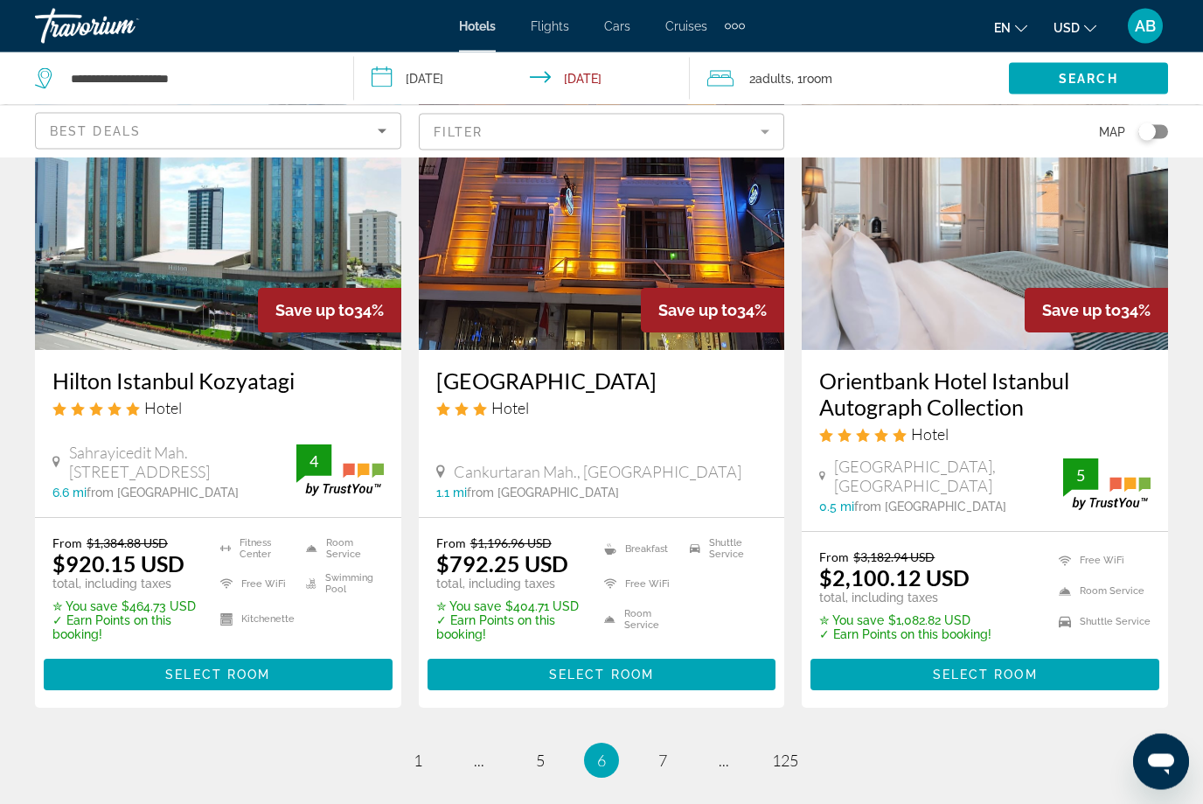
scroll to position [2233, 0]
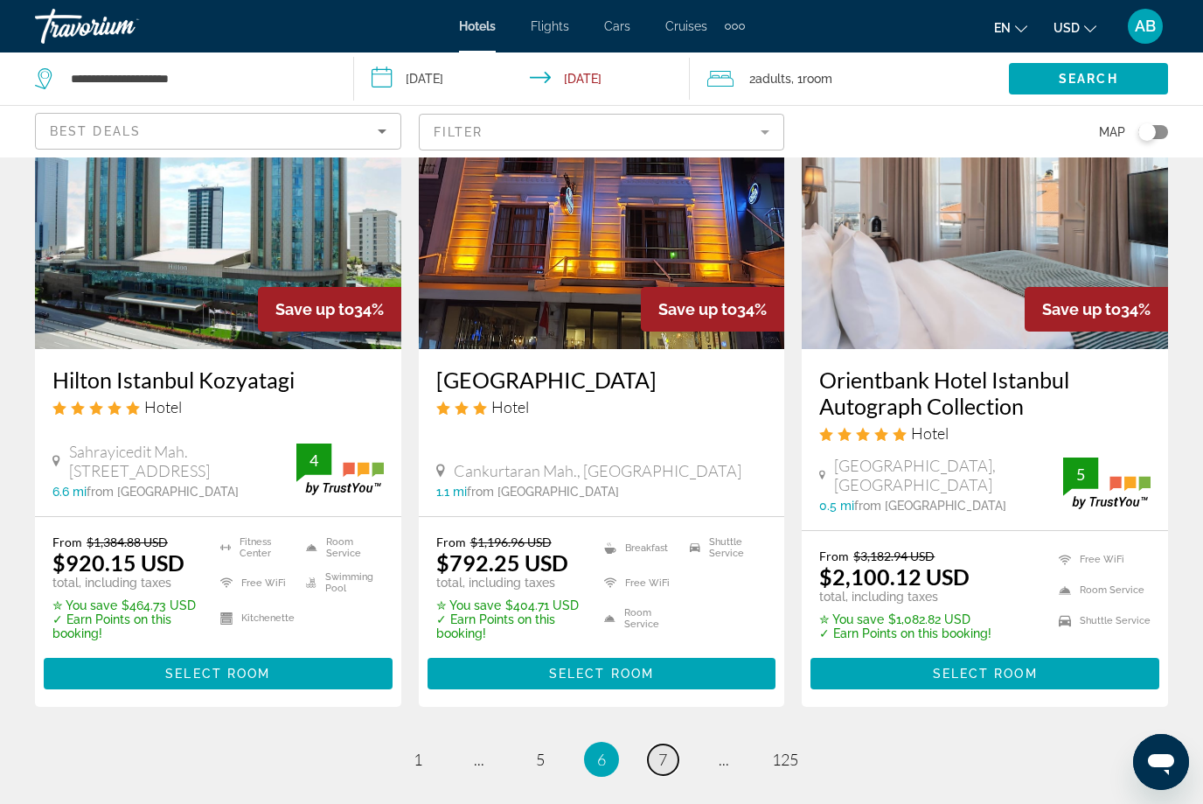
click at [676, 744] on link "page 7" at bounding box center [663, 759] width 31 height 31
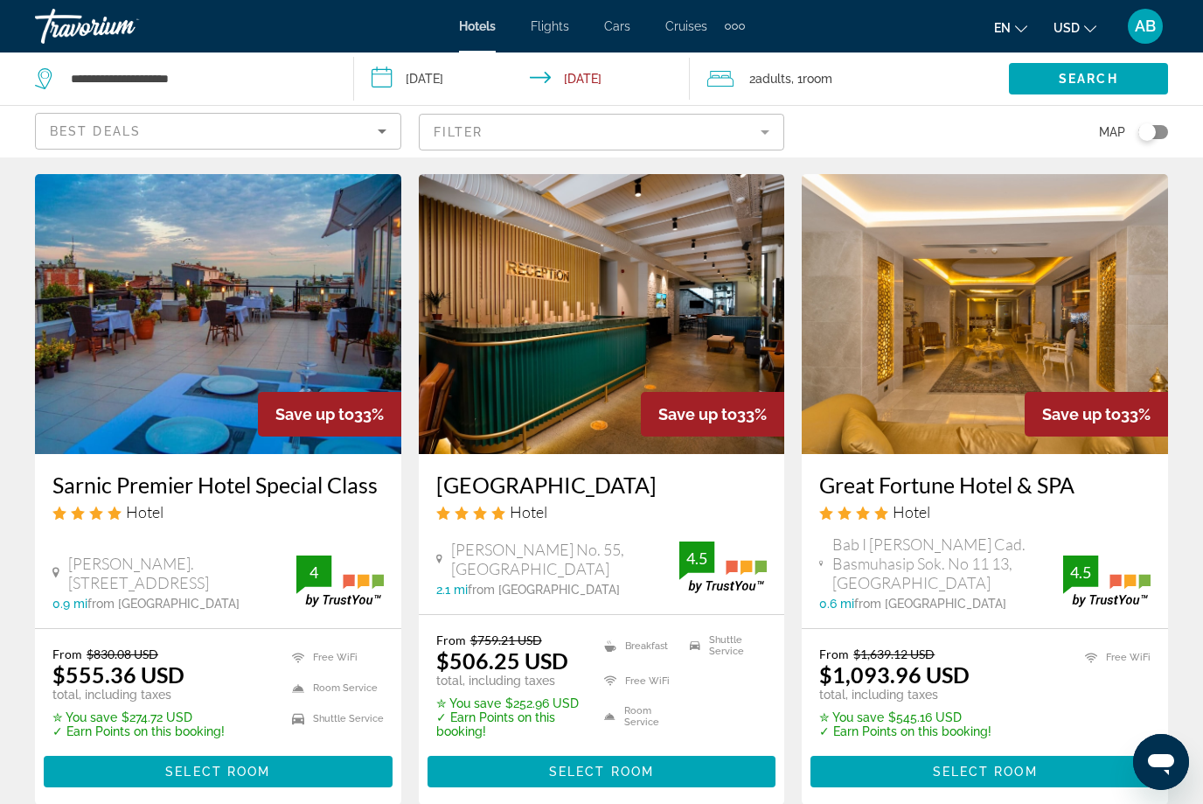
scroll to position [42, 0]
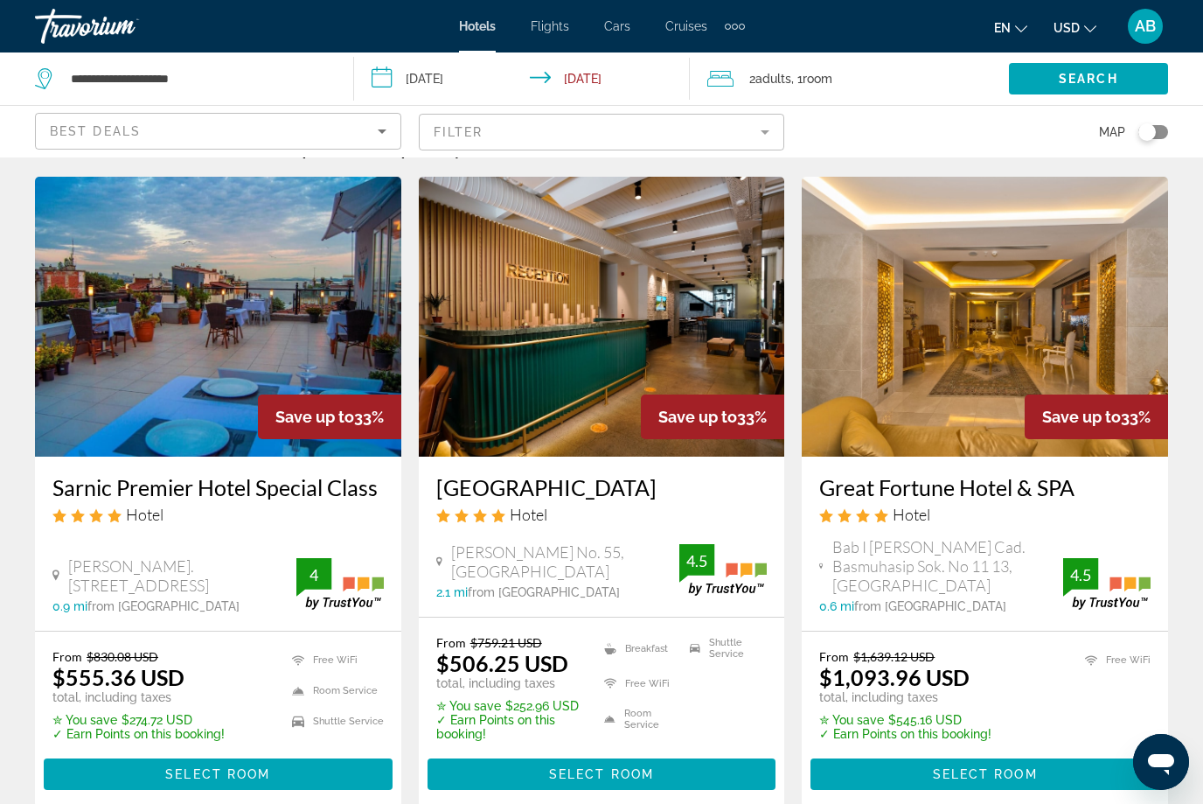
click at [590, 456] on img "Main content" at bounding box center [602, 317] width 366 height 280
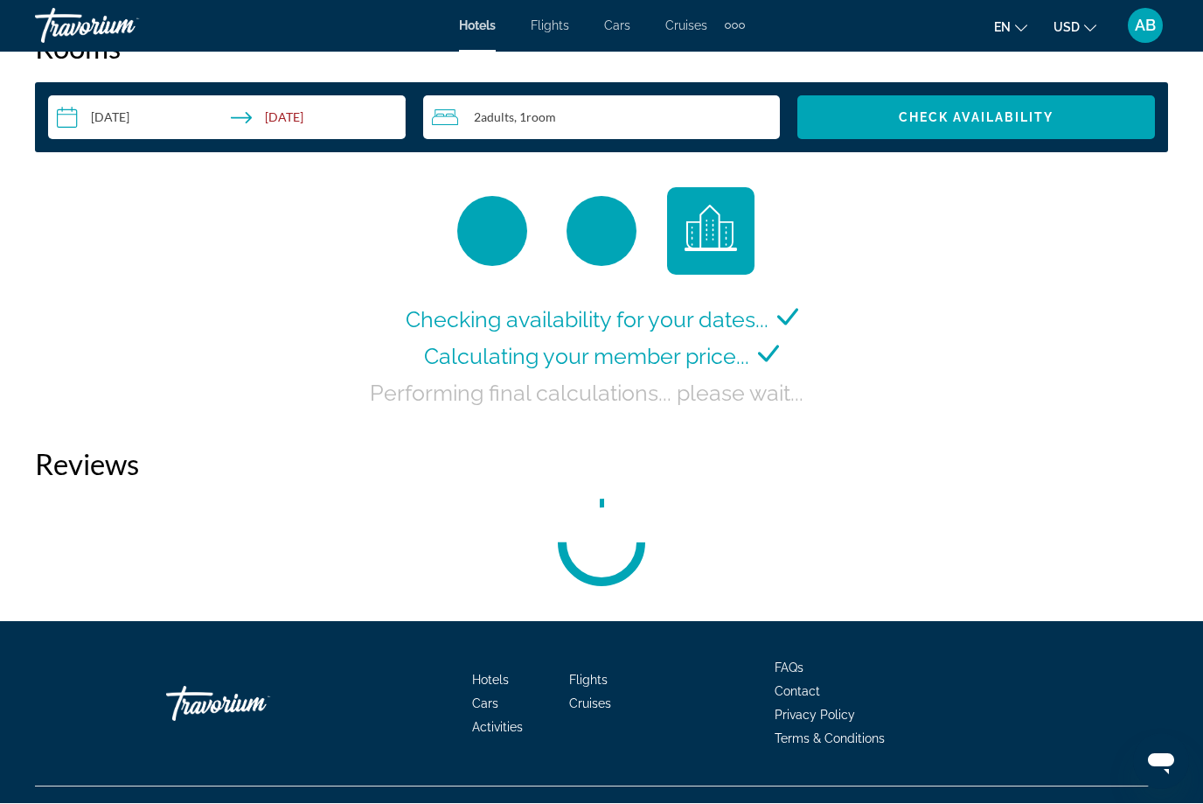
scroll to position [2585, 0]
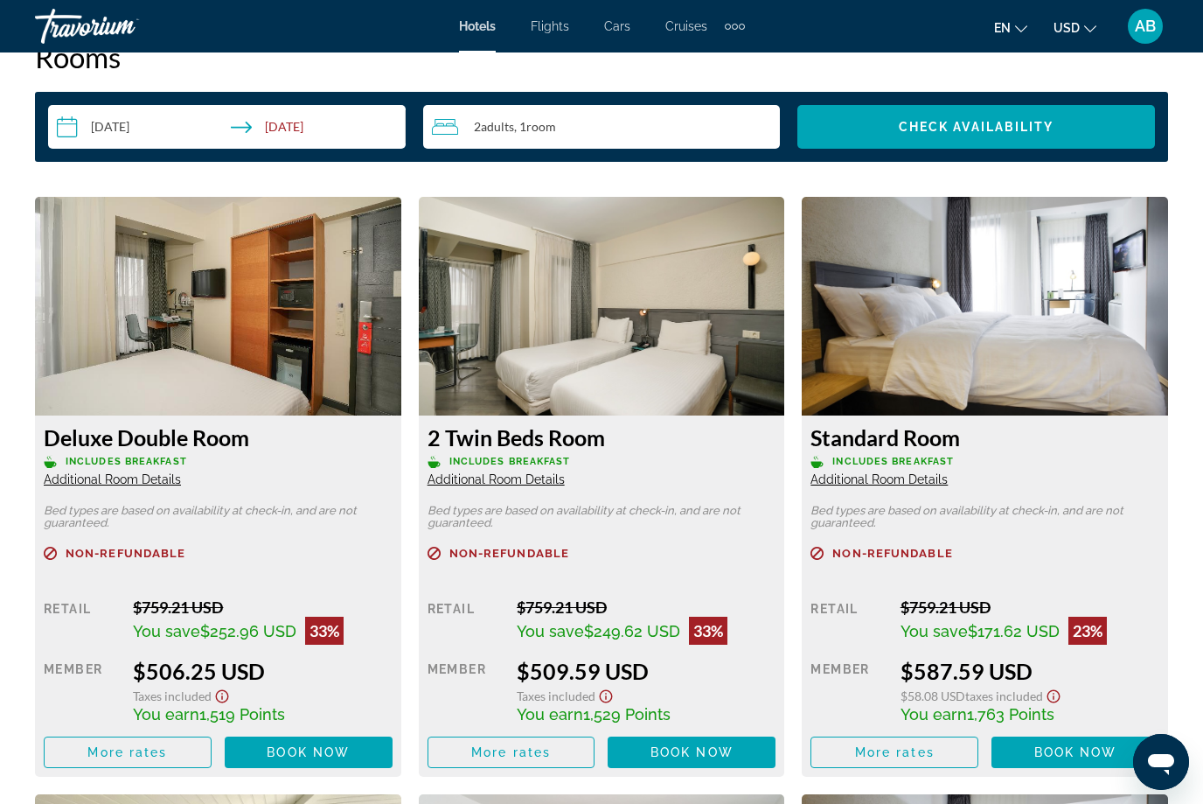
click at [1098, 693] on div "$58.08 USD Taxes included" at bounding box center [1030, 694] width 259 height 20
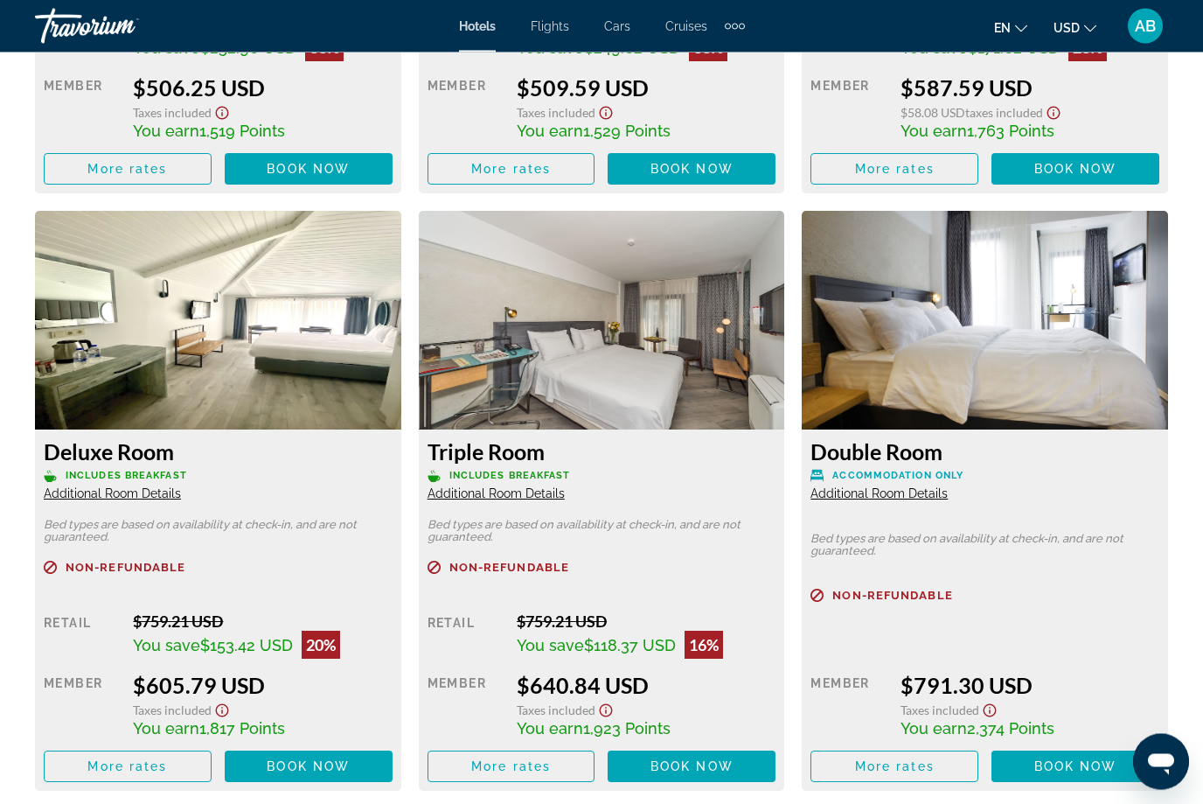
scroll to position [3168, 0]
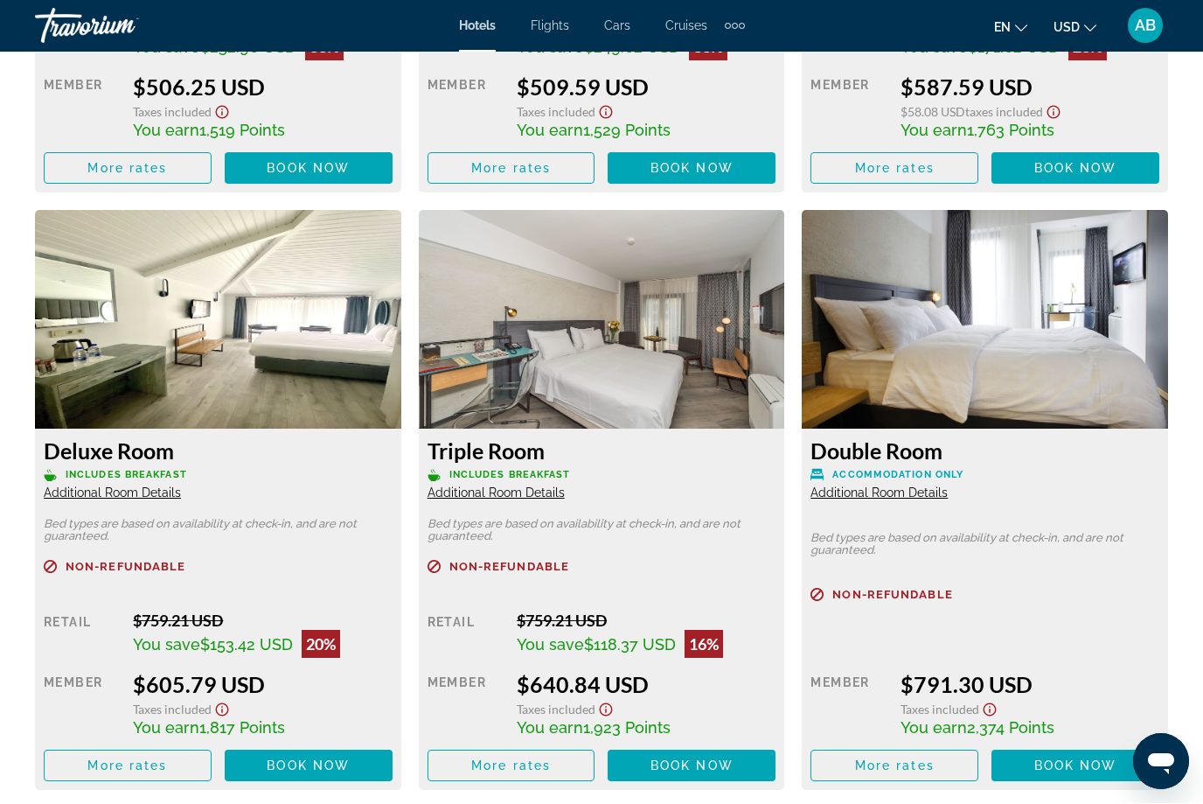
click at [1073, 700] on div "Taxes included" at bounding box center [1030, 708] width 259 height 20
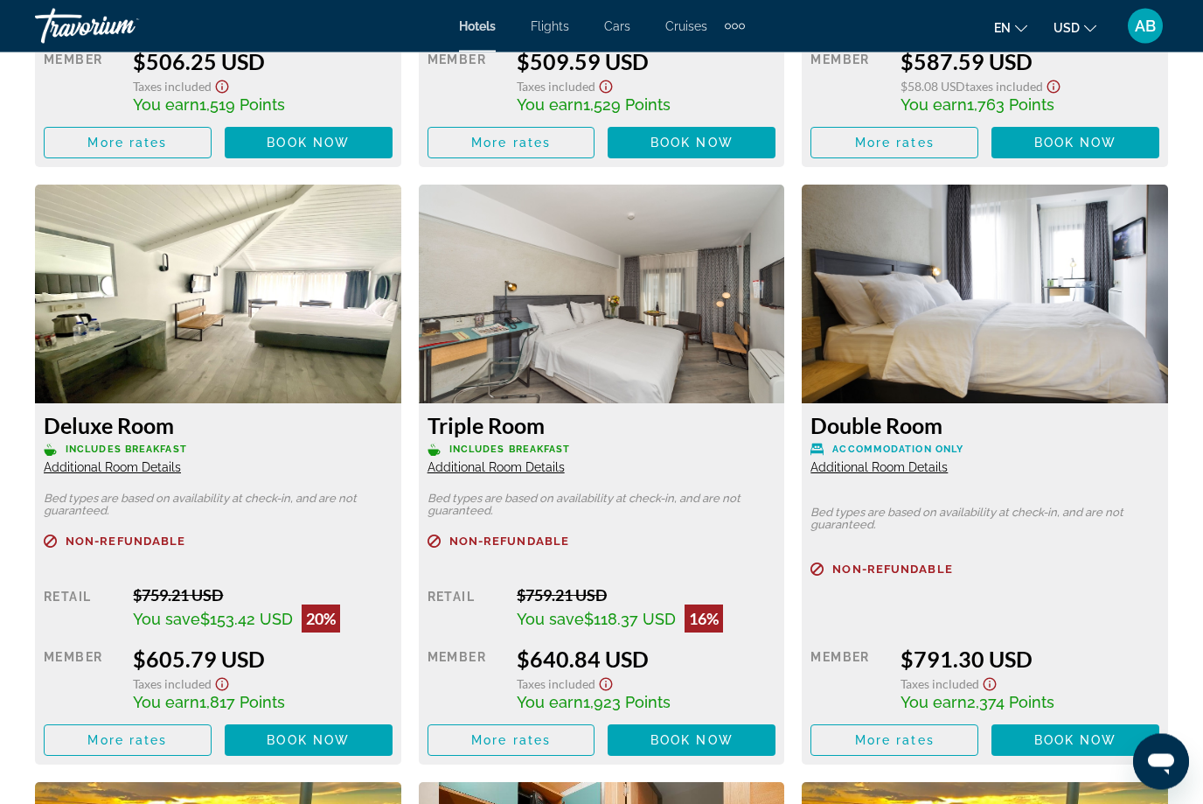
scroll to position [3195, 0]
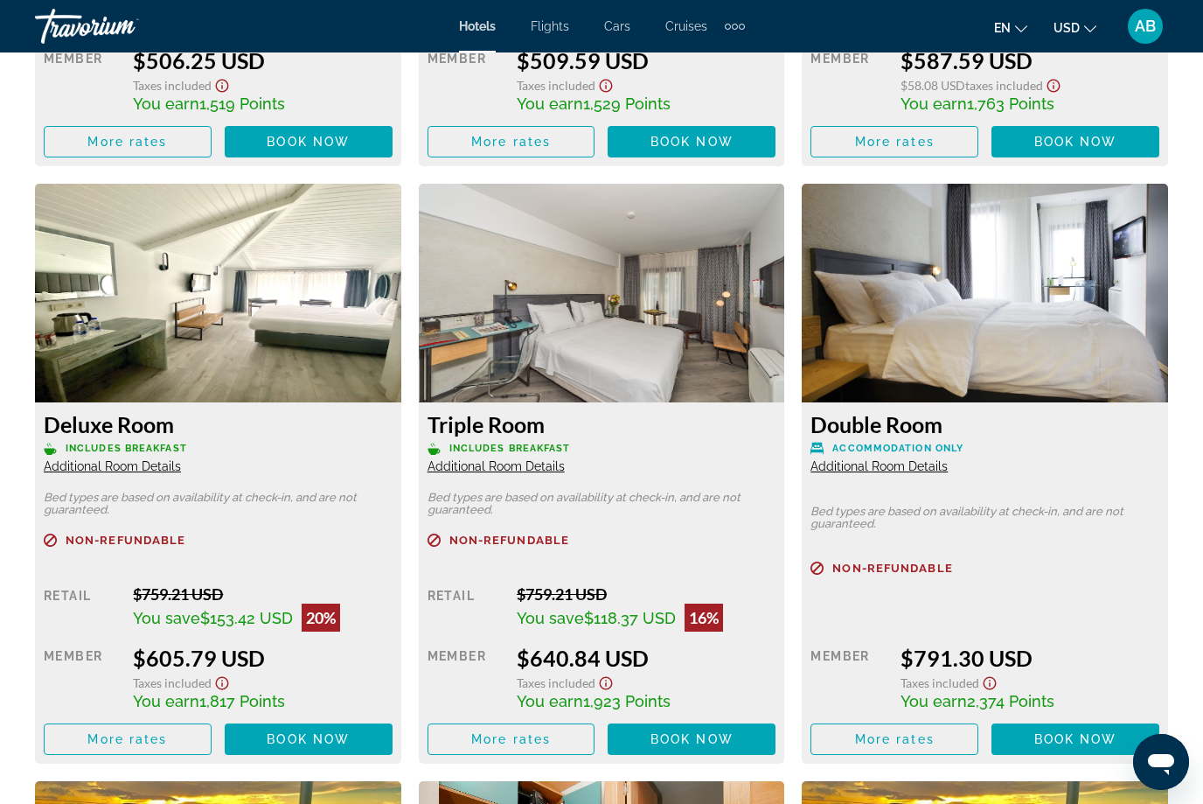
click at [933, 470] on span "Additional Room Details" at bounding box center [879, 466] width 137 height 14
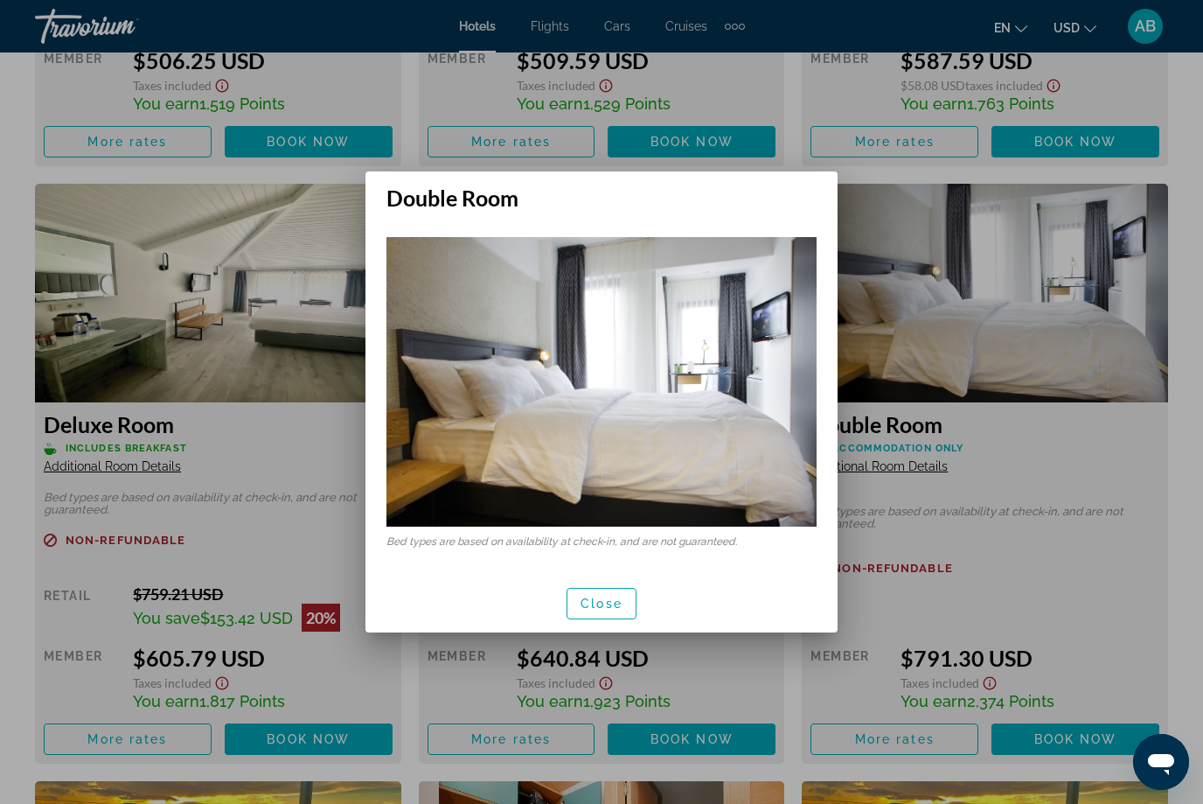
scroll to position [0, 0]
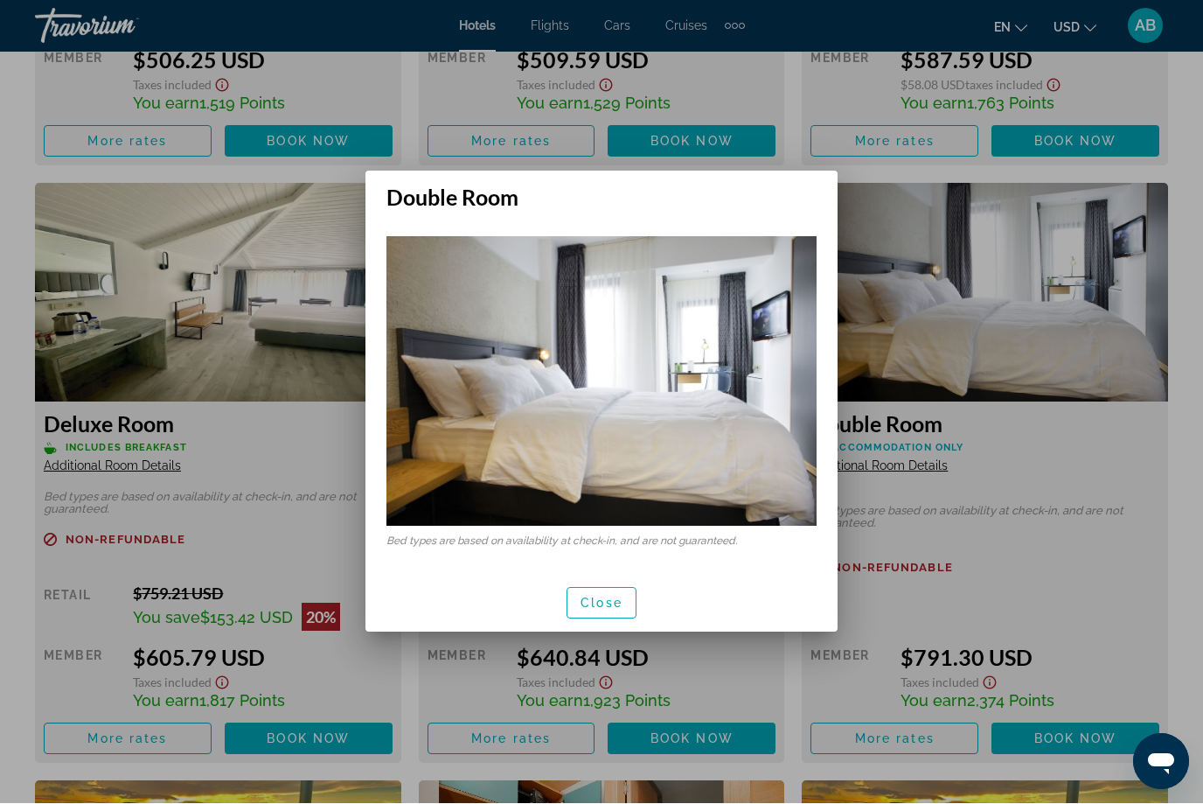
click at [971, 375] on div at bounding box center [601, 402] width 1203 height 804
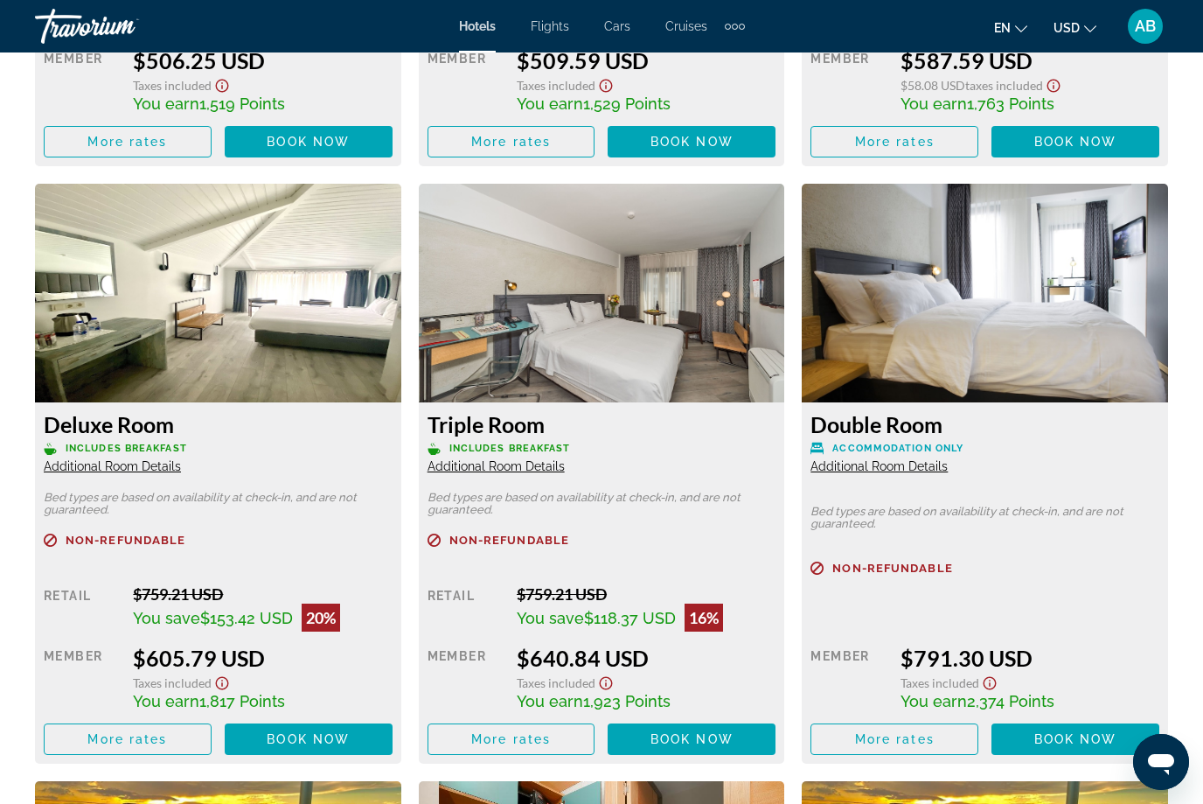
scroll to position [3186, 0]
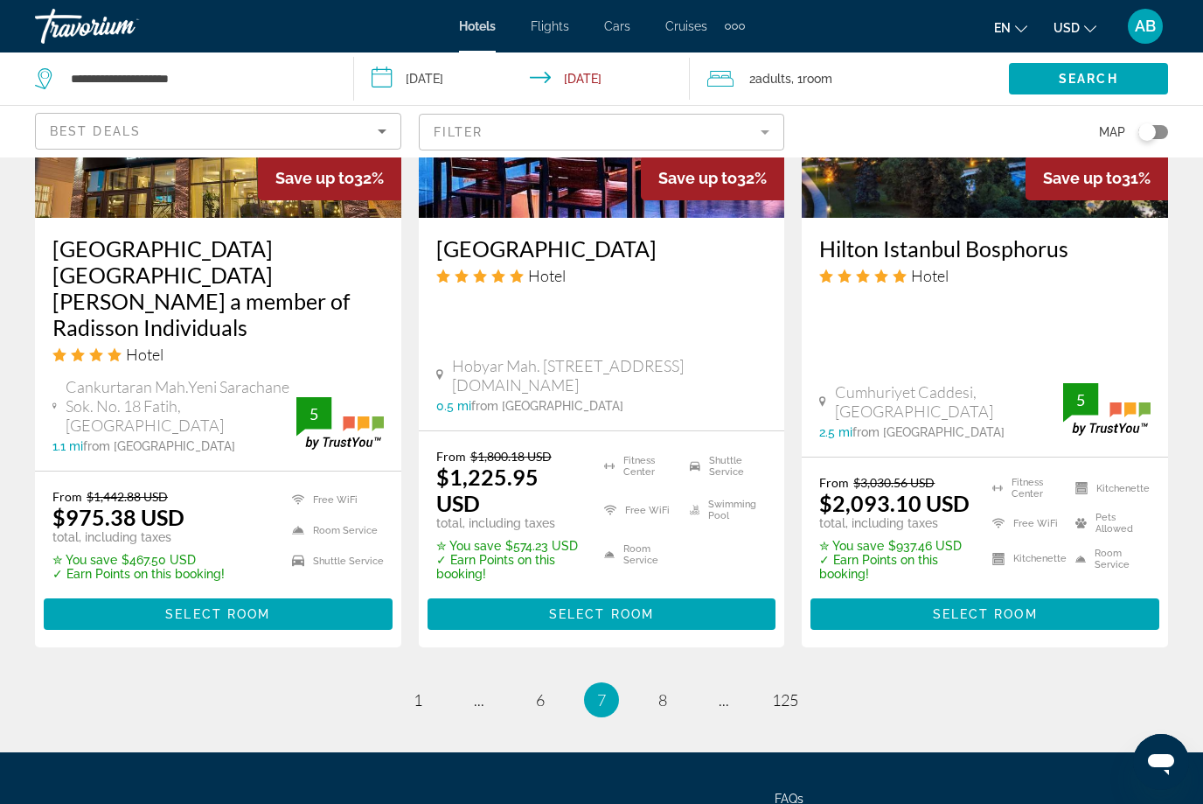
scroll to position [2313, 0]
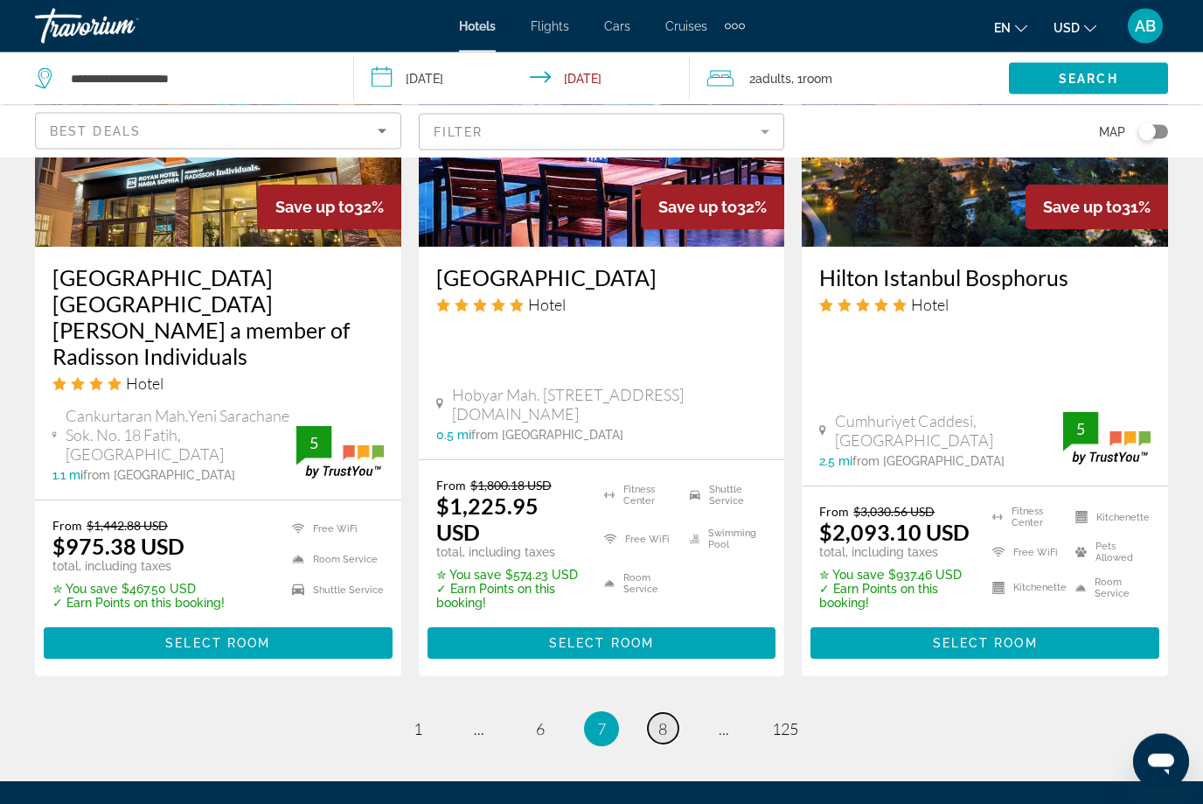
click at [664, 720] on span "8" at bounding box center [662, 729] width 9 height 19
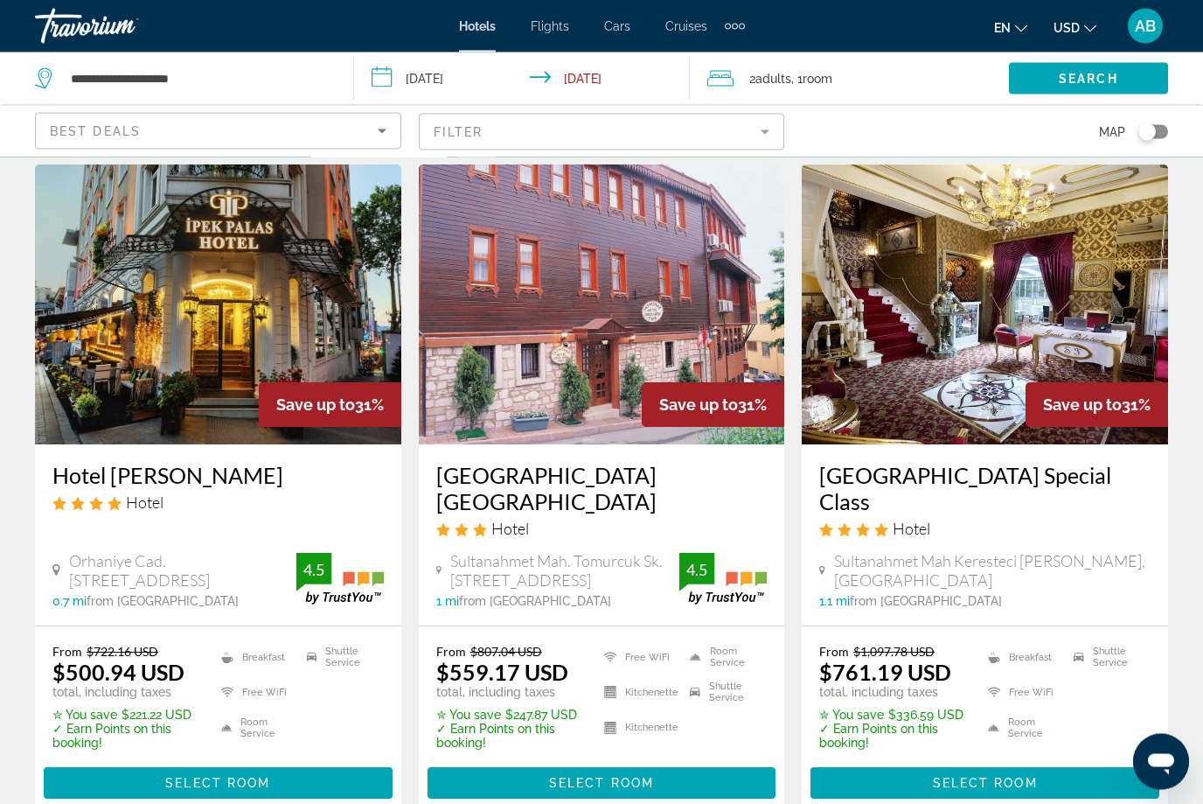
scroll to position [54, 0]
click at [1051, 778] on span "Main content" at bounding box center [985, 783] width 349 height 42
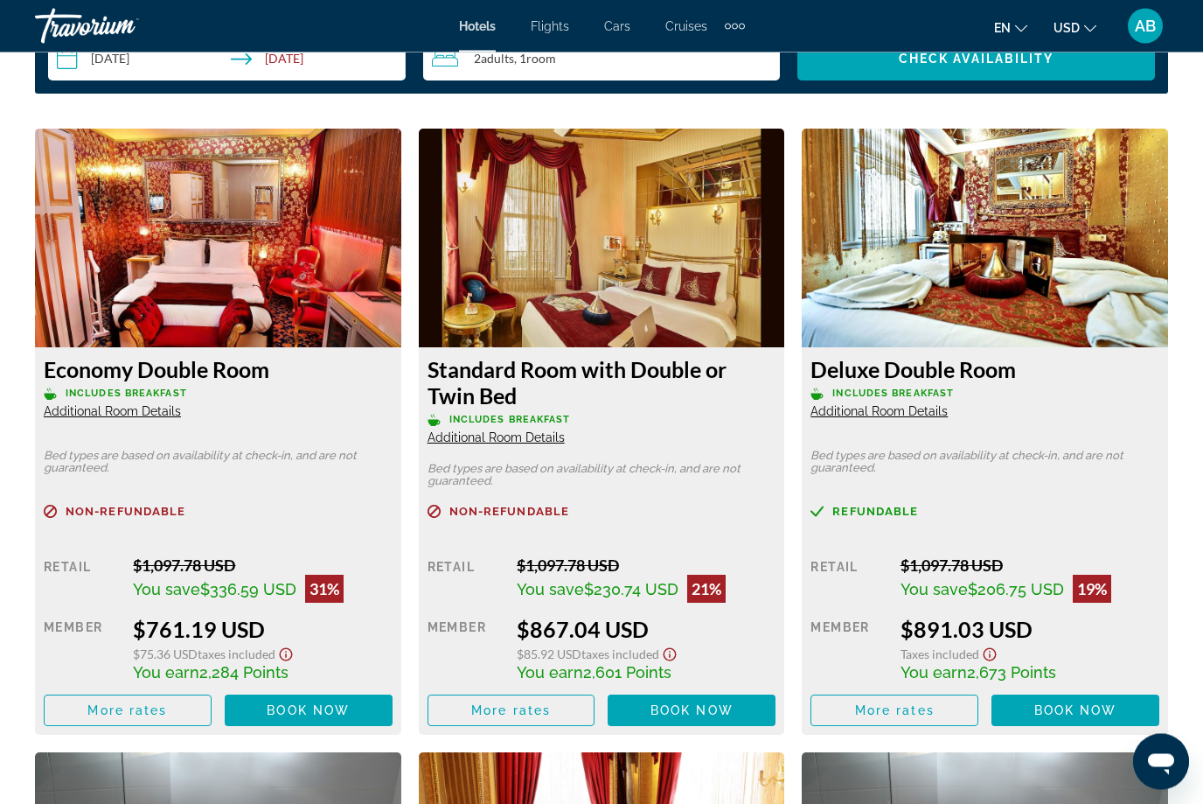
scroll to position [2643, 0]
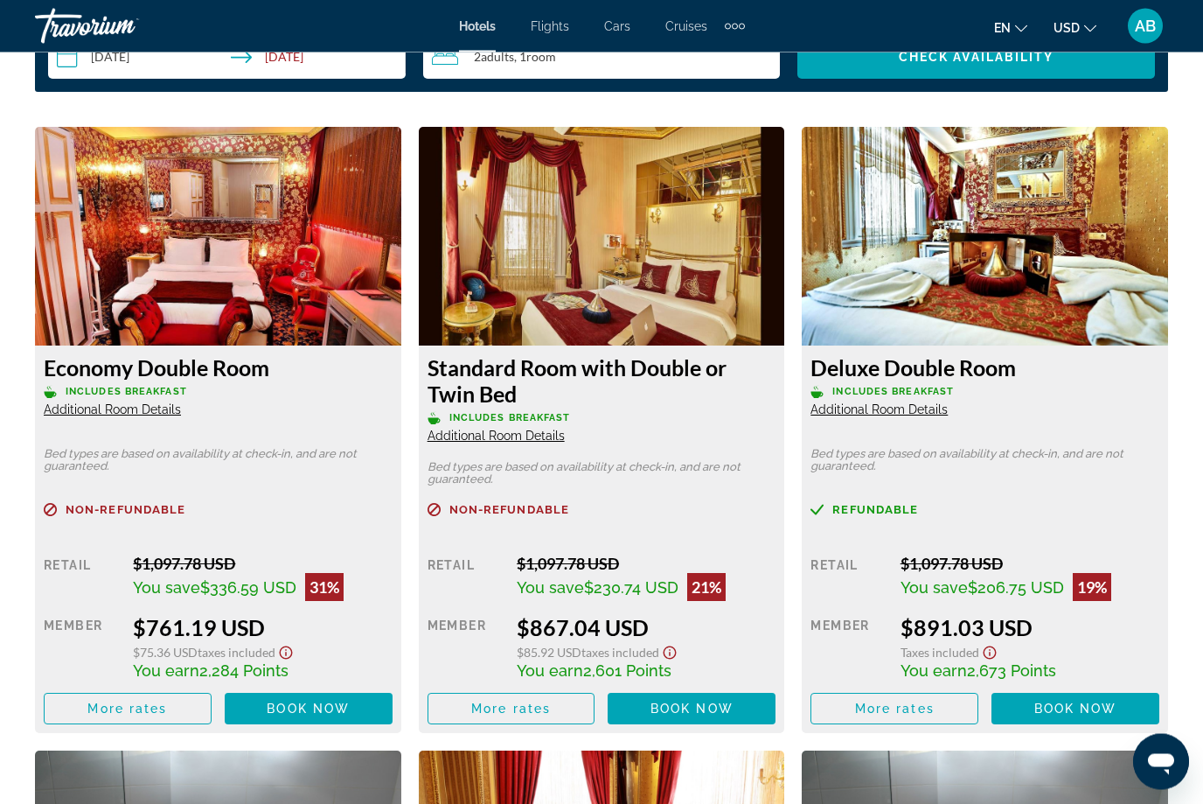
click at [1066, 242] on img "Main content" at bounding box center [985, 237] width 366 height 219
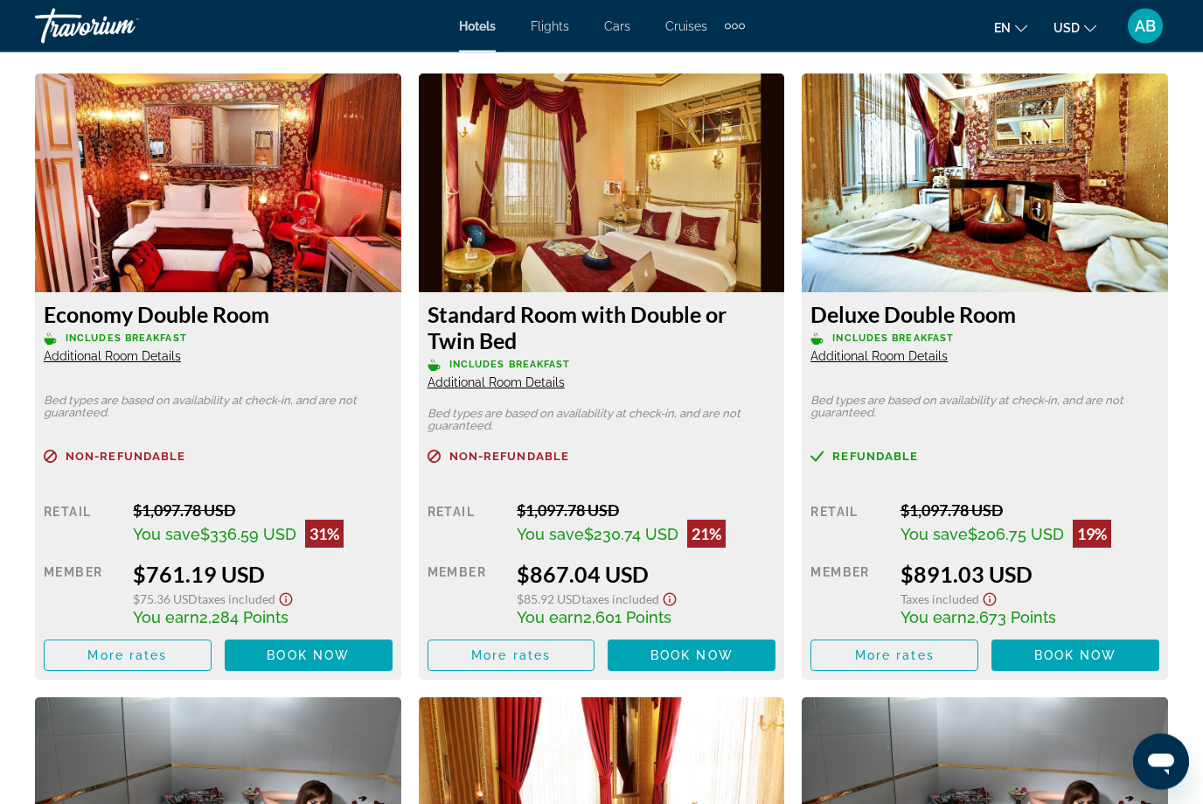
scroll to position [2673, 0]
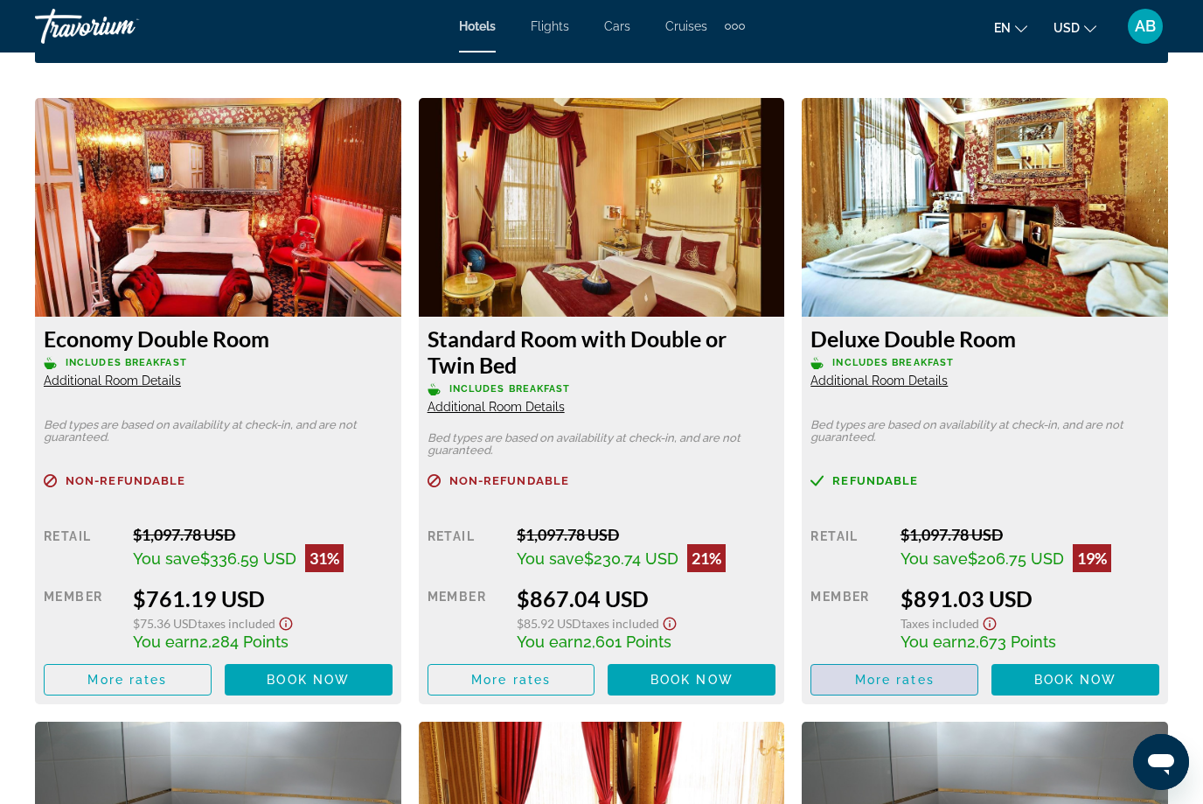
click at [943, 671] on span "Main content" at bounding box center [894, 679] width 166 height 42
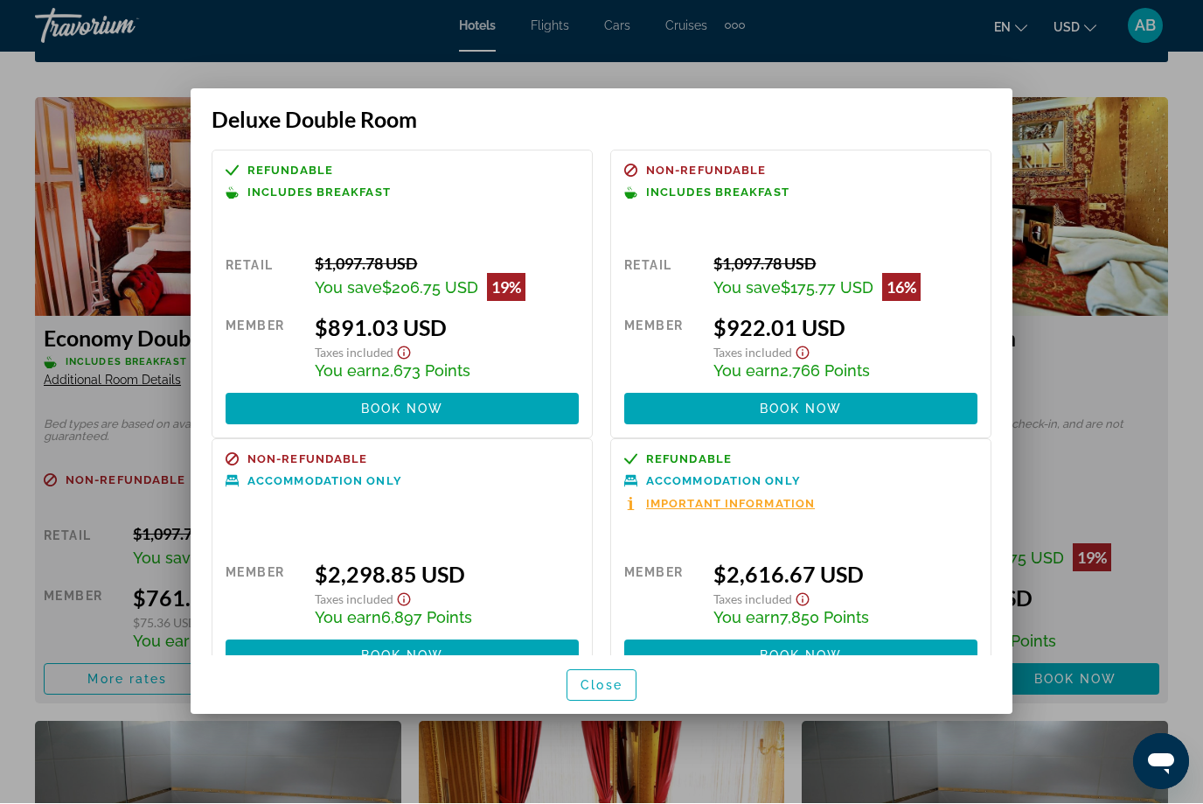
click at [1048, 539] on div at bounding box center [601, 402] width 1203 height 804
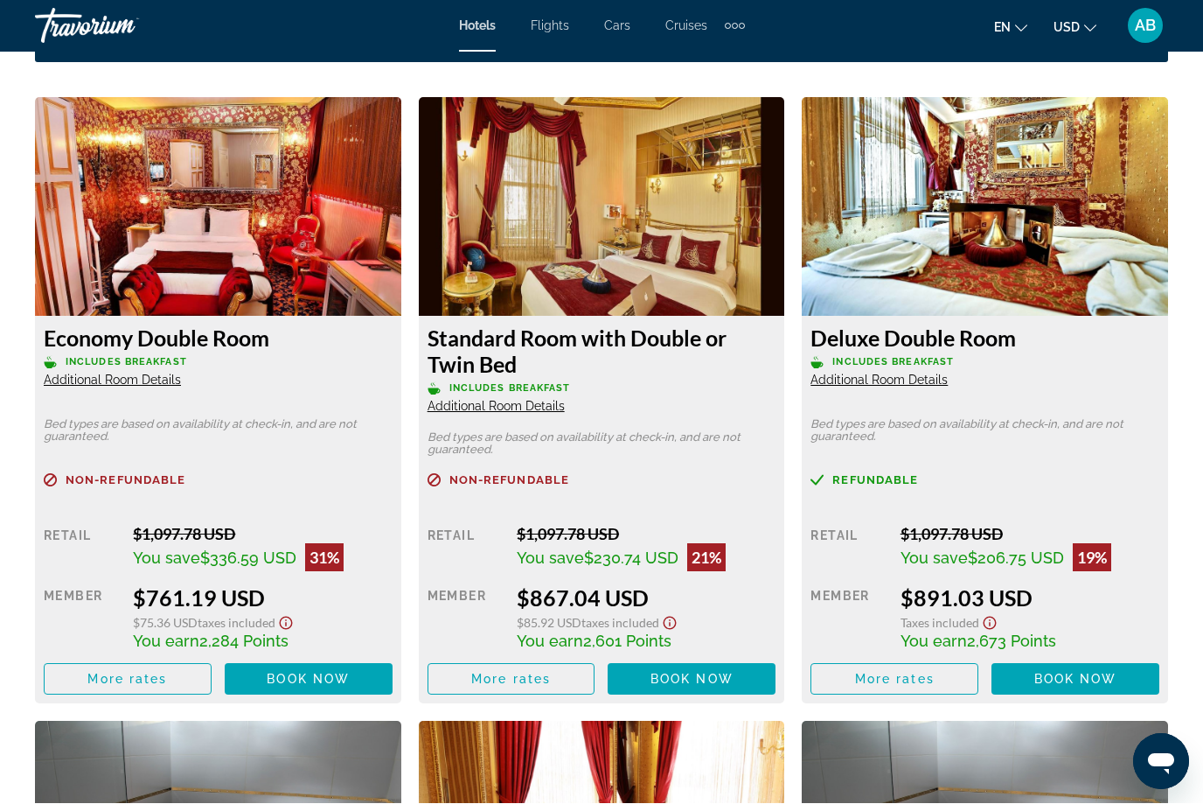
scroll to position [2673, 0]
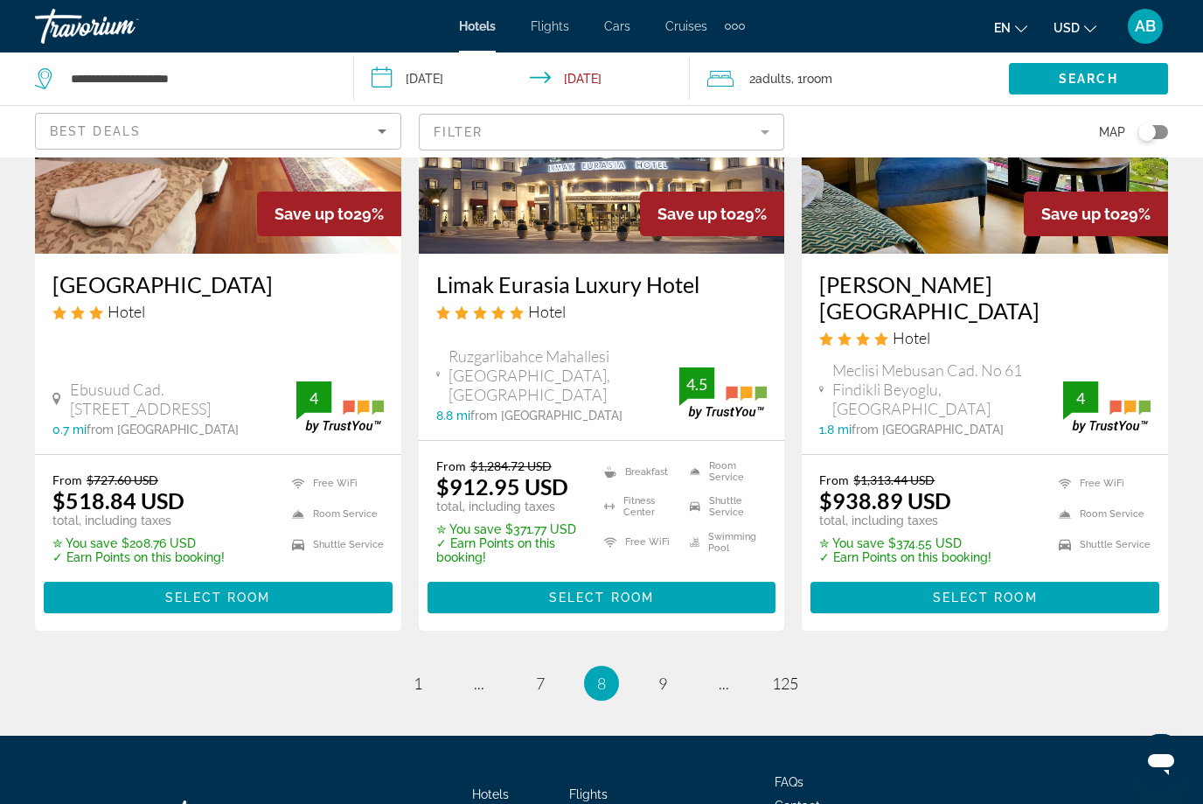
scroll to position [2354, 0]
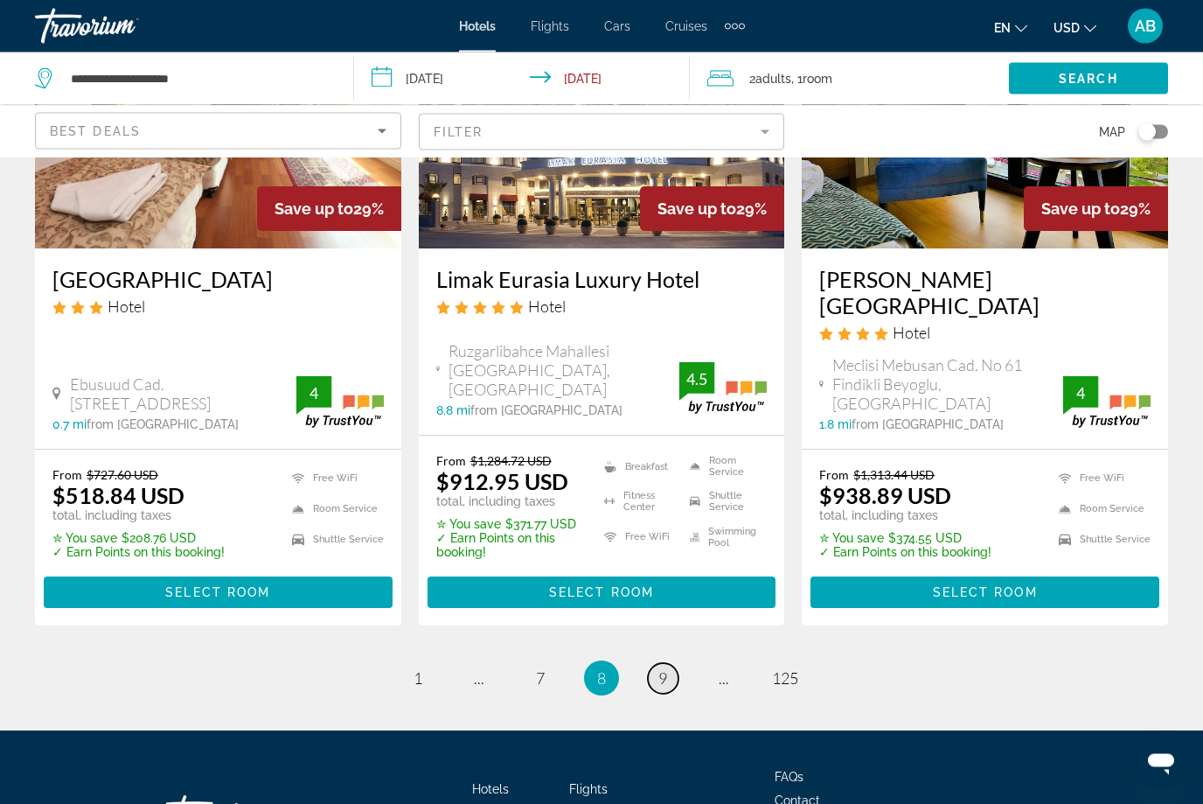
click at [668, 664] on link "page 9" at bounding box center [663, 679] width 31 height 31
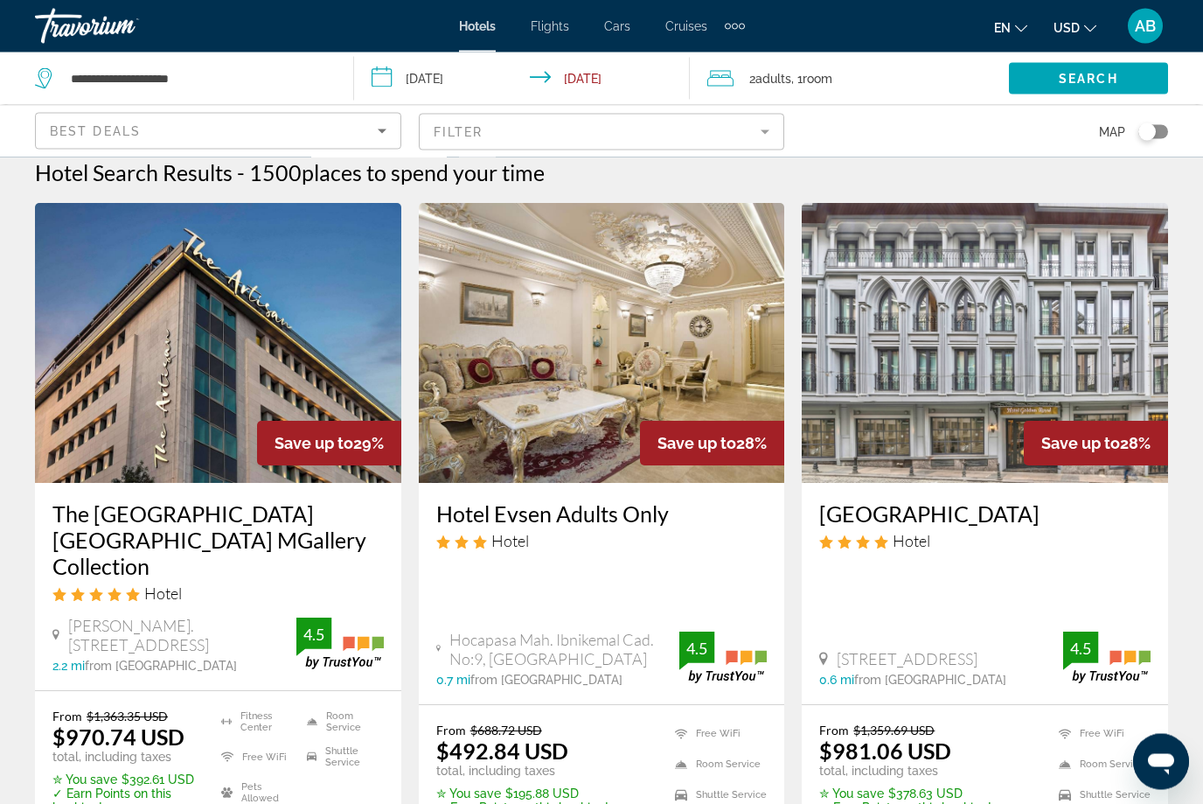
scroll to position [40, 0]
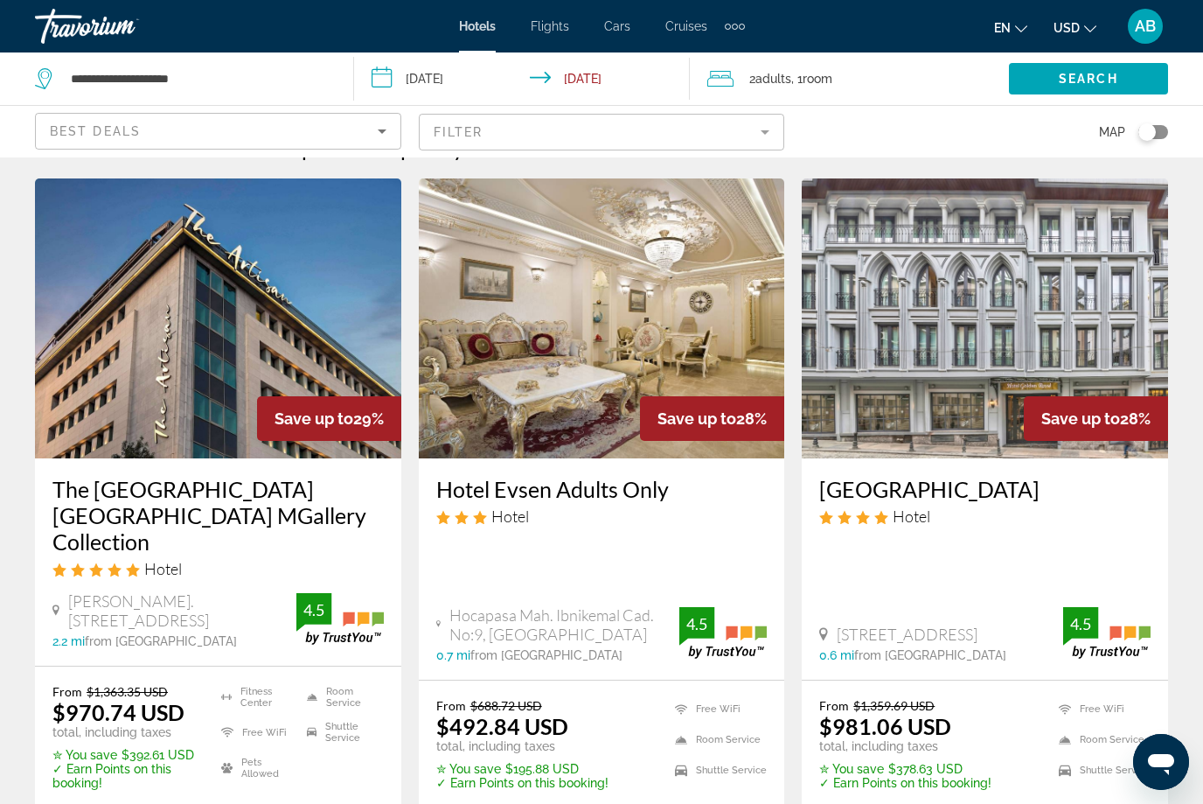
click at [1162, 545] on div "Golden Royal Hotel & SPA Hotel Peykhane Sok No:19 Çemberlitaş Fatih, Istanbul 0…" at bounding box center [985, 568] width 366 height 221
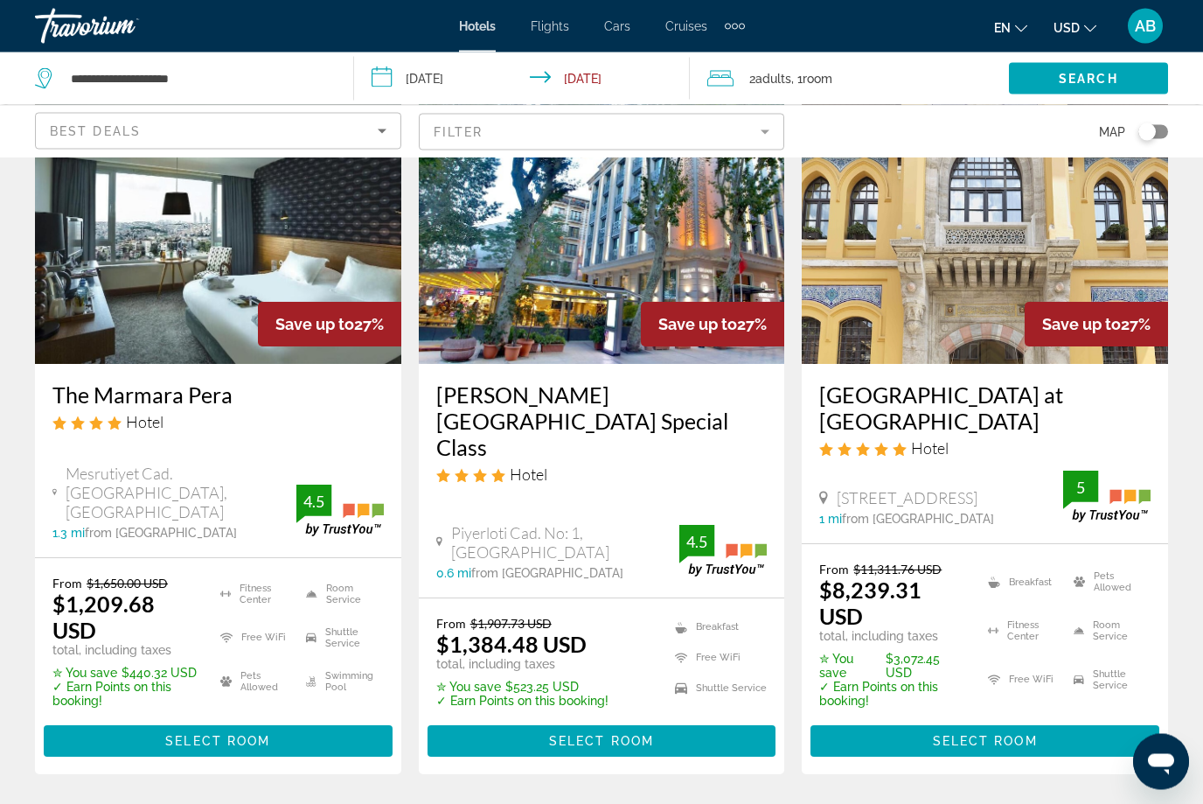
scroll to position [2246, 0]
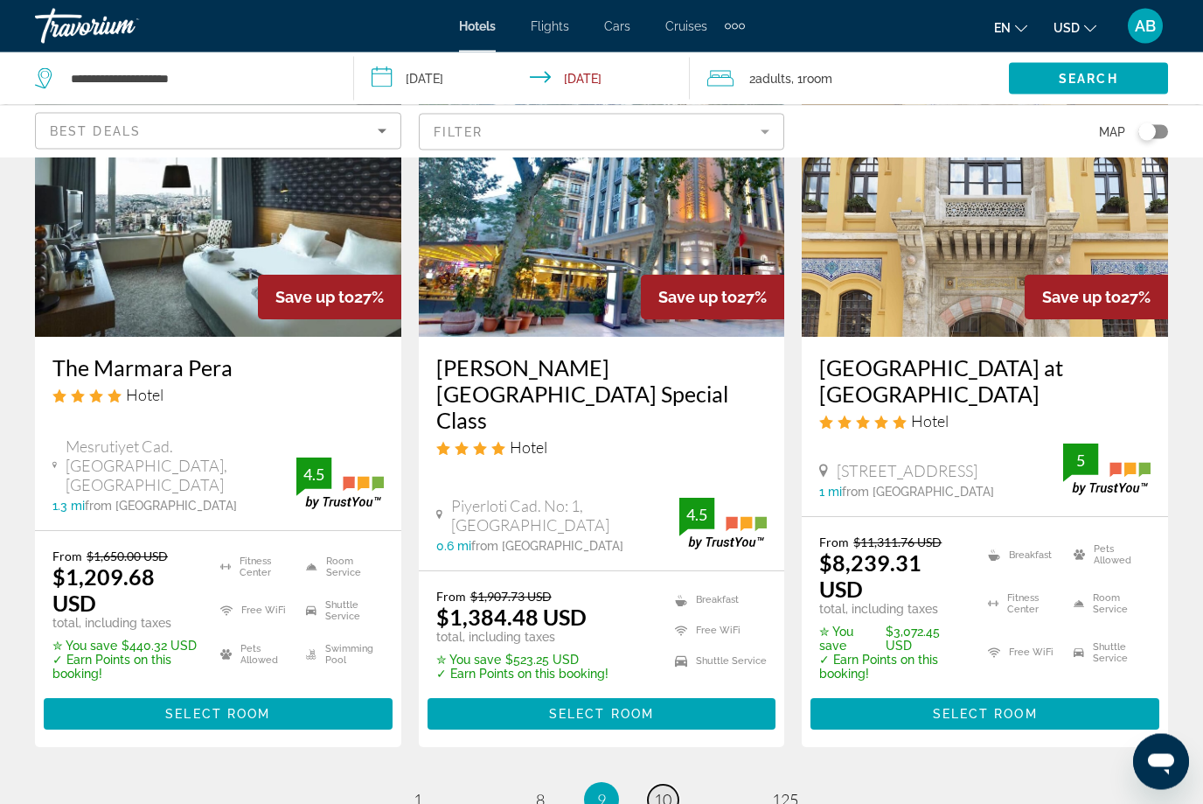
click at [660, 790] on span "10" at bounding box center [662, 799] width 17 height 19
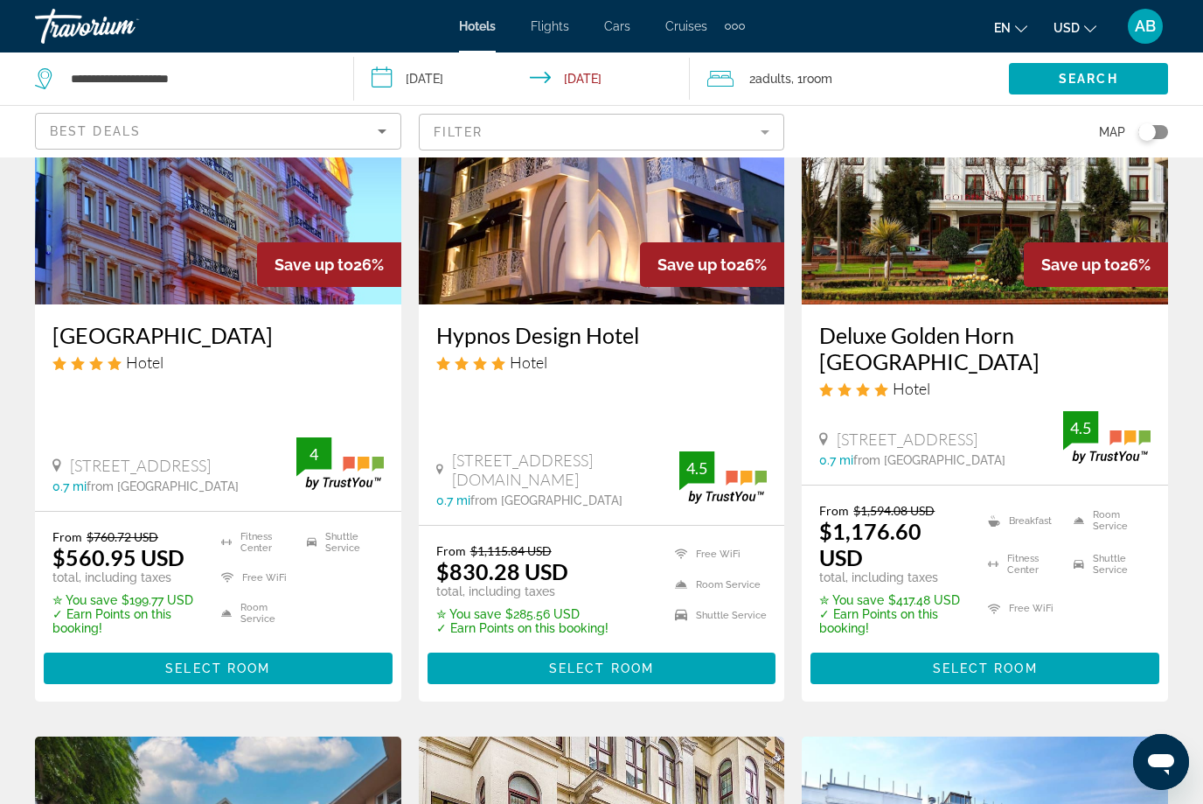
scroll to position [844, 0]
